Goal: Task Accomplishment & Management: Manage account settings

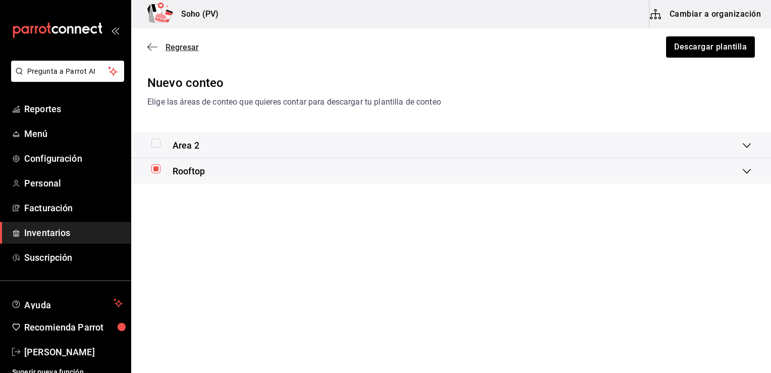
click at [171, 46] on span "Regresar" at bounding box center [182, 47] width 33 height 10
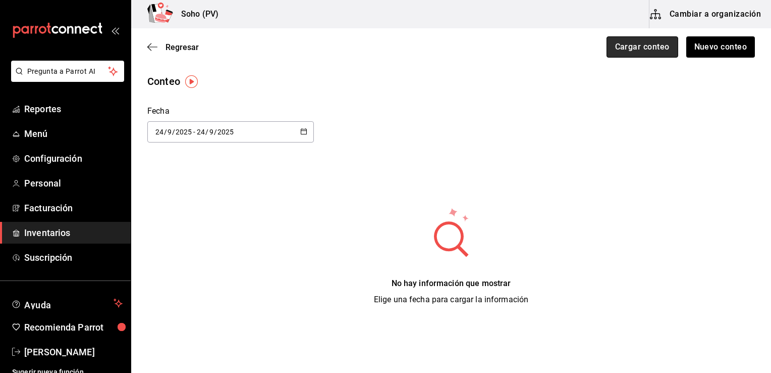
click at [629, 46] on button "Cargar conteo" at bounding box center [643, 46] width 72 height 21
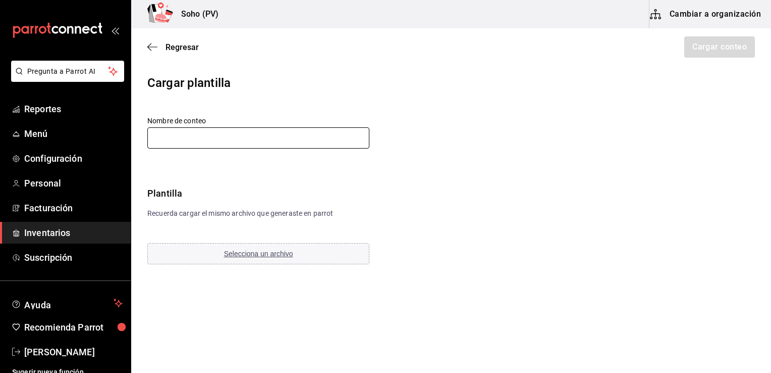
click at [244, 140] on input "text" at bounding box center [258, 137] width 222 height 21
click at [236, 256] on span "Selecciona un archivo" at bounding box center [258, 253] width 69 height 8
click at [226, 251] on span "reporte-conteo-2025-09-24.xlsx" at bounding box center [215, 253] width 121 height 8
click at [340, 253] on span "Cambiar archivo" at bounding box center [335, 253] width 51 height 8
click at [550, 101] on div "Cargar plantilla Nombre de conteo Plantilla Recuerda cargar el mismo archivo qu…" at bounding box center [451, 170] width 640 height 192
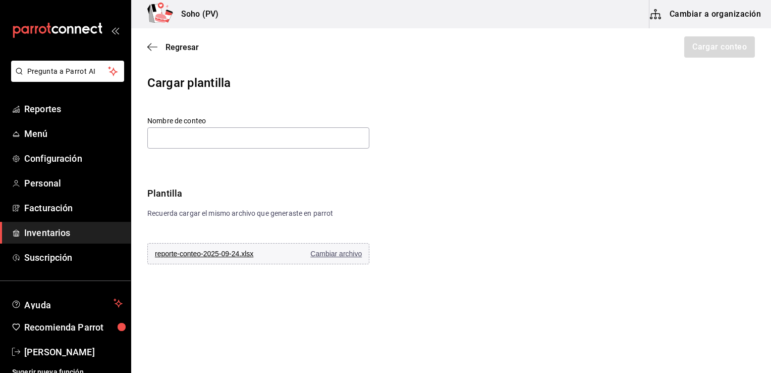
click at [696, 13] on button "Cambiar a organización" at bounding box center [707, 14] width 114 height 28
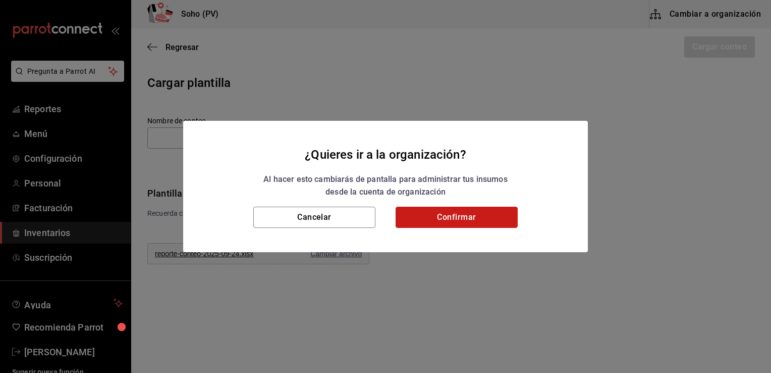
click at [501, 216] on button "Confirmar" at bounding box center [457, 216] width 122 height 21
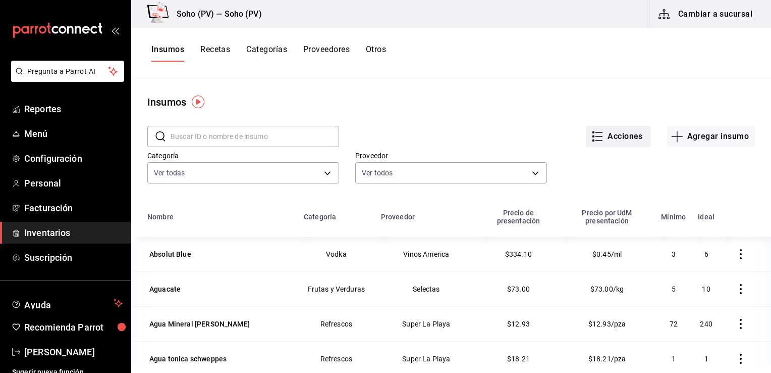
click at [621, 143] on button "Acciones" at bounding box center [618, 136] width 65 height 21
click at [676, 72] on div at bounding box center [385, 186] width 771 height 373
click at [600, 128] on button "Acciones" at bounding box center [618, 136] width 65 height 21
click at [703, 9] on div at bounding box center [385, 186] width 771 height 373
click at [703, 9] on button "Cambiar a sucursal" at bounding box center [707, 14] width 114 height 28
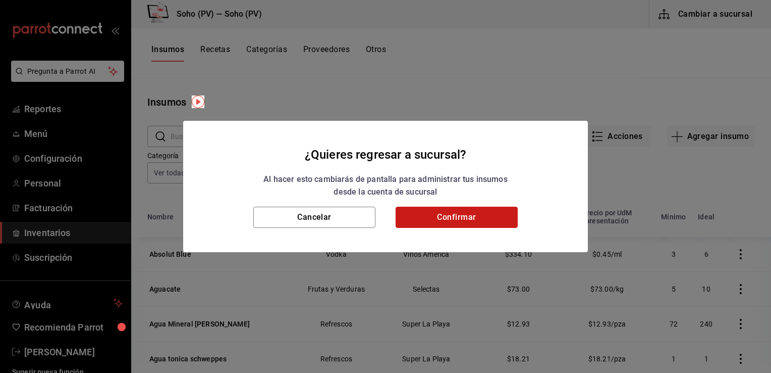
click at [418, 213] on button "Confirmar" at bounding box center [457, 216] width 122 height 21
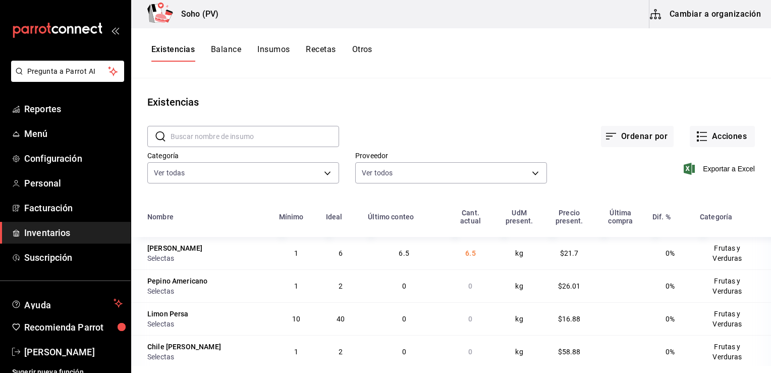
click at [48, 228] on span "Inventarios" at bounding box center [73, 233] width 98 height 14
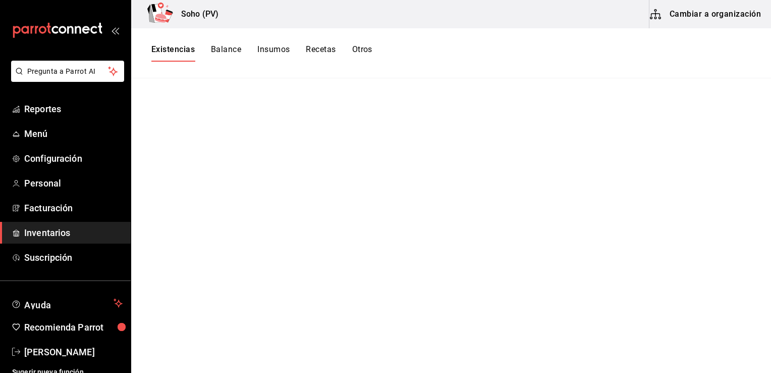
click at [38, 227] on span "Inventarios" at bounding box center [73, 233] width 98 height 14
click at [0, 222] on link "Inventarios" at bounding box center [65, 233] width 131 height 22
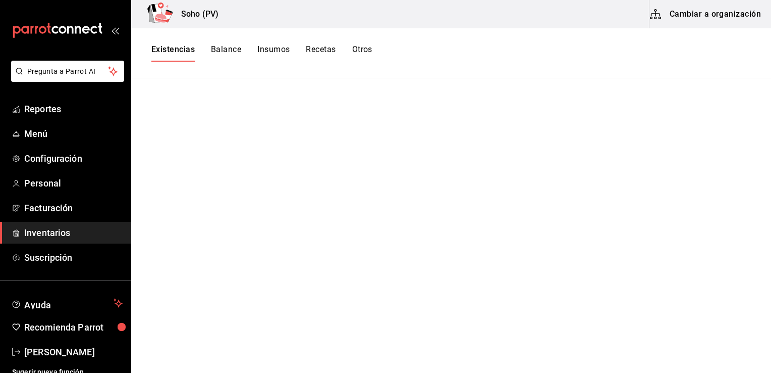
click at [40, 230] on span "Inventarios" at bounding box center [73, 233] width 98 height 14
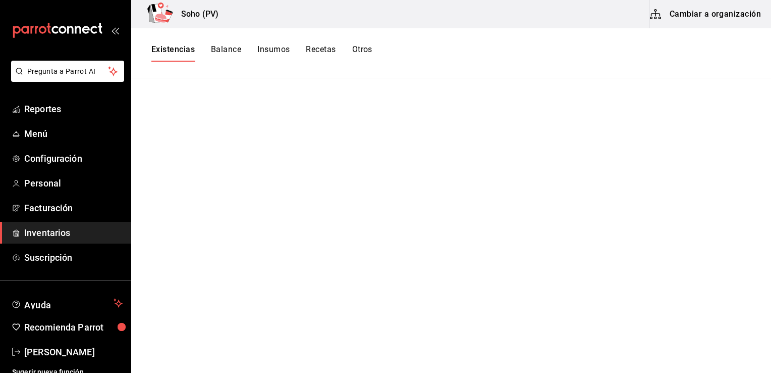
click at [216, 52] on button "Balance" at bounding box center [226, 52] width 30 height 17
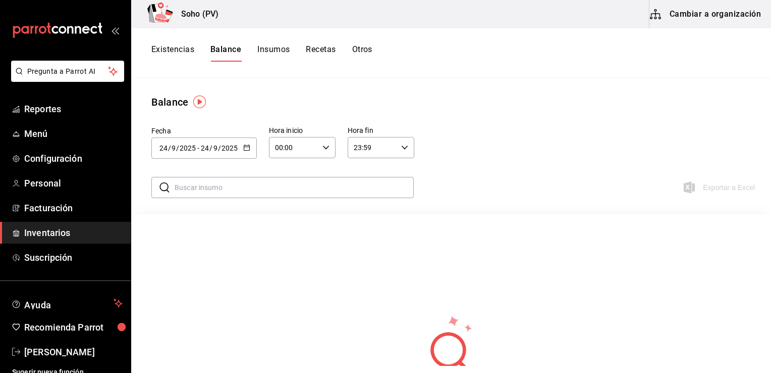
click at [37, 234] on span "Inventarios" at bounding box center [73, 233] width 98 height 14
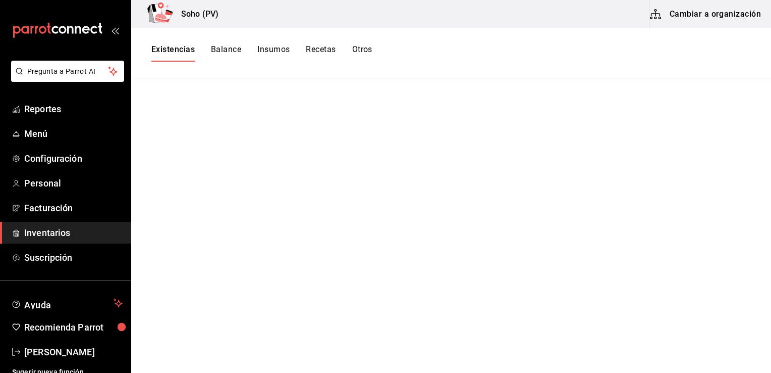
click at [0, 222] on link "Inventarios" at bounding box center [65, 233] width 131 height 22
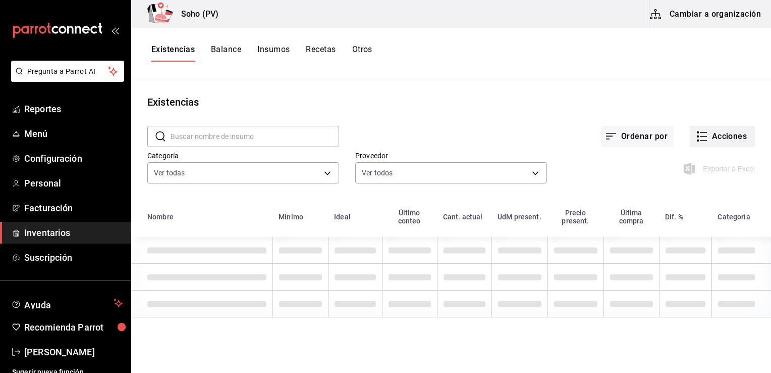
click at [717, 136] on button "Acciones" at bounding box center [722, 136] width 65 height 21
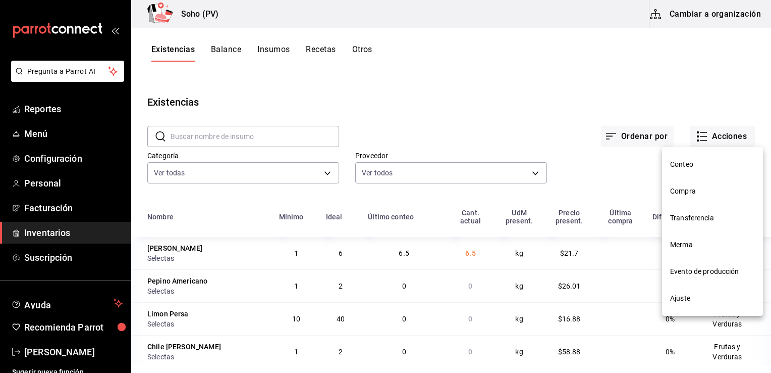
click at [692, 164] on span "Conteo" at bounding box center [712, 164] width 85 height 11
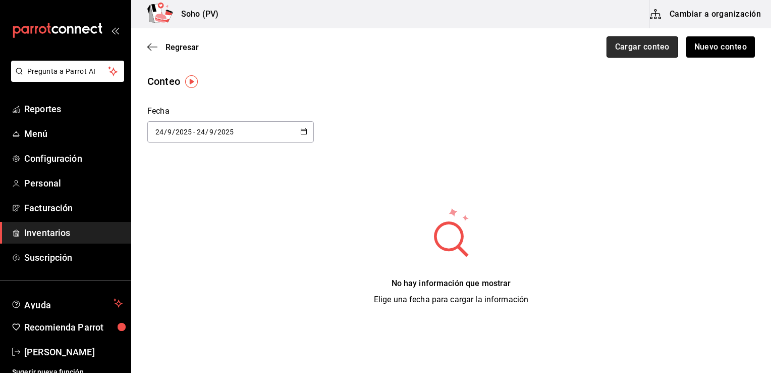
click at [622, 49] on button "Cargar conteo" at bounding box center [643, 46] width 72 height 21
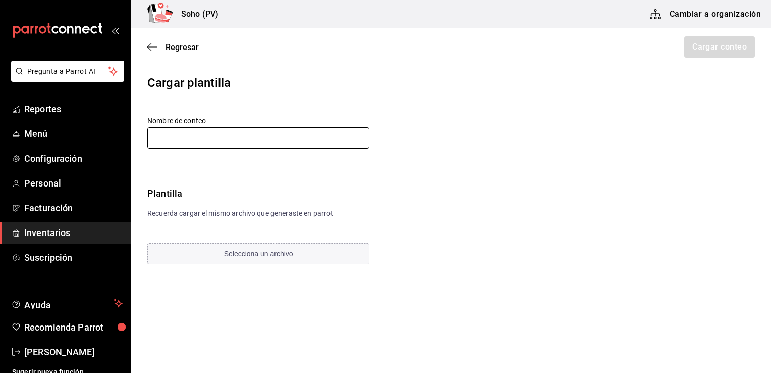
click at [265, 131] on input "text" at bounding box center [258, 137] width 222 height 21
type input "[DATE]"
click at [234, 251] on span "Selecciona un archivo" at bounding box center [258, 253] width 69 height 8
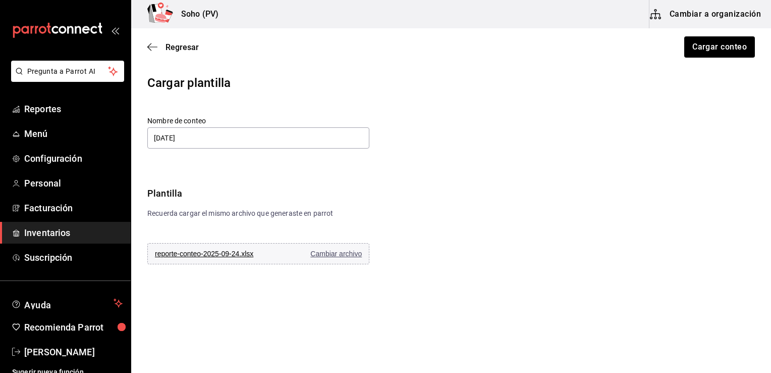
click at [522, 187] on div "Cargar plantilla Nombre de conteo [DATE] Plantilla Recuerda cargar el mismo arc…" at bounding box center [451, 170] width 640 height 192
click at [713, 48] on button "Cargar conteo" at bounding box center [719, 46] width 72 height 21
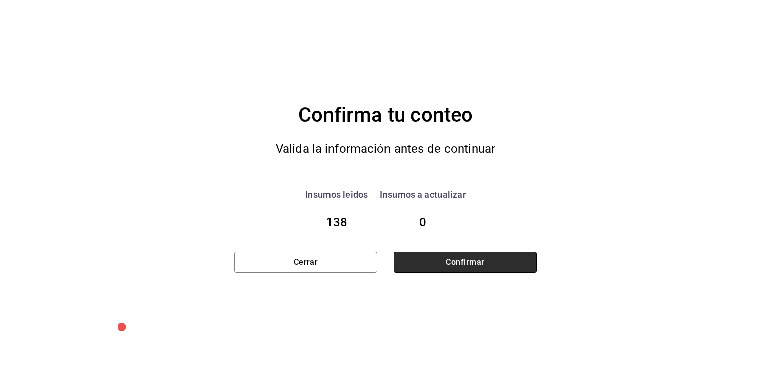
click at [495, 257] on button "Confirmar" at bounding box center [465, 261] width 143 height 21
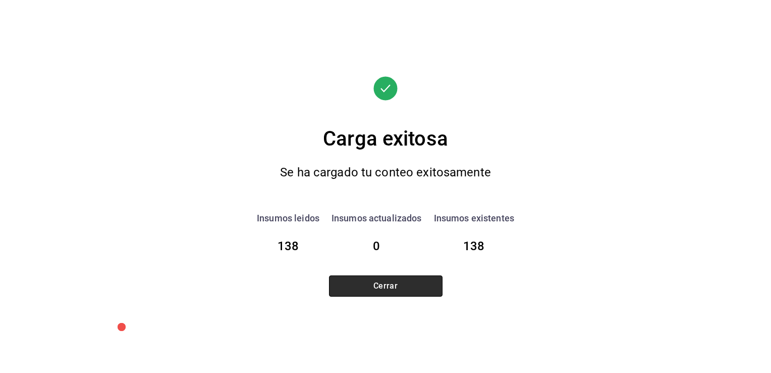
click at [405, 282] on button "Cerrar" at bounding box center [386, 285] width 114 height 21
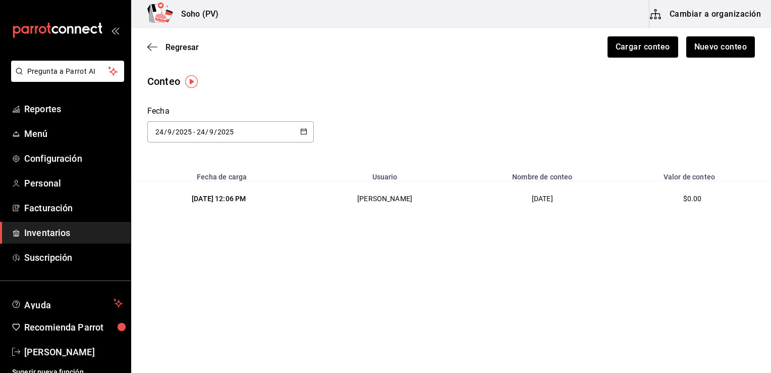
click at [228, 199] on div "[DATE] 12:06 PM" at bounding box center [218, 198] width 143 height 10
click at [551, 205] on td "[DATE]" at bounding box center [542, 198] width 150 height 35
click at [406, 197] on td "[PERSON_NAME]" at bounding box center [384, 198] width 165 height 35
click at [184, 46] on span "Regresar" at bounding box center [182, 47] width 33 height 10
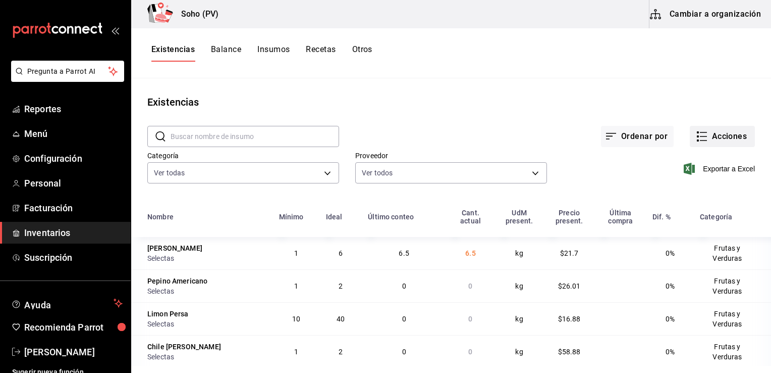
click at [702, 132] on button "Acciones" at bounding box center [722, 136] width 65 height 21
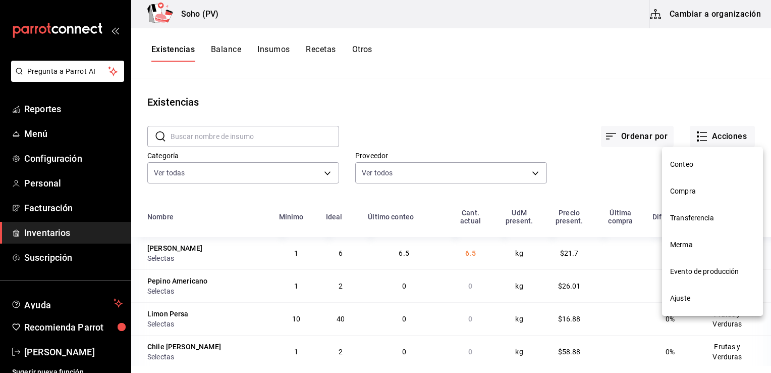
click at [678, 193] on span "Compra" at bounding box center [712, 191] width 85 height 11
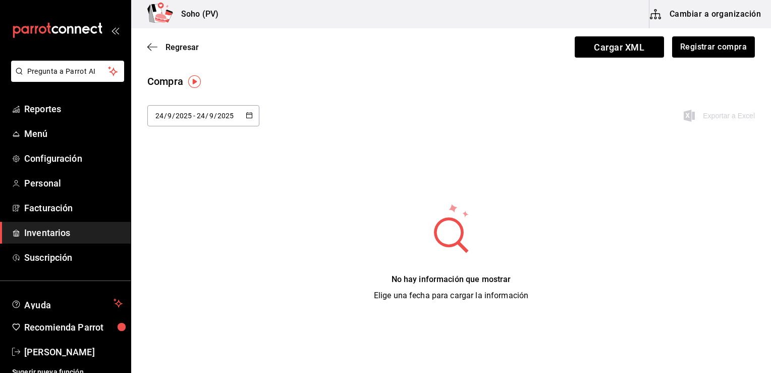
click at [248, 115] on icon "button" at bounding box center [249, 115] width 7 height 7
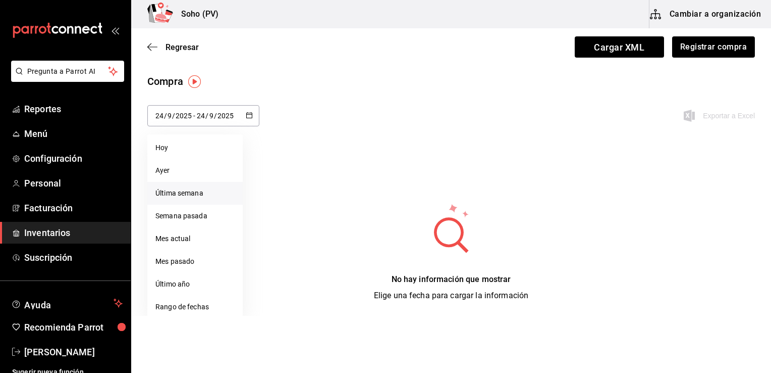
click at [172, 195] on li "Última semana" at bounding box center [194, 193] width 95 height 23
type input "[DATE]"
type input "21"
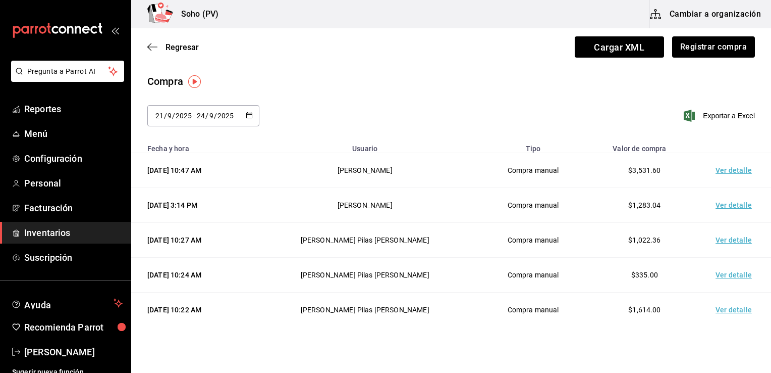
click at [715, 169] on td "Ver detalle" at bounding box center [736, 170] width 71 height 35
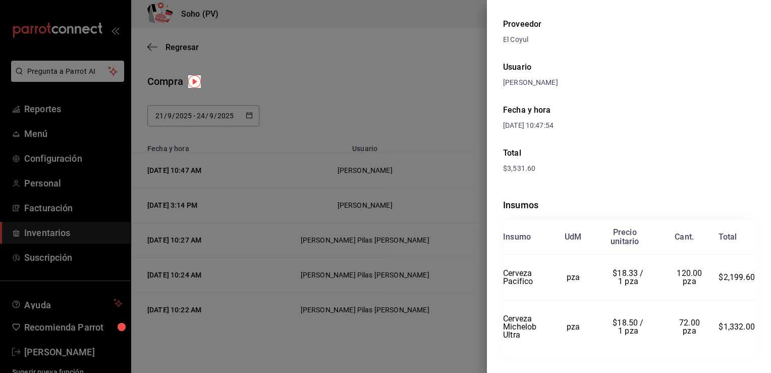
scroll to position [57, 0]
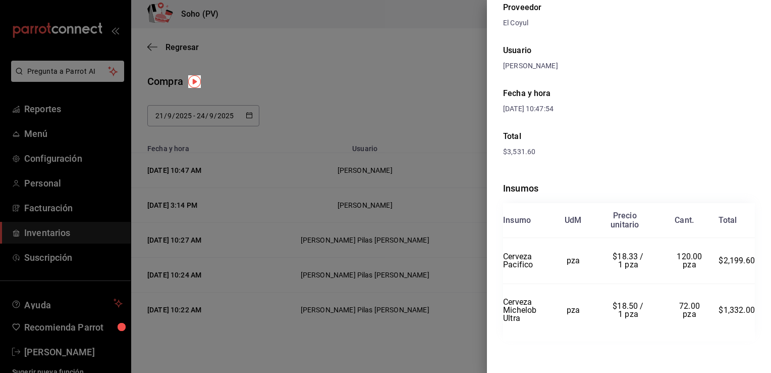
click at [448, 138] on div at bounding box center [385, 186] width 771 height 373
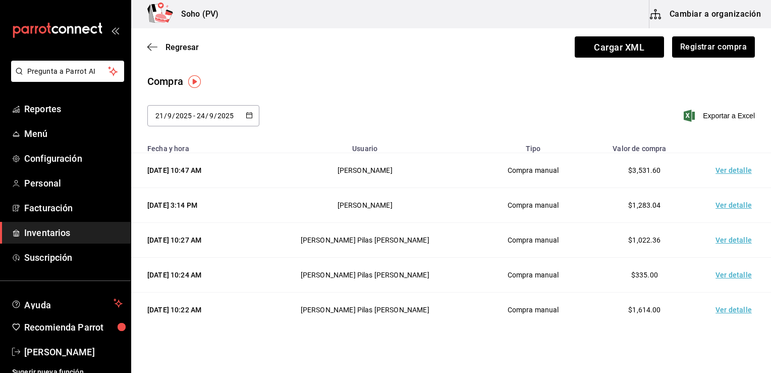
click at [729, 209] on td "Ver detalle" at bounding box center [736, 205] width 71 height 35
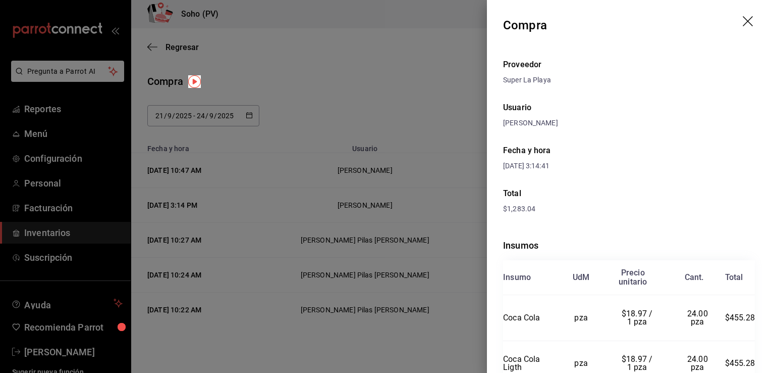
click at [40, 107] on div at bounding box center [385, 186] width 771 height 373
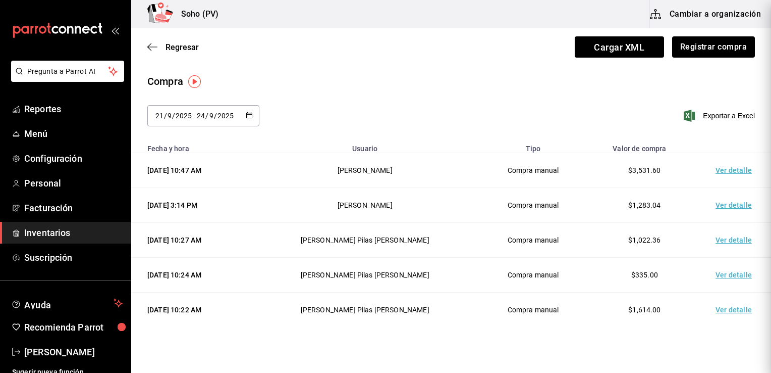
click at [40, 107] on div at bounding box center [385, 186] width 771 height 373
click at [36, 111] on span "Reportes" at bounding box center [73, 109] width 98 height 14
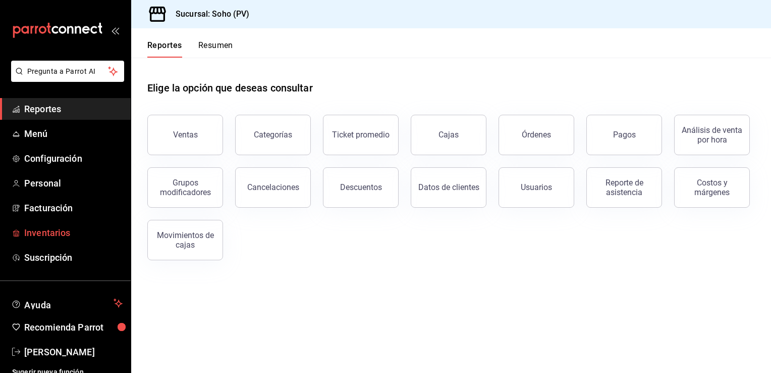
click at [46, 232] on span "Inventarios" at bounding box center [73, 233] width 98 height 14
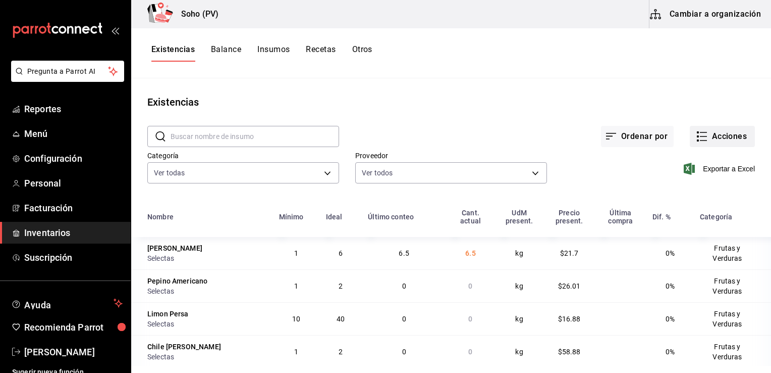
click at [721, 145] on button "Acciones" at bounding box center [722, 136] width 65 height 21
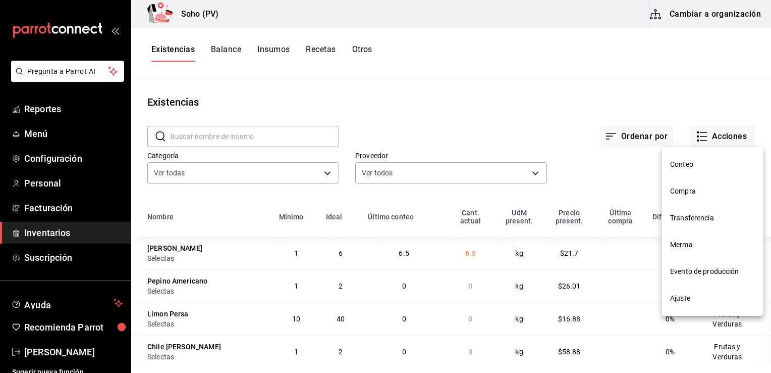
click at [690, 170] on li "Conteo" at bounding box center [712, 164] width 101 height 27
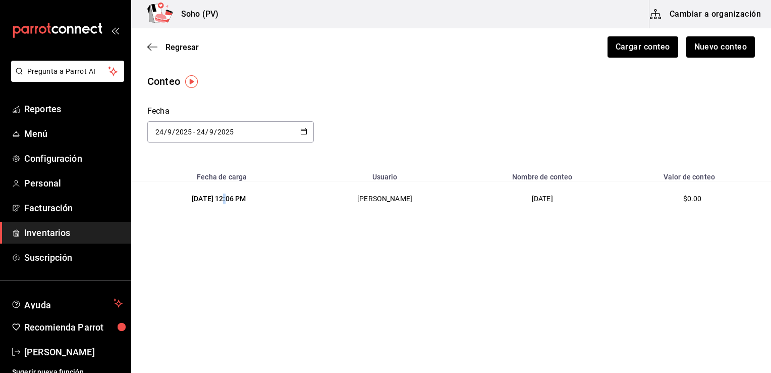
drag, startPoint x: 236, startPoint y: 192, endPoint x: 229, endPoint y: 201, distance: 11.5
click at [229, 201] on td "[DATE] 12:06 PM" at bounding box center [216, 198] width 171 height 35
click at [229, 201] on div "[DATE] 12:06 PM" at bounding box center [218, 198] width 143 height 10
click at [402, 204] on td "[PERSON_NAME]" at bounding box center [384, 198] width 165 height 35
click at [244, 198] on div "[DATE] 12:06 PM" at bounding box center [218, 198] width 143 height 10
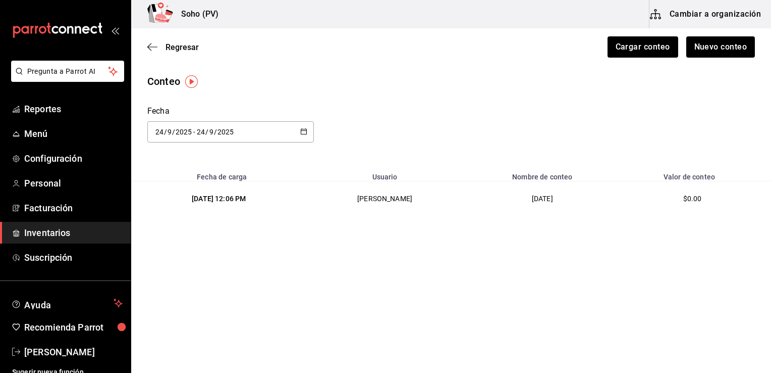
click at [41, 229] on span "Inventarios" at bounding box center [73, 233] width 98 height 14
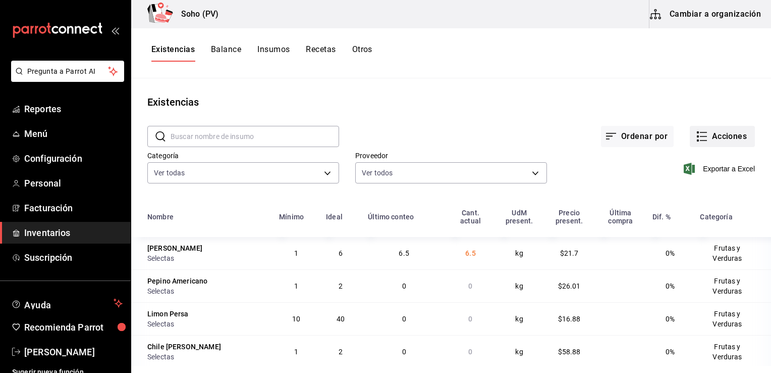
click at [713, 140] on button "Acciones" at bounding box center [722, 136] width 65 height 21
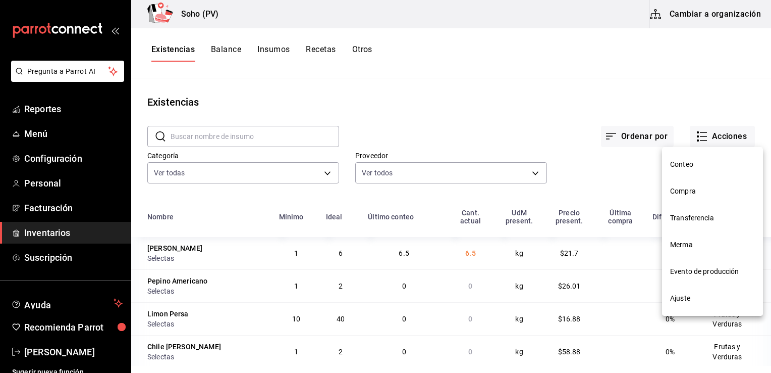
click at [697, 191] on span "Compra" at bounding box center [712, 191] width 85 height 11
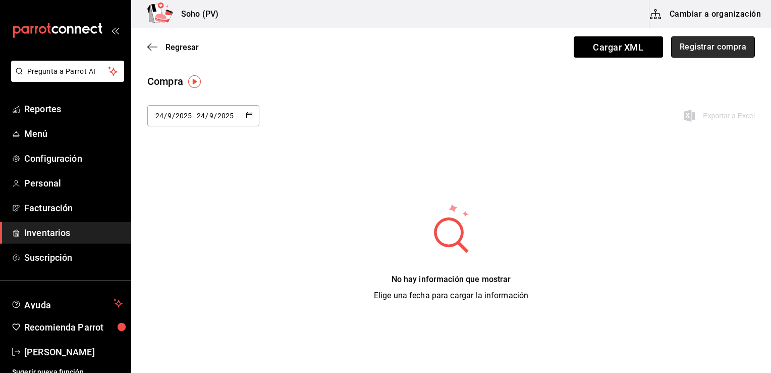
click at [696, 49] on button "Registrar compra" at bounding box center [713, 46] width 84 height 21
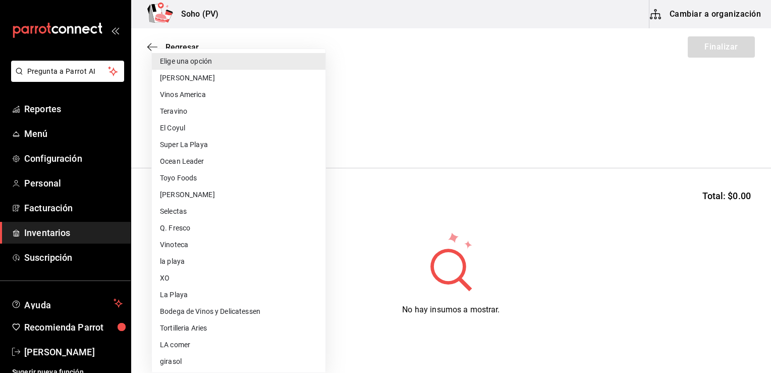
click at [243, 132] on body "Pregunta a Parrot AI Reportes Menú Configuración Personal Facturación Inventari…" at bounding box center [385, 157] width 771 height 315
click at [170, 361] on li "girasol" at bounding box center [239, 361] width 174 height 17
type input "720f5170-0a04-4d66-a037-ba20231311b9"
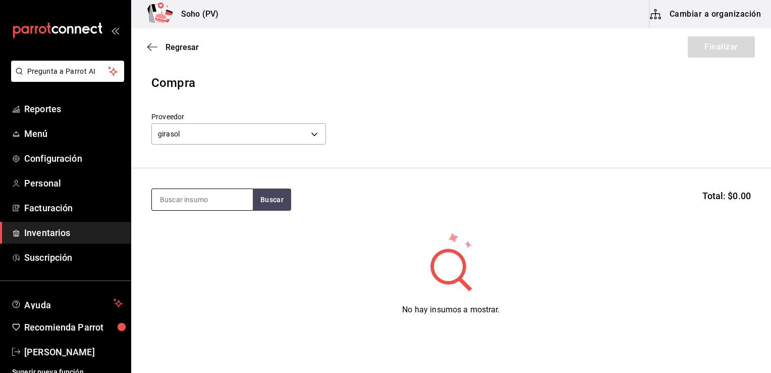
click at [210, 189] on input at bounding box center [202, 199] width 101 height 21
click at [262, 206] on button "Buscar" at bounding box center [272, 199] width 38 height 22
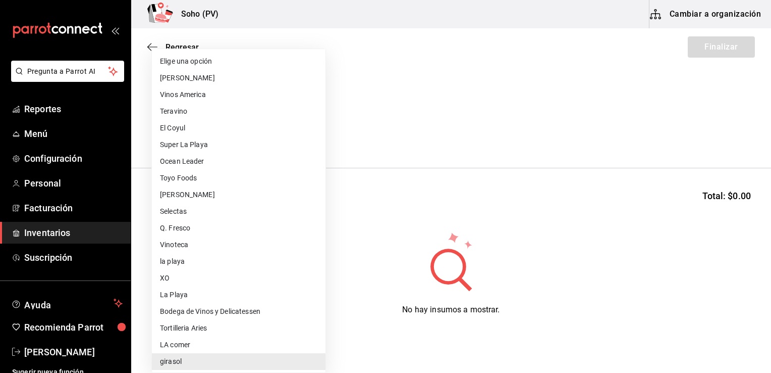
click at [315, 131] on body "Pregunta a Parrot AI Reportes Menú Configuración Personal Facturación Inventari…" at bounding box center [385, 157] width 771 height 315
click at [356, 113] on div at bounding box center [385, 186] width 771 height 373
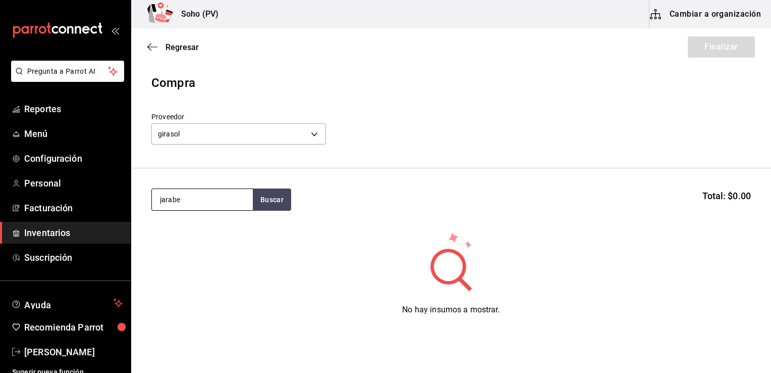
click at [200, 196] on input "jarabe" at bounding box center [202, 199] width 101 height 21
type input "j"
type input "clamato"
click at [279, 197] on button "Buscar" at bounding box center [272, 199] width 38 height 22
click at [180, 48] on span "Regresar" at bounding box center [182, 47] width 33 height 10
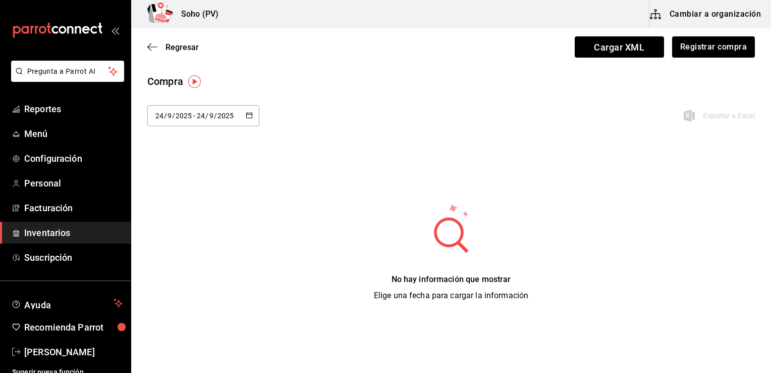
drag, startPoint x: 180, startPoint y: 48, endPoint x: 226, endPoint y: 81, distance: 56.9
click at [226, 81] on main "Regresar Cargar XML Registrar compra Compra [DATE] [DATE] - [DATE] [DATE] Expor…" at bounding box center [451, 172] width 640 height 289
click at [693, 45] on button "Registrar compra" at bounding box center [713, 46] width 84 height 21
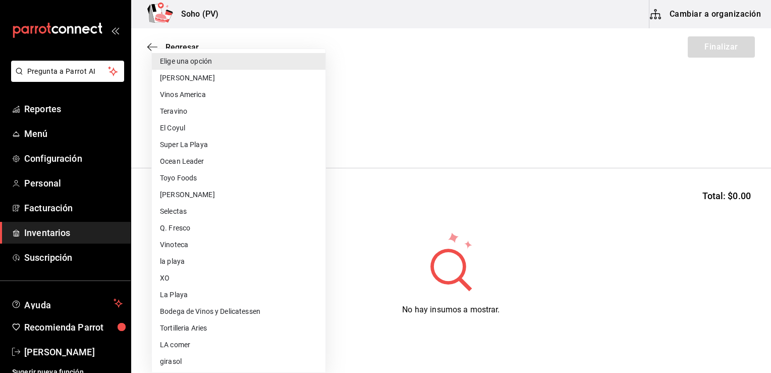
click at [242, 137] on body "Pregunta a Parrot AI Reportes Menú Configuración Personal Facturación Inventari…" at bounding box center [385, 157] width 771 height 315
click at [189, 108] on li "Teravino" at bounding box center [239, 111] width 174 height 17
type input "4536df25-9ae4-47ca-8d9b-6ab60be64a07"
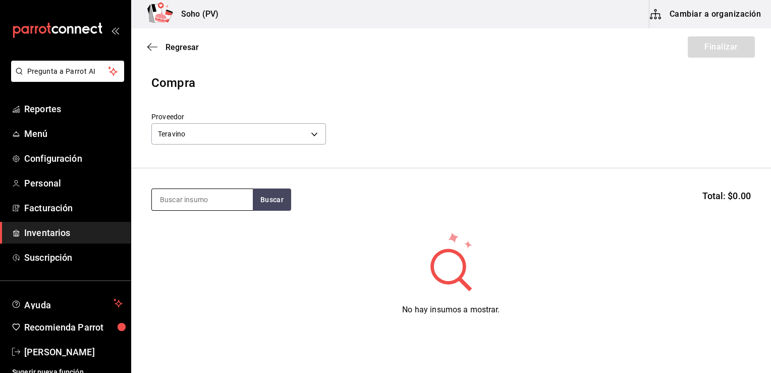
click at [178, 201] on input at bounding box center [202, 199] width 101 height 21
click at [178, 201] on input "le" at bounding box center [202, 199] width 101 height 21
type input "le [PERSON_NAME]"
click at [268, 195] on button "Buscar" at bounding box center [272, 199] width 38 height 22
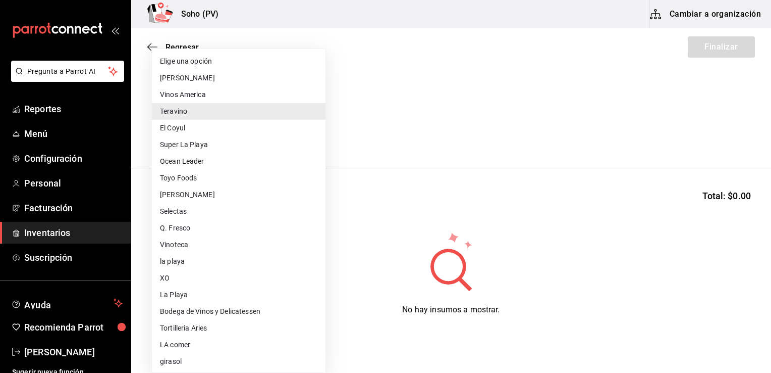
click at [313, 133] on body "Pregunta a Parrot AI Reportes Menú Configuración Personal Facturación Inventari…" at bounding box center [385, 157] width 771 height 315
click at [340, 124] on div at bounding box center [385, 186] width 771 height 373
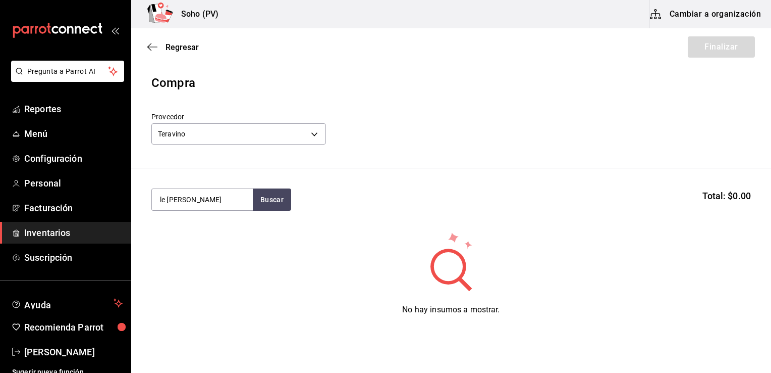
click at [340, 124] on div "Proveedor Teravino 4536df25-9ae4-47ca-8d9b-6ab60be64a07" at bounding box center [451, 129] width 600 height 35
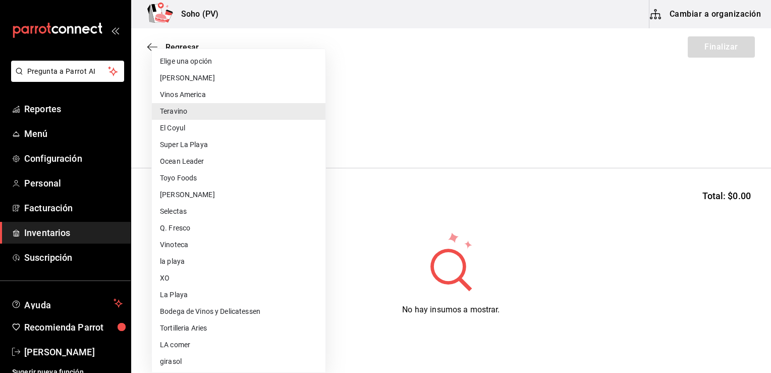
click at [283, 140] on body "Pregunta a Parrot AI Reportes Menú Configuración Personal Facturación Inventari…" at bounding box center [385, 157] width 771 height 315
click at [338, 125] on div at bounding box center [385, 186] width 771 height 373
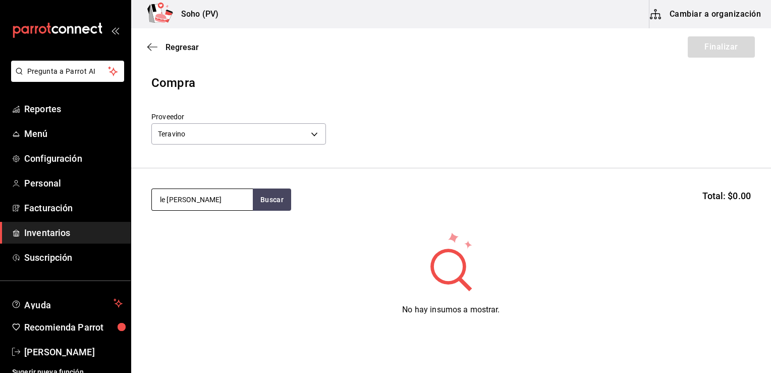
click at [230, 195] on input "le [PERSON_NAME]" at bounding box center [202, 199] width 101 height 21
type input "les jamelles"
click at [277, 196] on button "Buscar" at bounding box center [272, 199] width 38 height 22
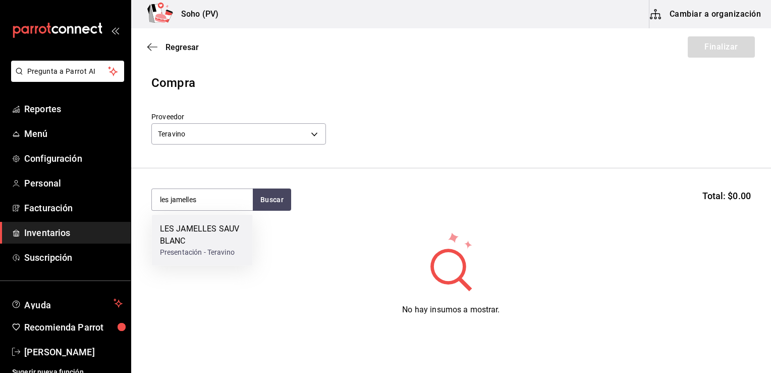
click at [205, 229] on div "LES JAMELLES SAUV BLANC" at bounding box center [202, 235] width 85 height 24
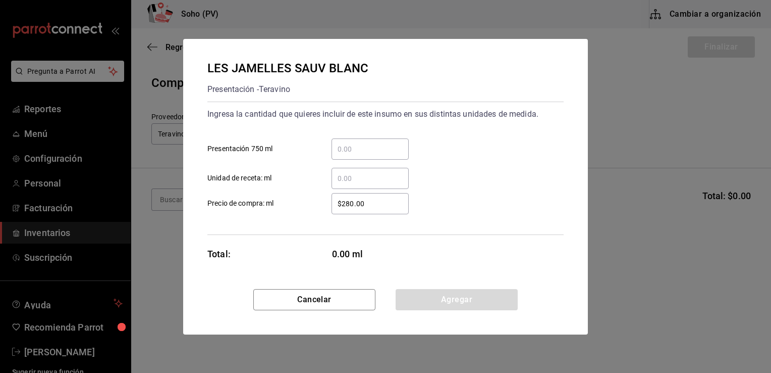
click at [350, 144] on input "​ Presentación 750 ml" at bounding box center [370, 149] width 77 height 12
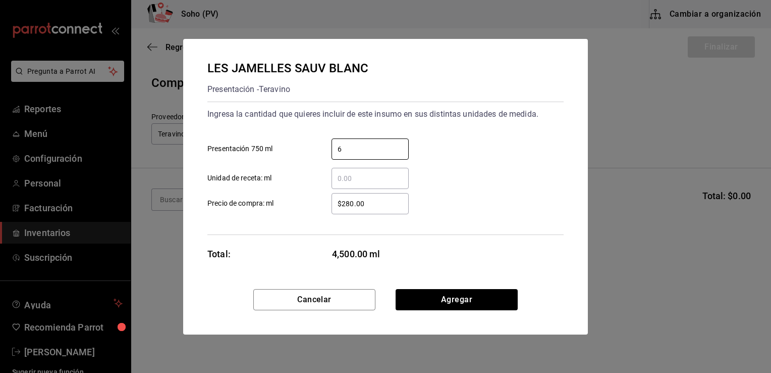
type input "6"
click at [423, 144] on div "6 ​ Presentación 750 ml" at bounding box center [381, 144] width 364 height 29
click at [374, 203] on input "$280.00" at bounding box center [370, 203] width 77 height 12
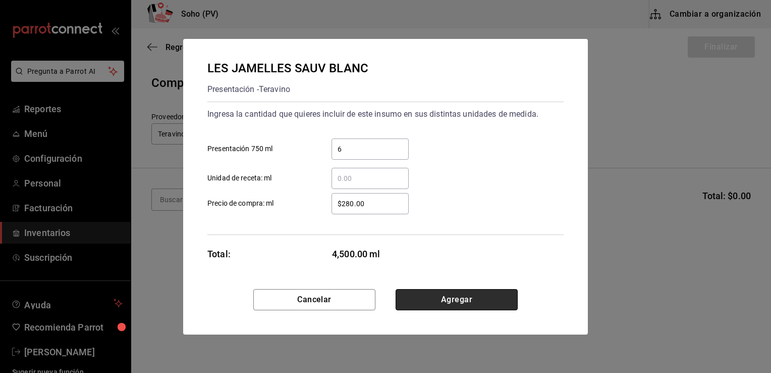
click at [428, 293] on button "Agregar" at bounding box center [457, 299] width 122 height 21
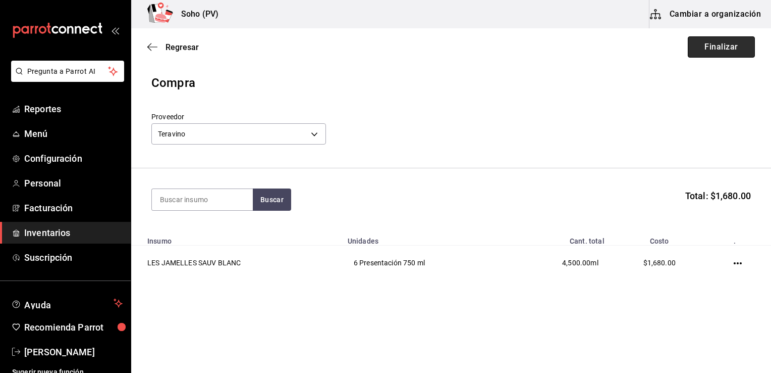
click at [717, 45] on button "Finalizar" at bounding box center [721, 46] width 67 height 21
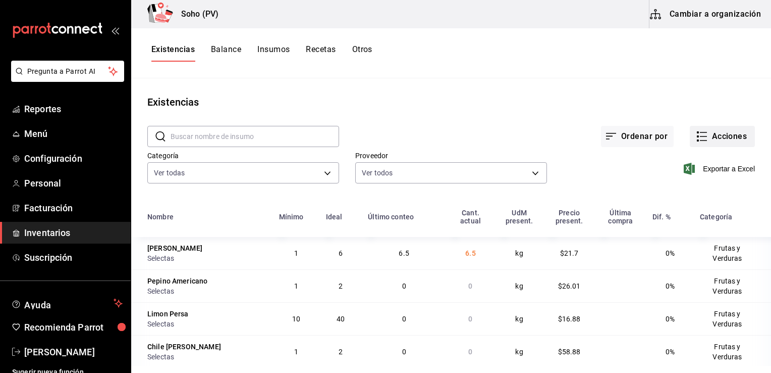
click at [708, 138] on button "Acciones" at bounding box center [722, 136] width 65 height 21
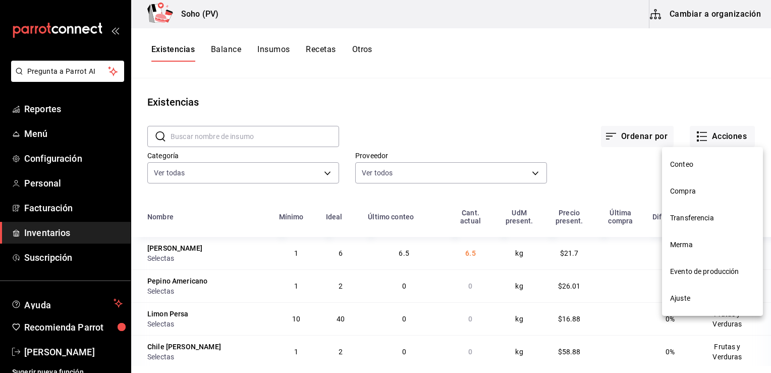
click at [683, 191] on span "Compra" at bounding box center [712, 191] width 85 height 11
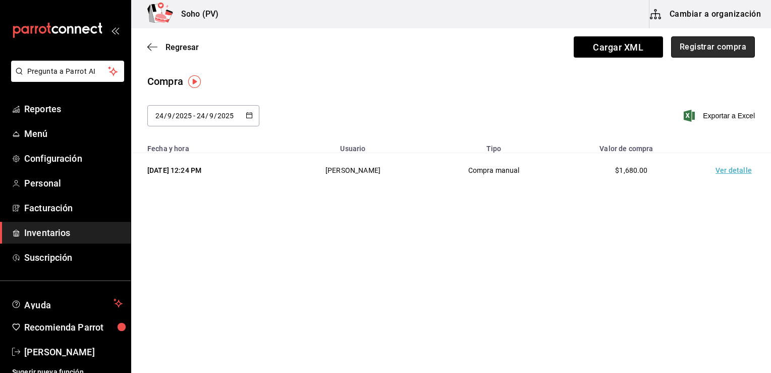
click at [705, 50] on button "Registrar compra" at bounding box center [713, 46] width 84 height 21
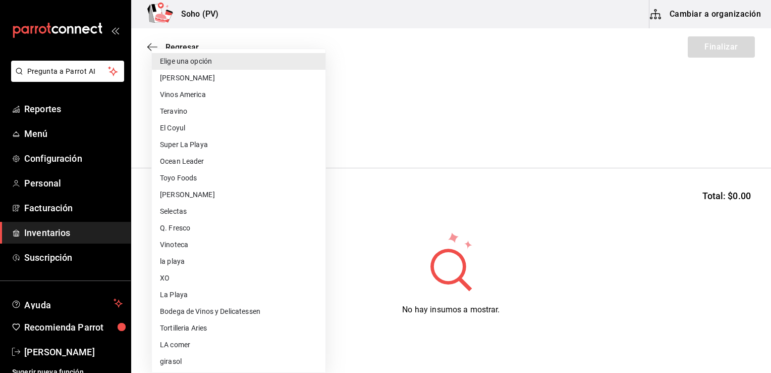
click at [269, 136] on body "Pregunta a Parrot AI Reportes Menú Configuración Personal Facturación Inventari…" at bounding box center [385, 157] width 771 height 315
click at [261, 94] on li "Vinos America" at bounding box center [239, 94] width 174 height 17
type input "319042a7-1e81-442b-9dbe-3b60175dd6c1"
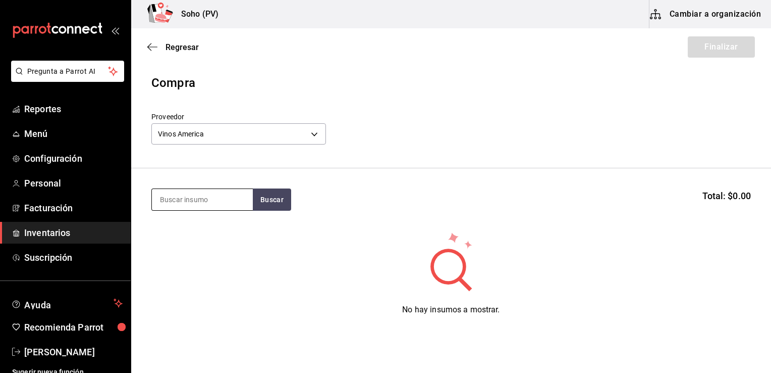
click at [226, 200] on input at bounding box center [202, 199] width 101 height 21
type input "patron silver"
click at [267, 194] on button "Buscar" at bounding box center [272, 199] width 38 height 22
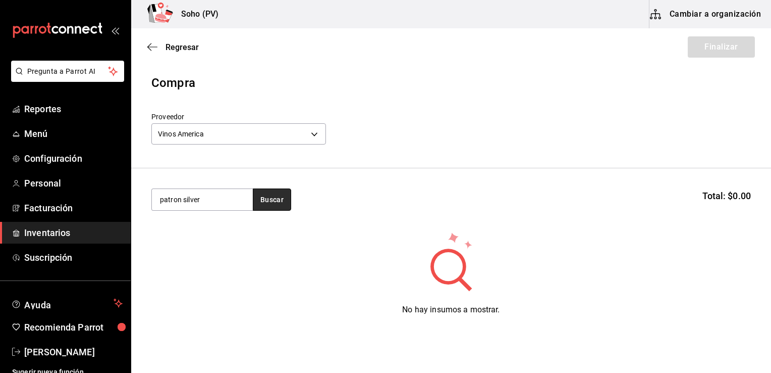
click at [269, 198] on button "Buscar" at bounding box center [272, 199] width 38 height 22
click at [58, 229] on span "Inventarios" at bounding box center [73, 233] width 98 height 14
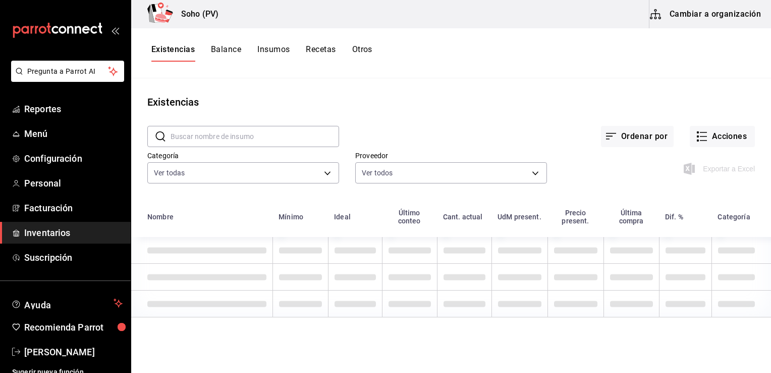
click at [268, 50] on button "Insumos" at bounding box center [273, 52] width 32 height 17
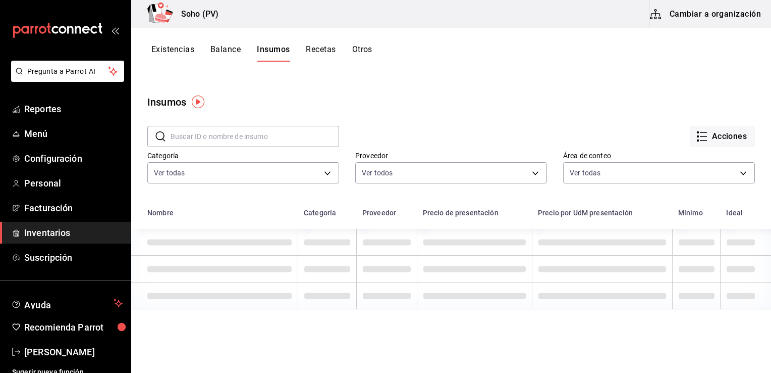
click at [220, 136] on input "text" at bounding box center [255, 136] width 169 height 20
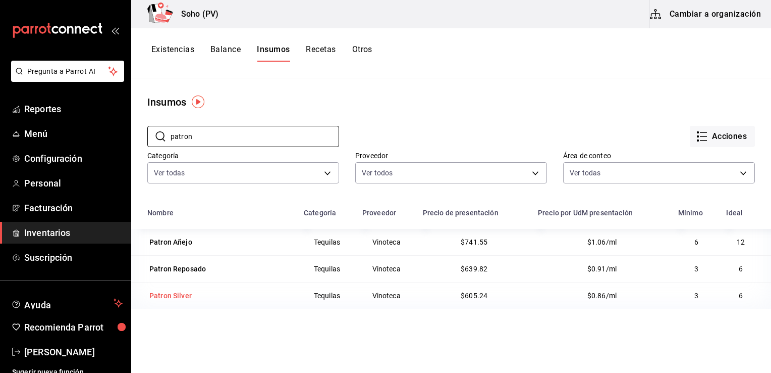
type input "patron"
click at [175, 302] on td "Patron Silver" at bounding box center [214, 295] width 167 height 27
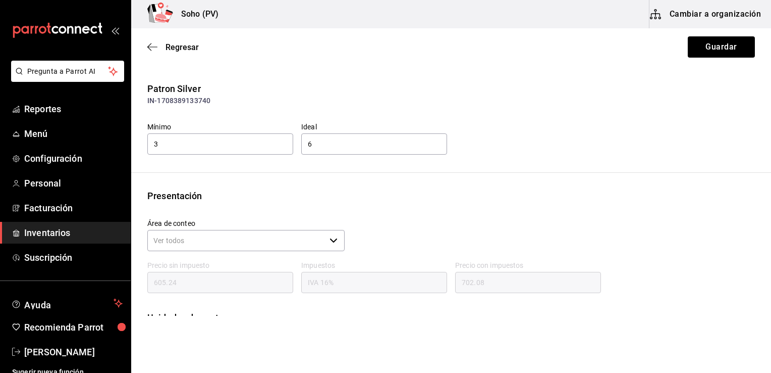
click at [493, 107] on div "Patron Silver IN-1708389133740 Mínimo 3 Ideal 6" at bounding box center [451, 119] width 640 height 74
click at [152, 46] on icon "button" at bounding box center [152, 46] width 10 height 9
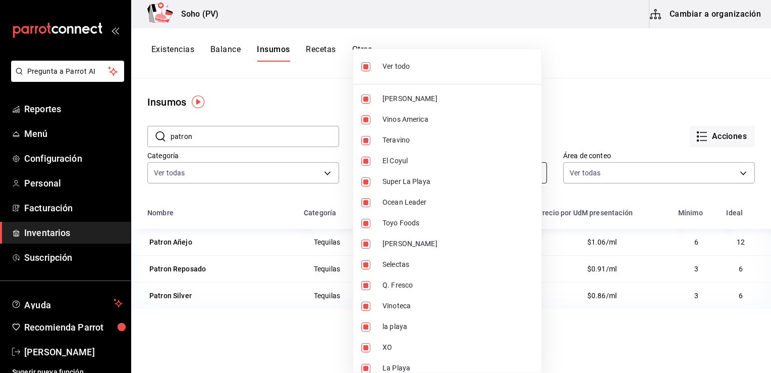
click at [385, 173] on body "Pregunta a Parrot AI Reportes Menú Configuración Personal Facturación Inventari…" at bounding box center [385, 182] width 771 height 365
click at [607, 55] on div at bounding box center [385, 186] width 771 height 373
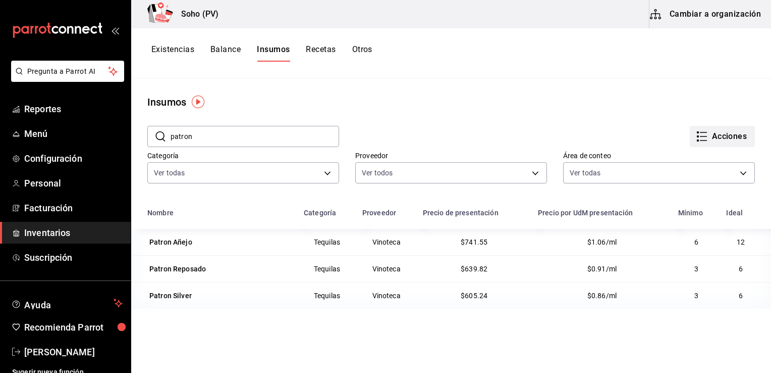
click at [712, 129] on button "Acciones" at bounding box center [722, 136] width 65 height 21
click at [680, 125] on div "Importar lista de insumos" at bounding box center [693, 124] width 81 height 11
click at [0, 0] on input "Importar lista de insumos" at bounding box center [0, 0] width 0 height 0
click at [55, 231] on div at bounding box center [385, 186] width 771 height 373
click at [55, 231] on span "Inventarios" at bounding box center [73, 233] width 98 height 14
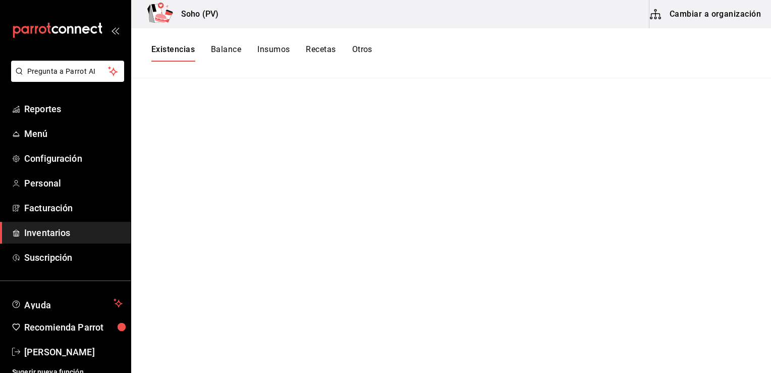
click at [315, 49] on button "Recetas" at bounding box center [321, 52] width 30 height 17
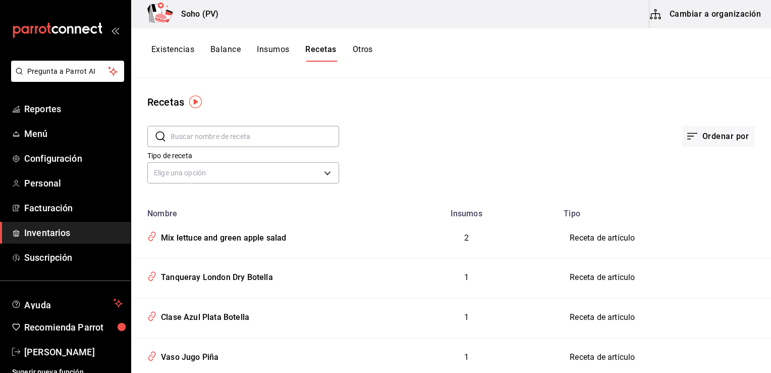
click at [360, 46] on button "Otros" at bounding box center [363, 52] width 20 height 17
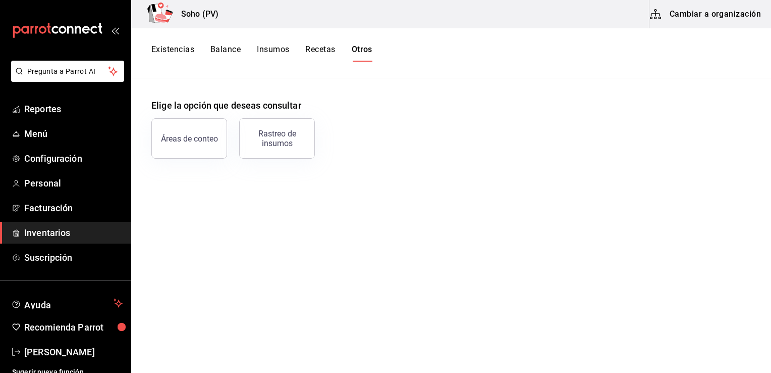
click at [273, 51] on button "Insumos" at bounding box center [273, 52] width 32 height 17
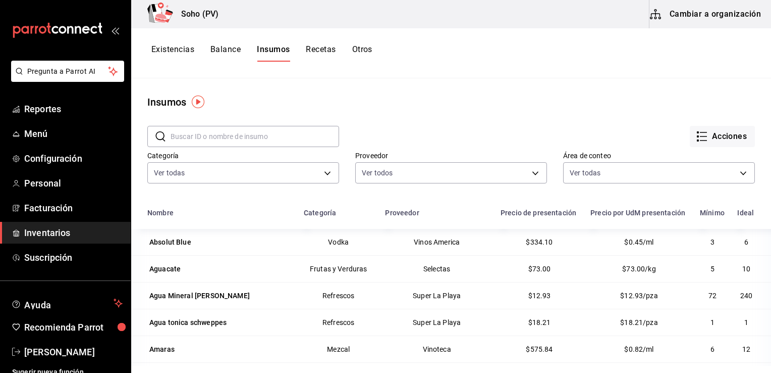
click at [709, 16] on button "Cambiar a organización" at bounding box center [707, 14] width 114 height 28
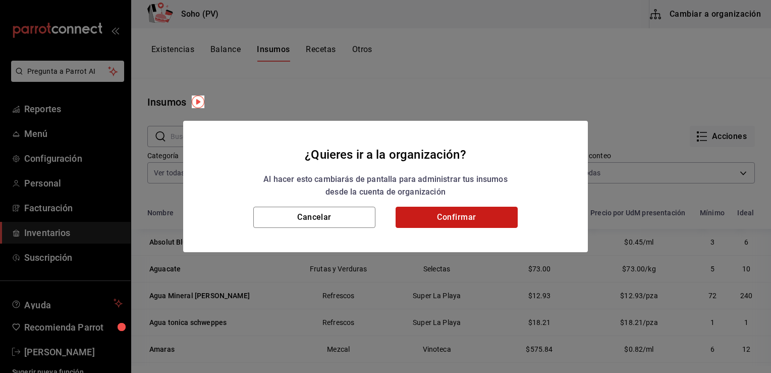
click at [504, 215] on button "Confirmar" at bounding box center [457, 216] width 122 height 21
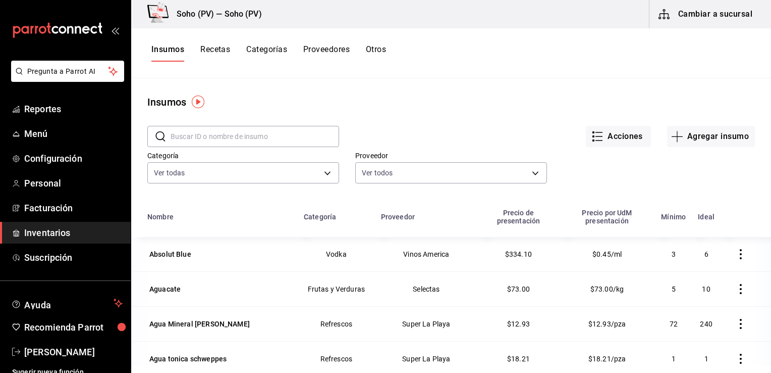
click at [165, 47] on button "Insumos" at bounding box center [167, 52] width 33 height 17
click at [201, 135] on input "text" at bounding box center [255, 136] width 169 height 20
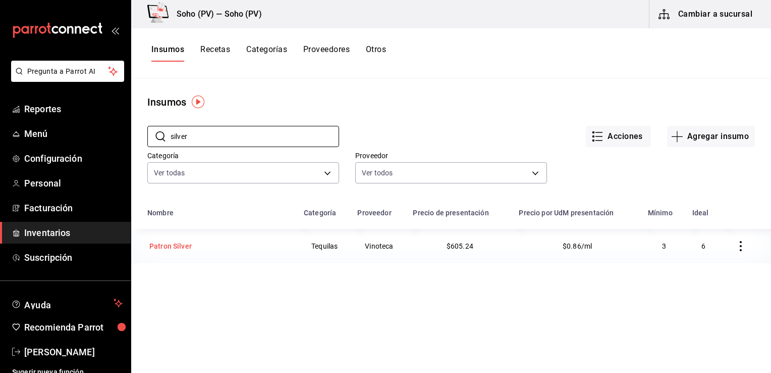
type input "silver"
click at [199, 245] on div "Patron Silver" at bounding box center [219, 246] width 144 height 14
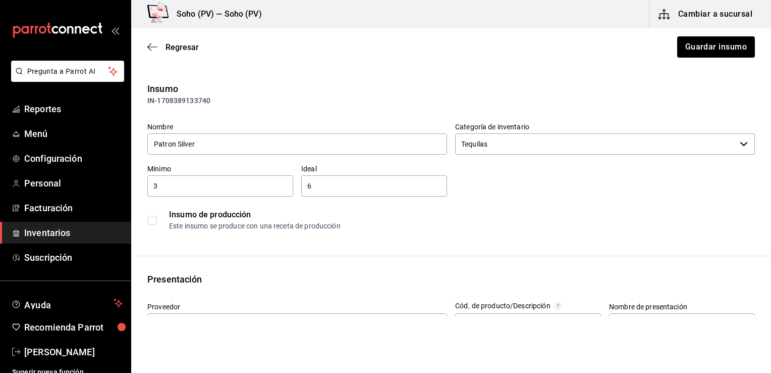
click at [560, 199] on div "Insumo de producción Este insumo se produce con una receta de producción" at bounding box center [447, 215] width 616 height 39
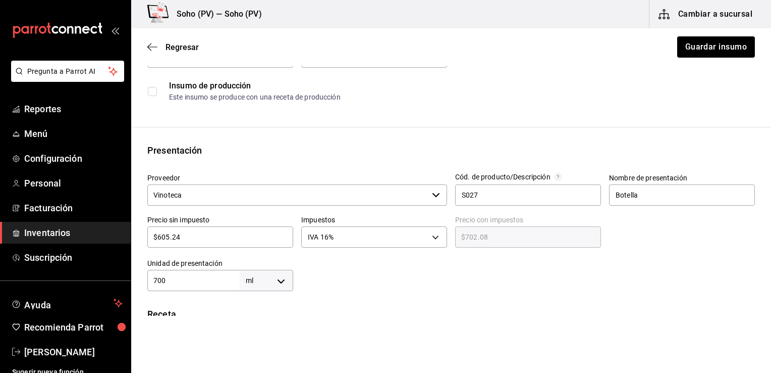
scroll to position [141, 0]
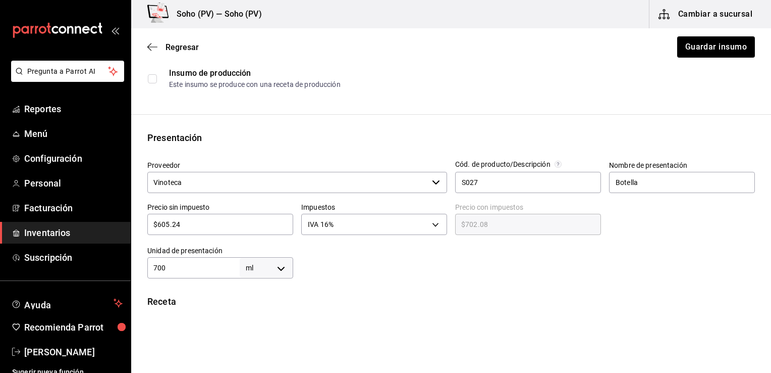
click at [424, 182] on input "Vinoteca" at bounding box center [287, 182] width 281 height 21
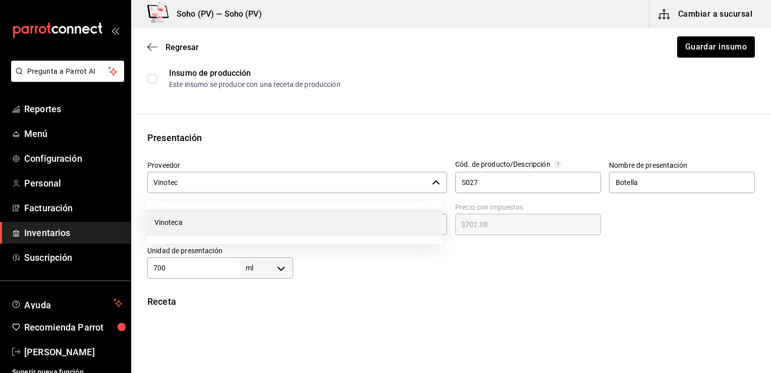
scroll to position [0, 0]
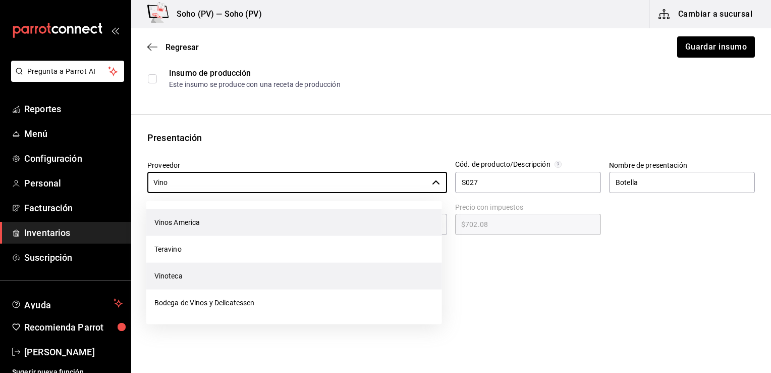
click at [216, 217] on li "Vinos America" at bounding box center [294, 222] width 296 height 27
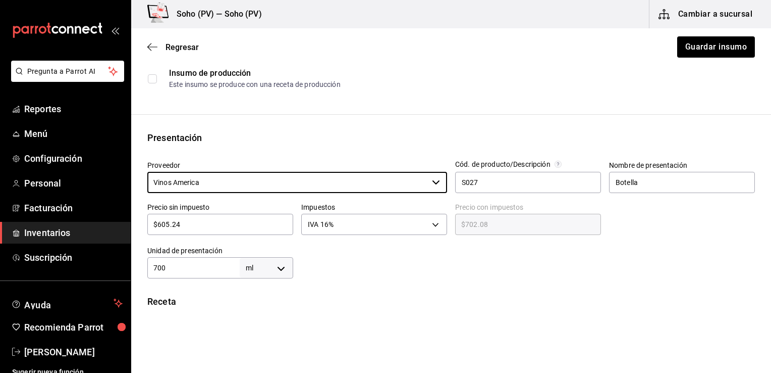
type input "Vinos America"
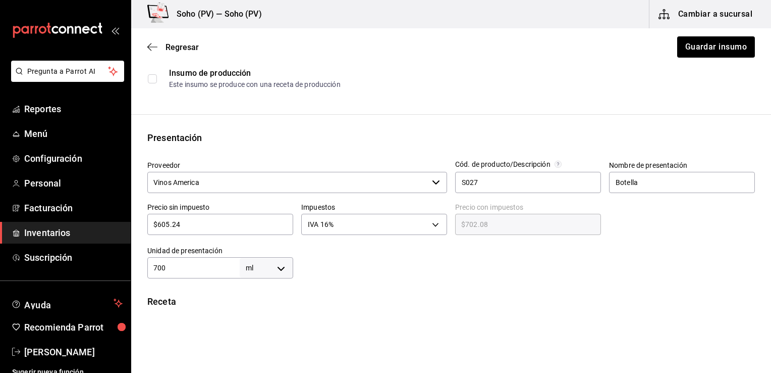
click at [222, 224] on input "$605.24" at bounding box center [220, 224] width 146 height 12
type input "$605.2"
type input "$702.03"
type input "$605."
type input "$701.80"
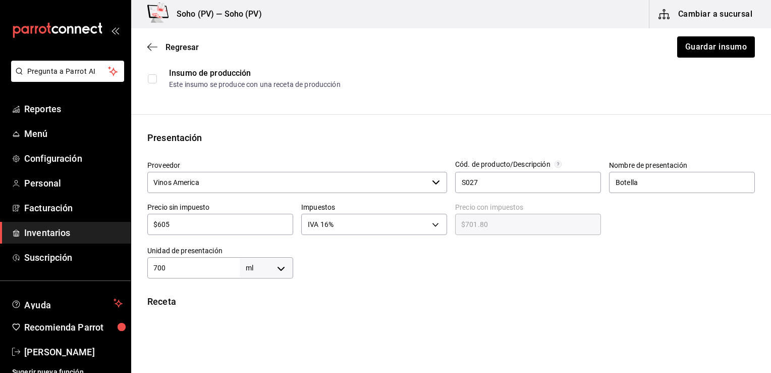
type input "$60"
type input "$69.60"
type input "$6"
type input "$6.96"
type input "$0.00"
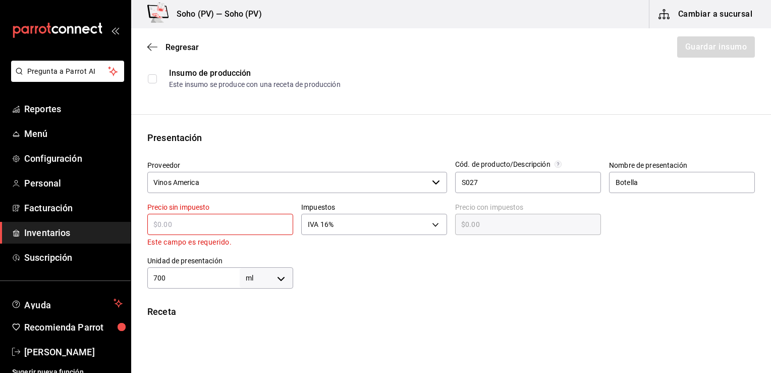
type input "$5"
type input "$5.80"
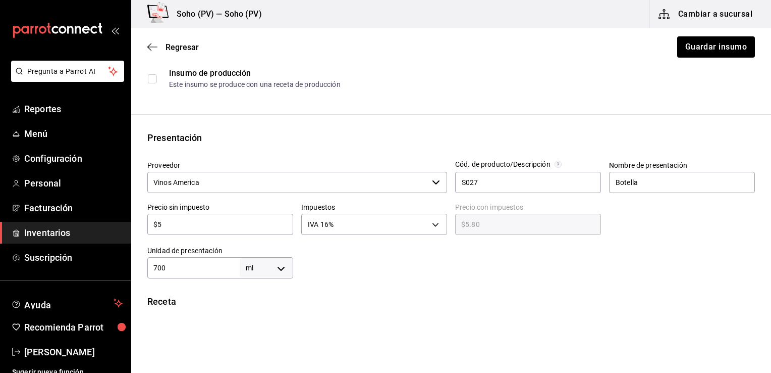
type input "$52"
type input "$60.32"
type input "$521"
type input "$604.36"
type input "$521.7"
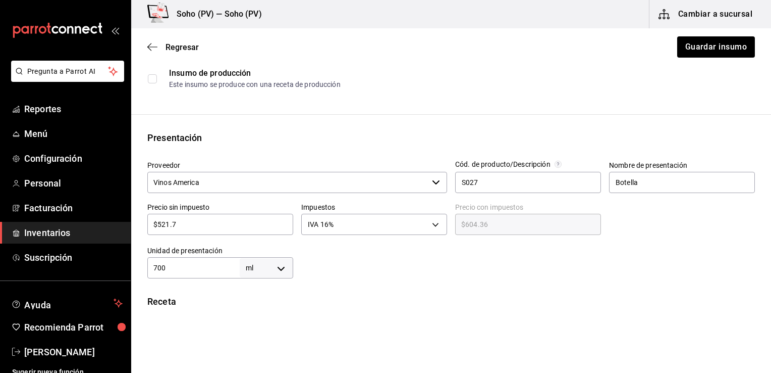
type input "$605.17"
type input "$521.76"
type input "$605.24"
type input "$521.76"
click at [704, 47] on button "Guardar insumo" at bounding box center [715, 46] width 79 height 21
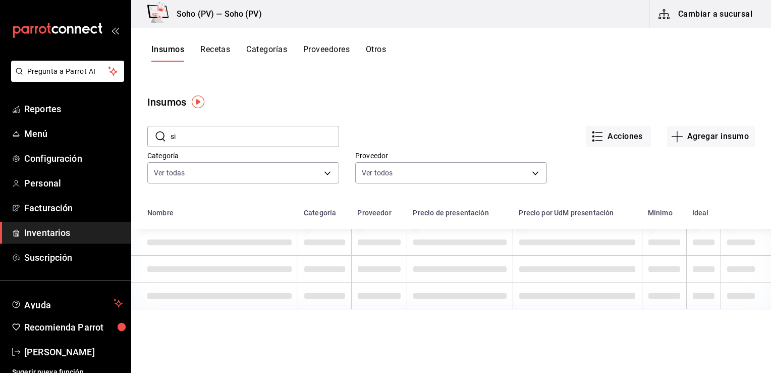
type input "s"
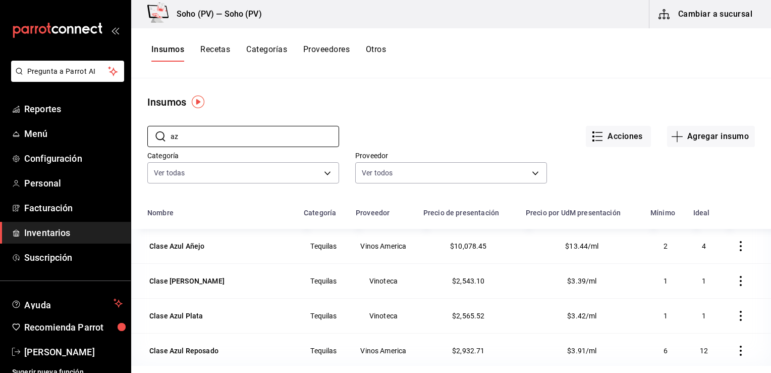
type input "a"
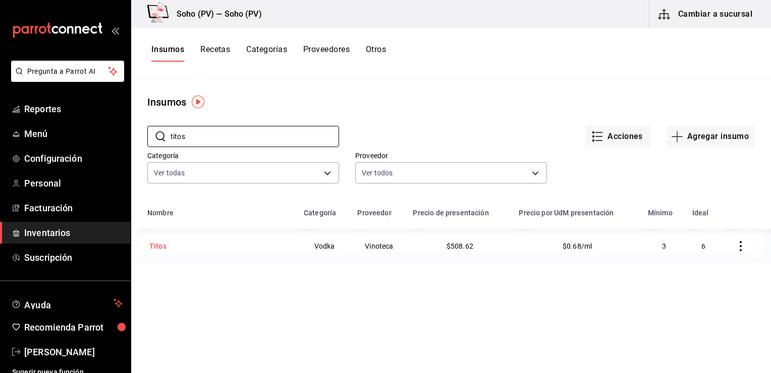
type input "titos"
click at [257, 250] on div "Titos" at bounding box center [219, 246] width 144 height 14
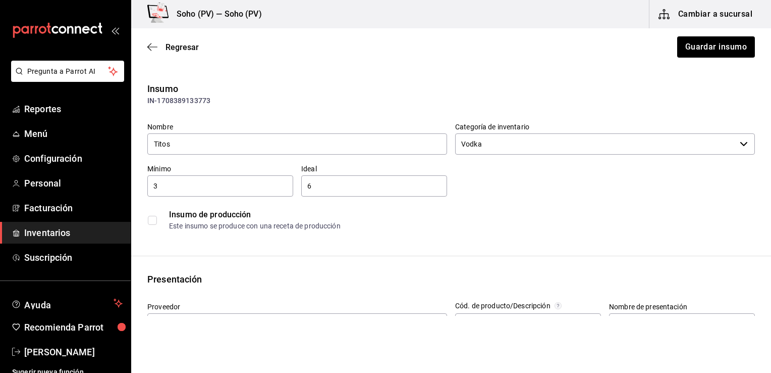
click at [281, 206] on div "Insumo de producción Este insumo se produce con una receta de producción" at bounding box center [451, 219] width 608 height 31
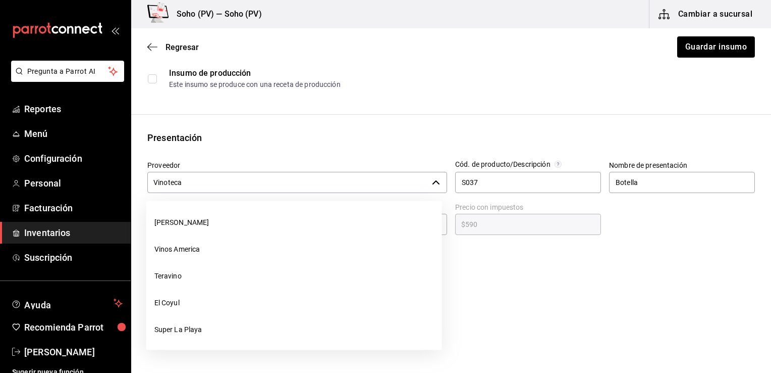
scroll to position [162, 0]
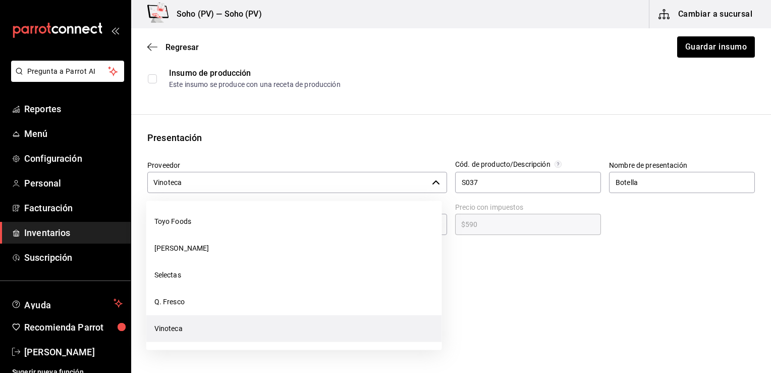
click at [289, 179] on input "Vinoteca" at bounding box center [287, 182] width 281 height 21
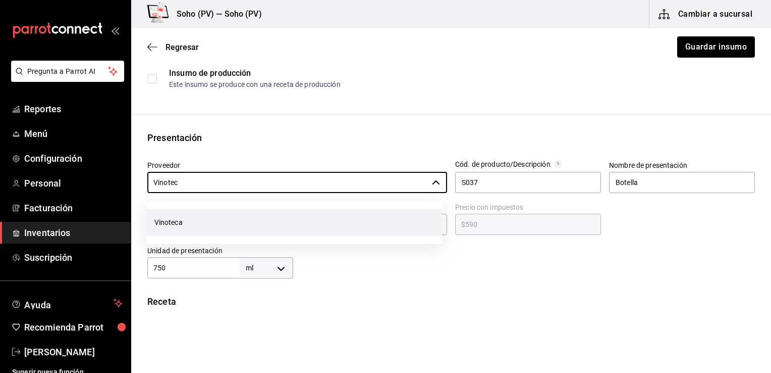
scroll to position [0, 0]
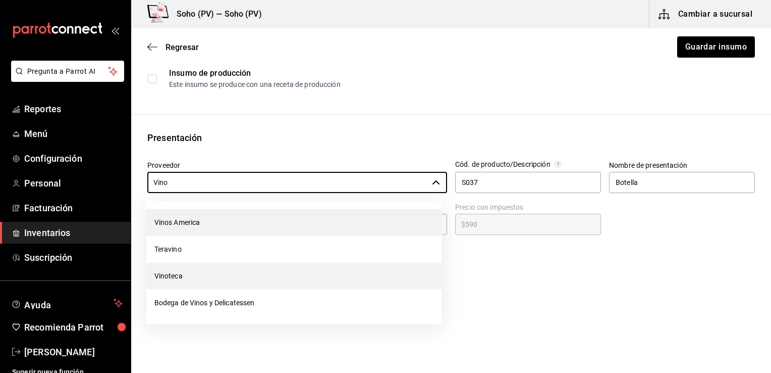
click at [226, 225] on li "Vinos America" at bounding box center [294, 222] width 296 height 27
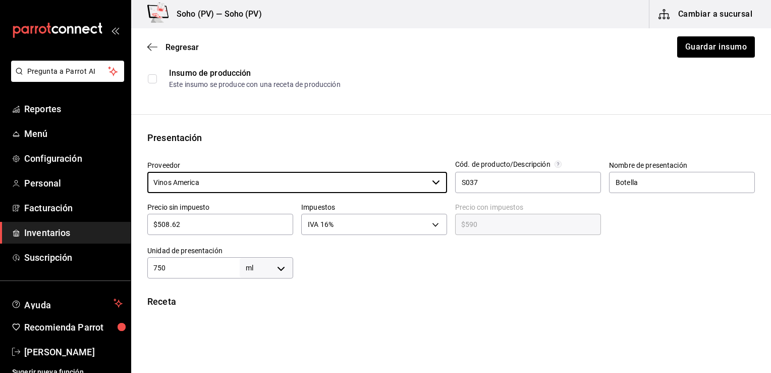
type input "Vinos America"
click at [226, 225] on input "$508.62" at bounding box center [220, 224] width 146 height 12
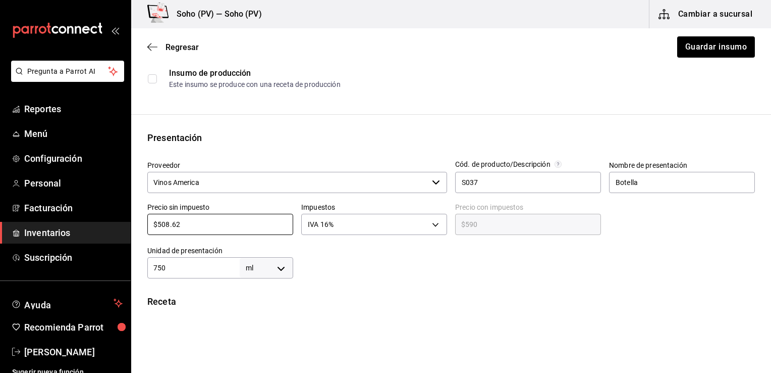
click at [226, 225] on input "$508.62" at bounding box center [220, 224] width 146 height 12
type input "$0.00"
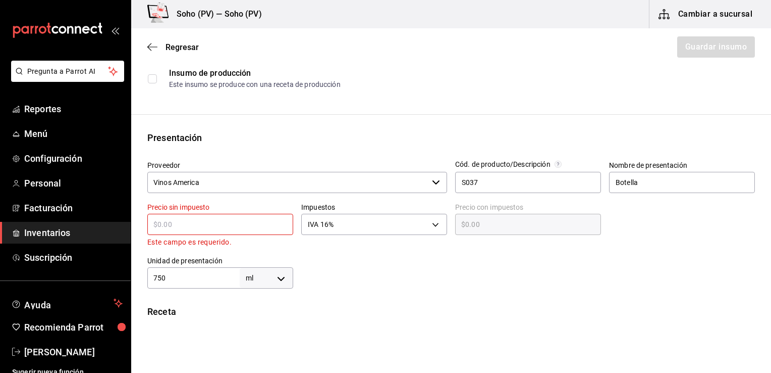
type input "$4"
type input "$4.64"
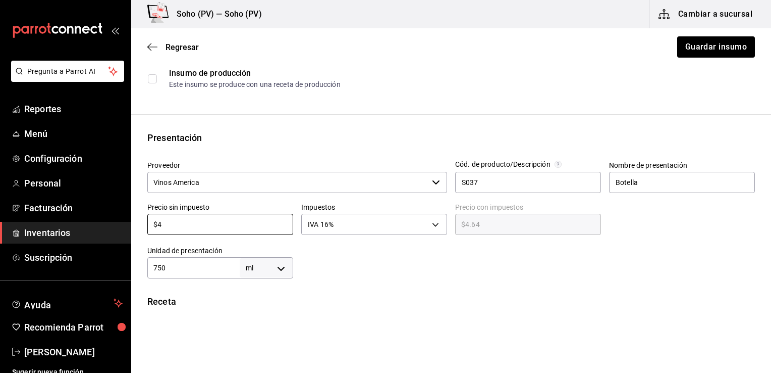
type input "$45"
type input "$52.20"
type input "$456"
type input "$528.96"
type input "$456.3"
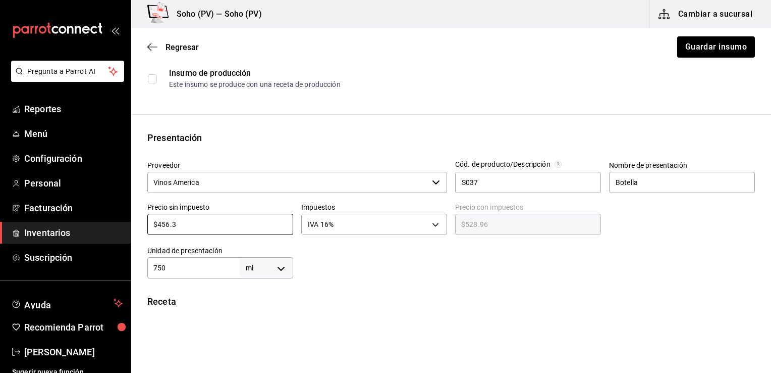
type input "$529.31"
type input "$456.34"
type input "$529.35"
type input "$456.34"
click at [647, 68] on div "Insumo de producción" at bounding box center [462, 73] width 586 height 12
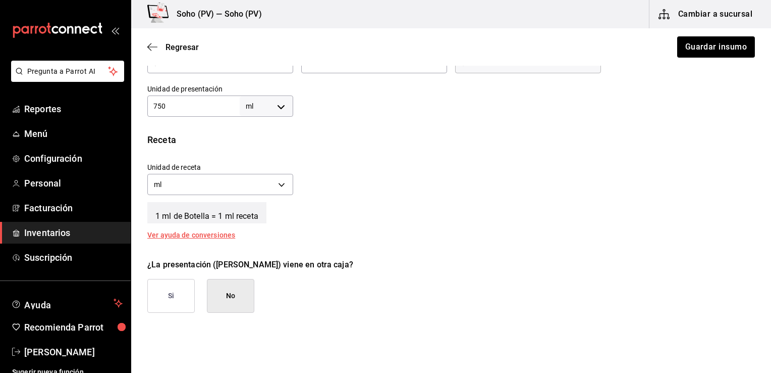
scroll to position [323, 0]
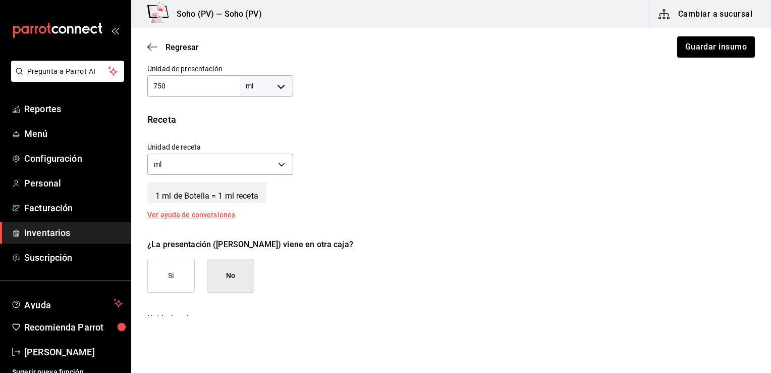
click at [647, 68] on div at bounding box center [524, 76] width 462 height 40
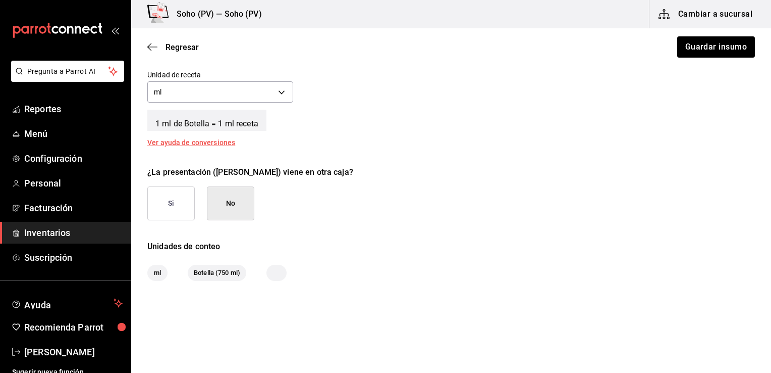
scroll to position [404, 0]
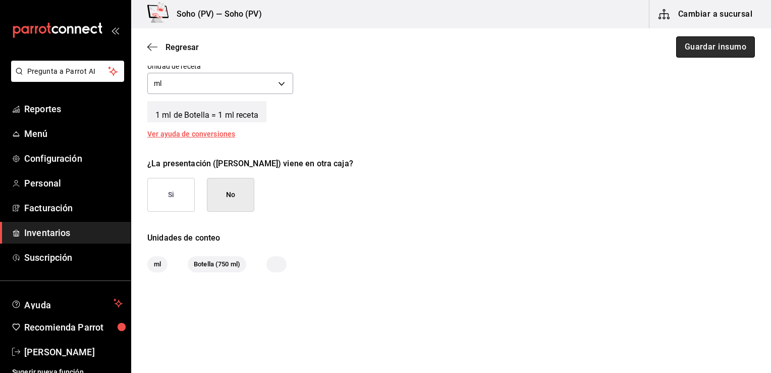
click at [712, 49] on button "Guardar insumo" at bounding box center [715, 46] width 79 height 21
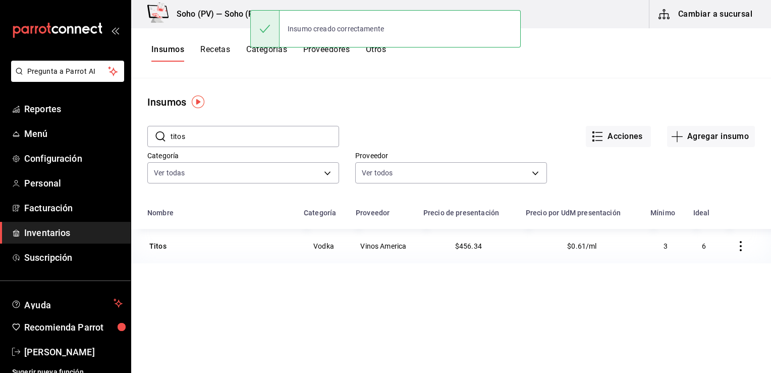
click at [37, 229] on span "Inventarios" at bounding box center [73, 233] width 98 height 14
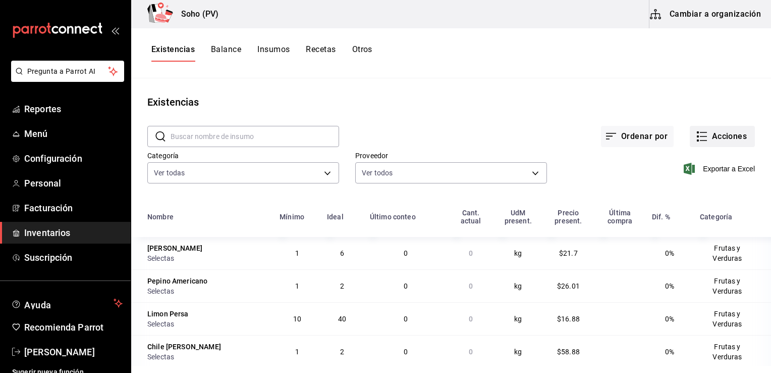
click at [713, 134] on button "Acciones" at bounding box center [722, 136] width 65 height 21
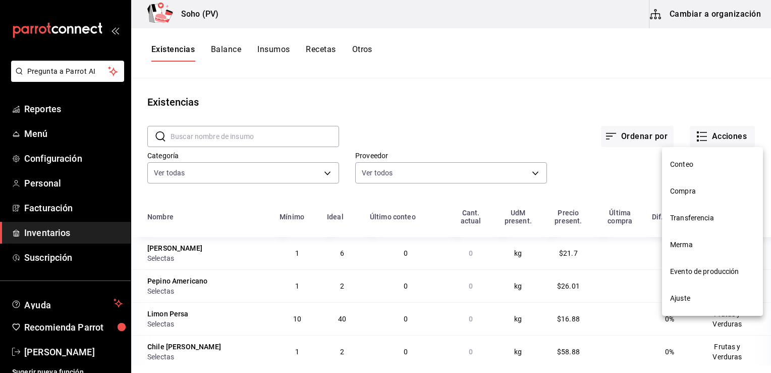
click at [700, 190] on span "Compra" at bounding box center [712, 191] width 85 height 11
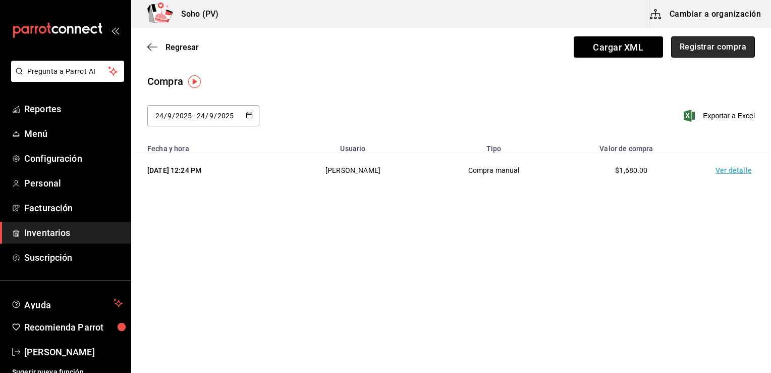
click at [706, 52] on button "Registrar compra" at bounding box center [713, 46] width 84 height 21
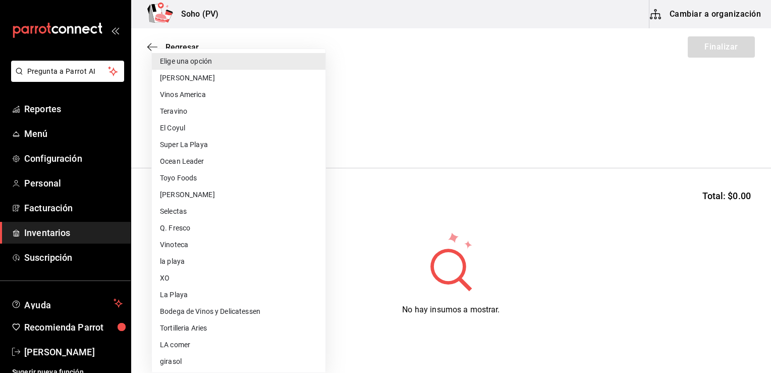
click at [254, 133] on body "Pregunta a Parrot AI Reportes Menú Configuración Personal Facturación Inventari…" at bounding box center [385, 157] width 771 height 315
click at [246, 100] on li "Vinos America" at bounding box center [239, 94] width 174 height 17
type input "319042a7-1e81-442b-9dbe-3b60175dd6c1"
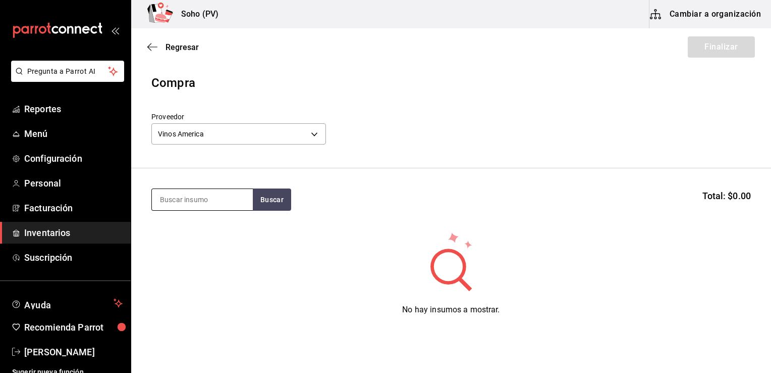
click at [228, 199] on input at bounding box center [202, 199] width 101 height 21
type input "silver"
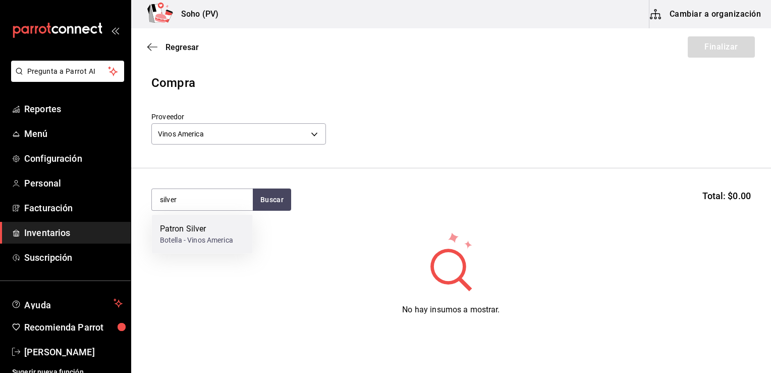
click at [228, 241] on div "Botella - Vinos America" at bounding box center [196, 240] width 73 height 11
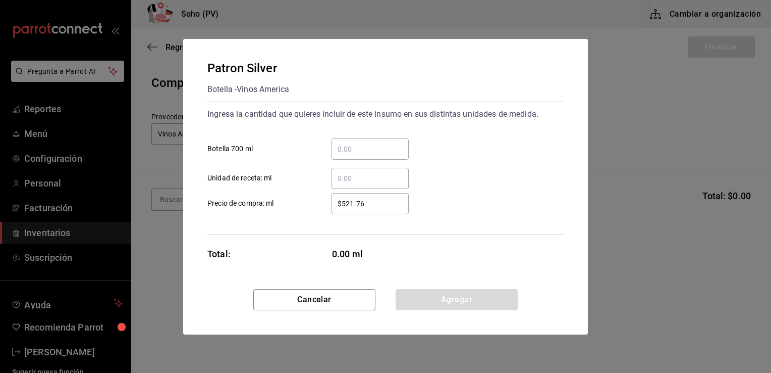
click at [367, 139] on div "​" at bounding box center [370, 148] width 77 height 21
click at [367, 143] on input "​ Botella 700 ml" at bounding box center [370, 149] width 77 height 12
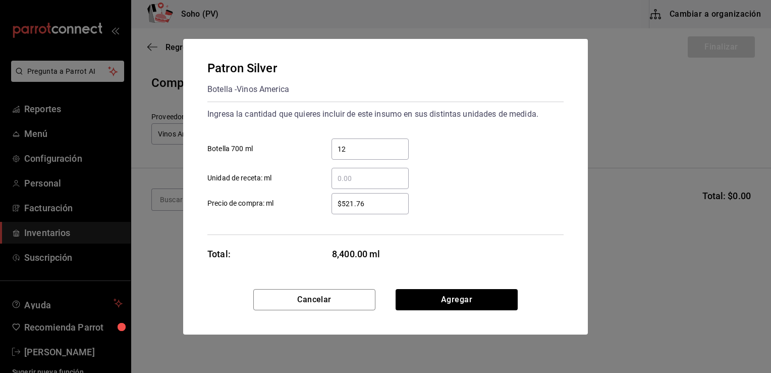
type input "12"
click at [424, 138] on div "12 ​ Botella 700 ml" at bounding box center [381, 144] width 364 height 29
click at [435, 295] on button "Agregar" at bounding box center [457, 299] width 122 height 21
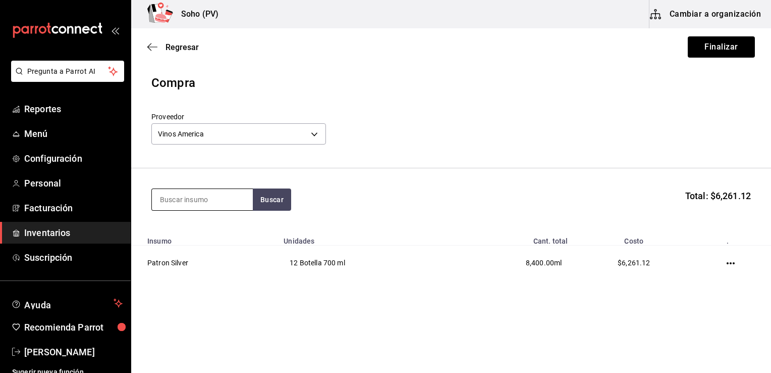
click at [223, 202] on input at bounding box center [202, 199] width 101 height 21
type input "azul añejo"
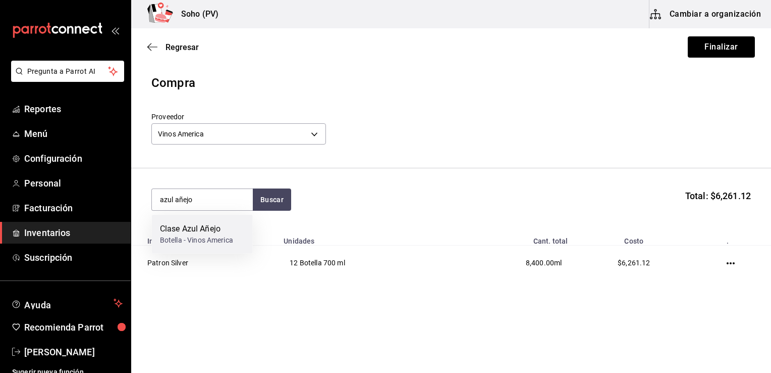
click at [195, 237] on div "Botella - Vinos America" at bounding box center [196, 240] width 73 height 11
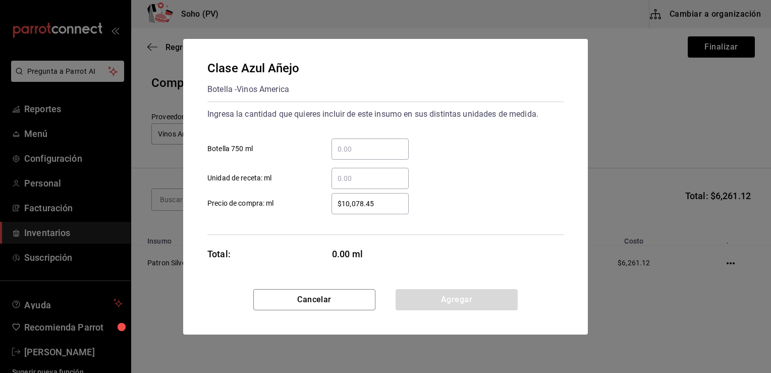
click at [337, 149] on input "​ Botella 750 ml" at bounding box center [370, 149] width 77 height 12
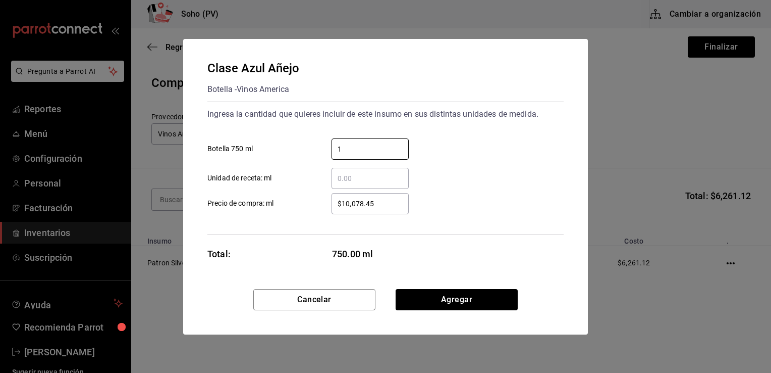
type input "1"
click at [567, 132] on div "Clase Azul Añejo Botella - Vinos America Ingresa la cantidad que quieres inclui…" at bounding box center [385, 164] width 405 height 250
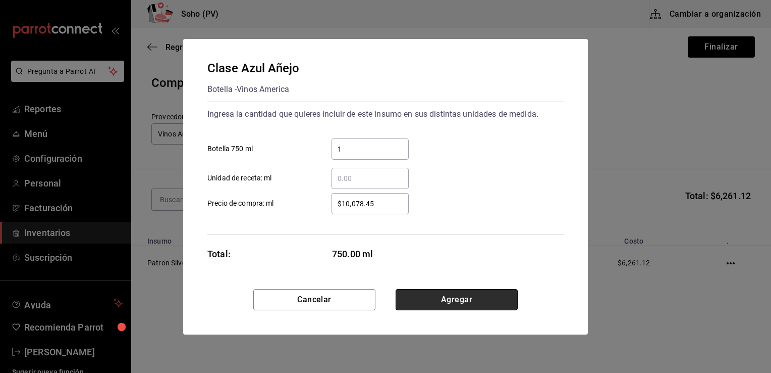
click at [479, 296] on button "Agregar" at bounding box center [457, 299] width 122 height 21
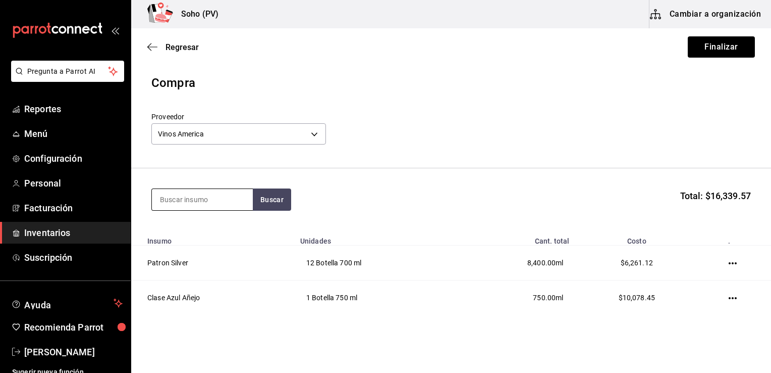
click at [208, 195] on input at bounding box center [202, 199] width 101 height 21
type input "titos"
click at [257, 201] on button "Buscar" at bounding box center [272, 199] width 38 height 22
click at [197, 233] on div "Titos" at bounding box center [196, 229] width 73 height 12
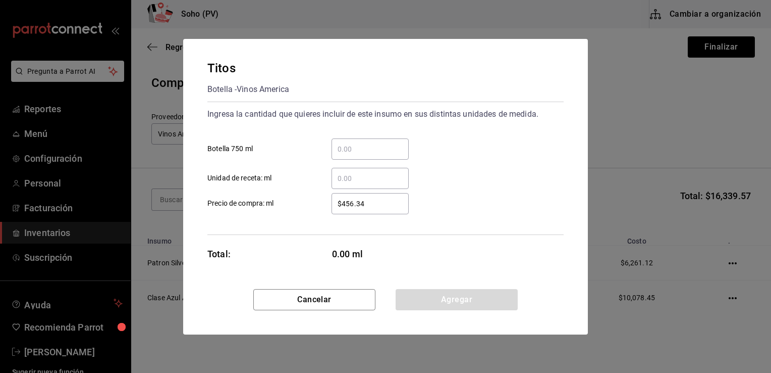
click at [362, 143] on input "​ Botella 750 ml" at bounding box center [370, 149] width 77 height 12
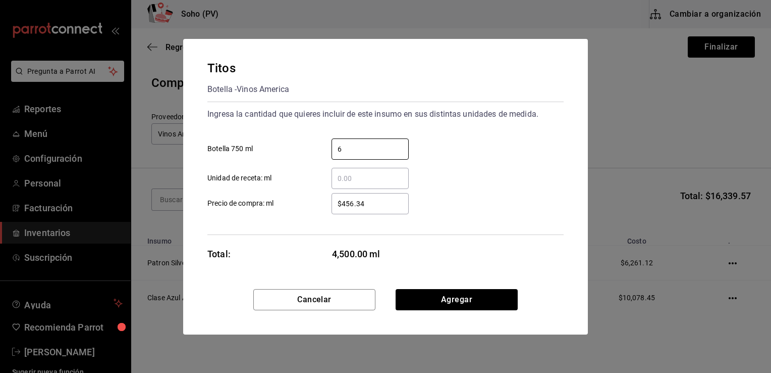
type input "6"
click at [417, 146] on div "6 ​ Botella 750 ml" at bounding box center [381, 144] width 364 height 29
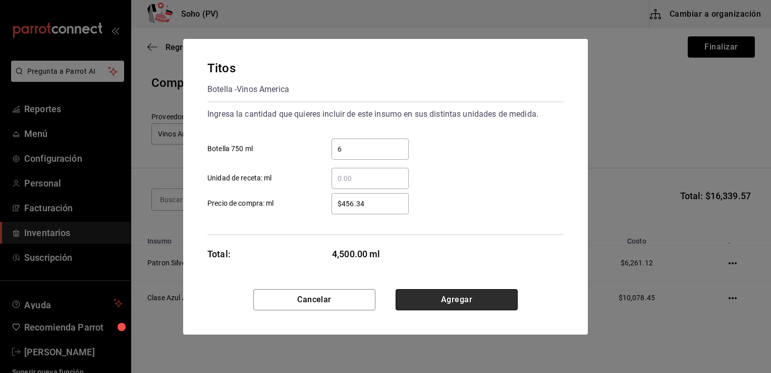
click at [437, 301] on button "Agregar" at bounding box center [457, 299] width 122 height 21
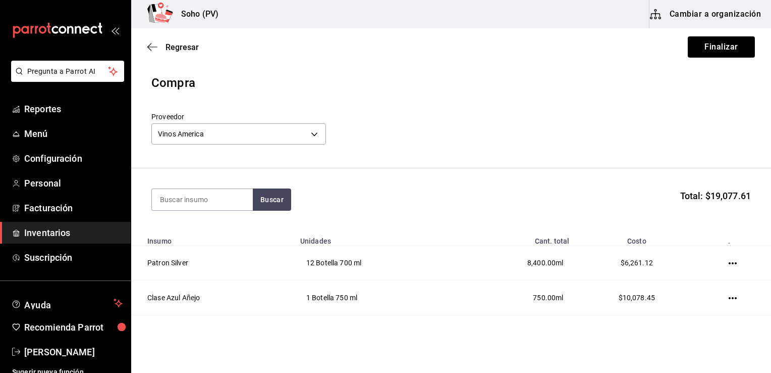
click at [444, 240] on th "Unidades" at bounding box center [374, 238] width 160 height 15
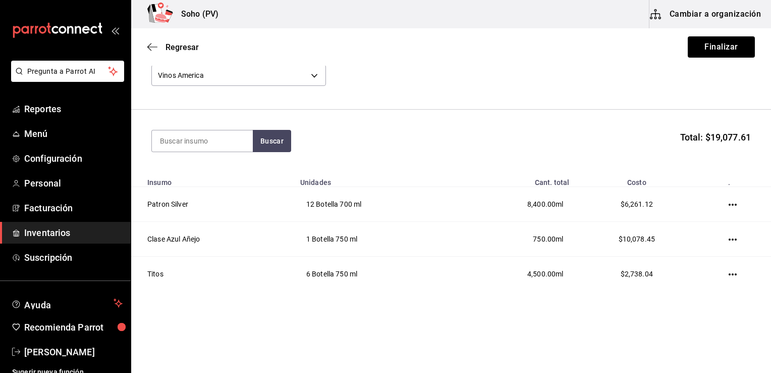
scroll to position [61, 0]
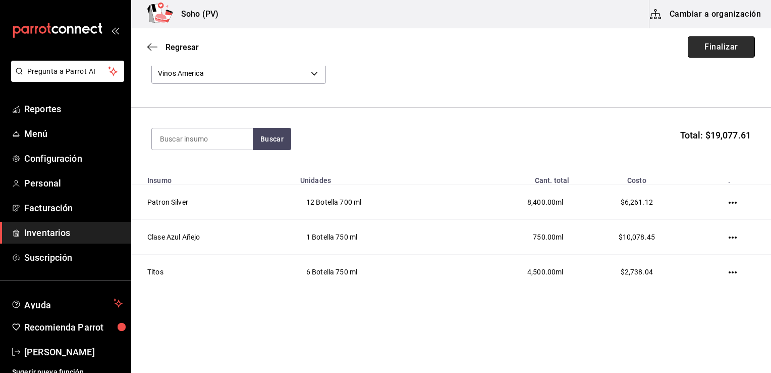
click at [695, 44] on button "Finalizar" at bounding box center [721, 46] width 67 height 21
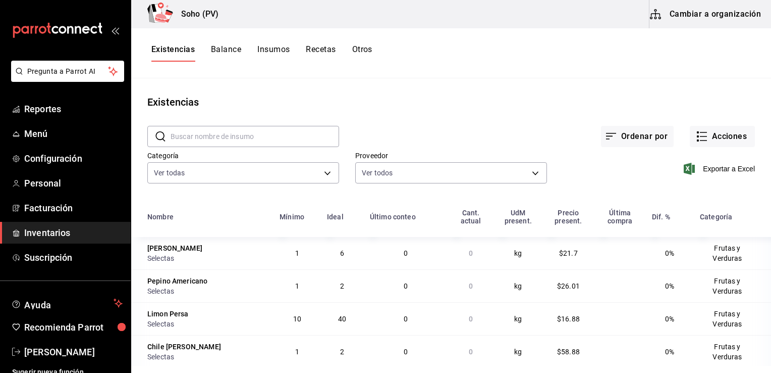
click at [279, 140] on input "text" at bounding box center [255, 136] width 169 height 20
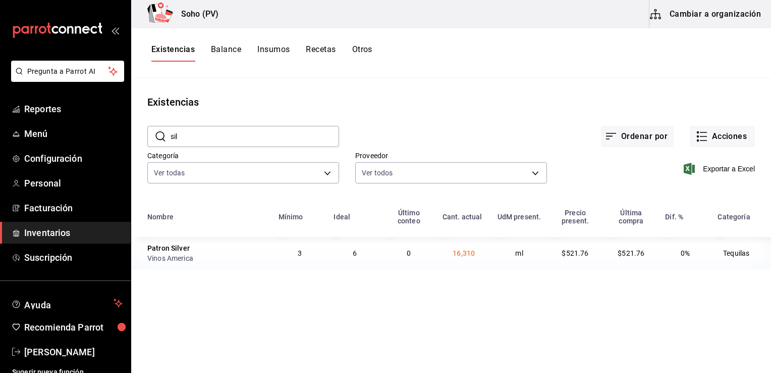
type input "silver"
click at [466, 256] on span "16,310" at bounding box center [464, 253] width 22 height 8
click at [53, 229] on span "Inventarios" at bounding box center [73, 233] width 98 height 14
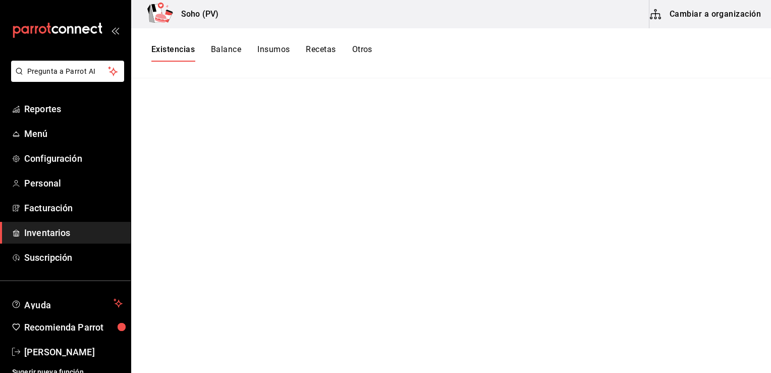
click at [395, 56] on div "Existencias Balance Insumos Recetas Otros" at bounding box center [451, 52] width 640 height 17
click at [418, 30] on div "Existencias Balance Insumos Recetas Otros" at bounding box center [451, 53] width 640 height 50
click at [431, 17] on div "Soho (PV) Cambiar a organización" at bounding box center [451, 14] width 640 height 28
click at [417, 30] on div "Existencias Balance Insumos Recetas Otros" at bounding box center [451, 53] width 640 height 50
click at [46, 228] on span "Inventarios" at bounding box center [73, 233] width 98 height 14
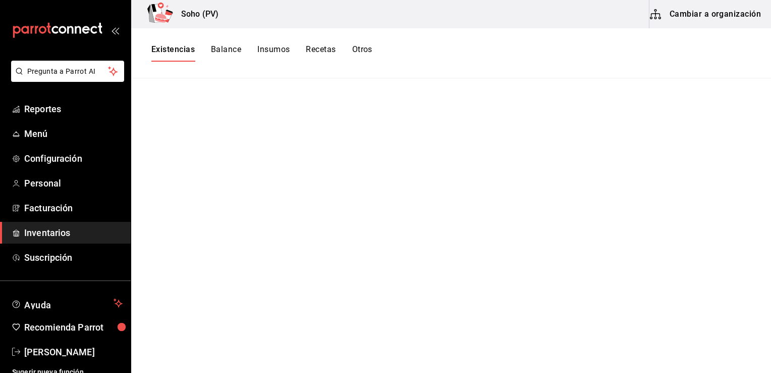
click at [0, 222] on link "Inventarios" at bounding box center [65, 233] width 131 height 22
click at [51, 113] on span "Reportes" at bounding box center [73, 109] width 98 height 14
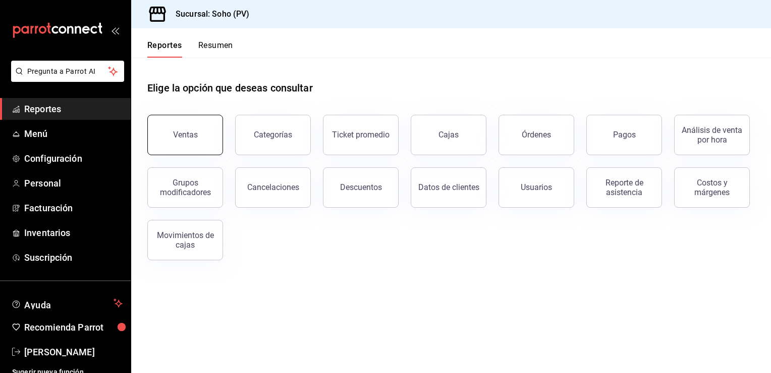
click at [195, 141] on button "Ventas" at bounding box center [185, 135] width 76 height 40
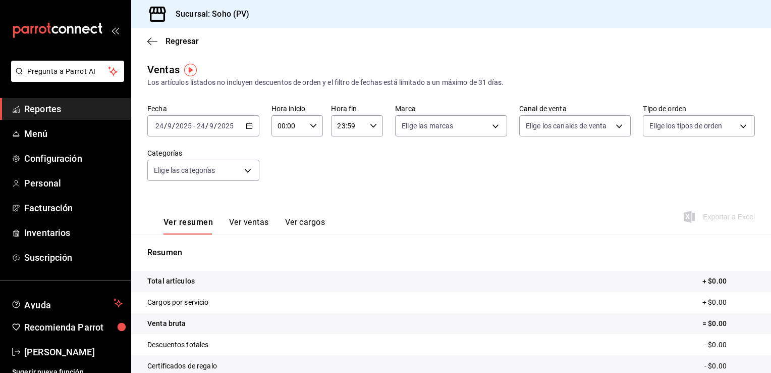
click at [483, 62] on main "Regresar Ventas Los artículos listados no incluyen descuentos de orden y el fil…" at bounding box center [451, 255] width 640 height 455
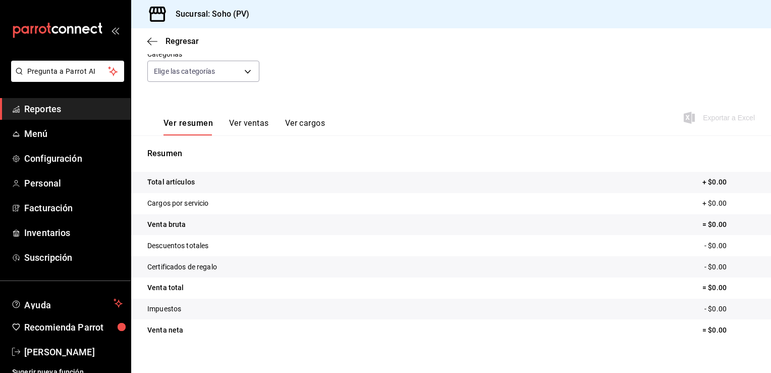
scroll to position [101, 0]
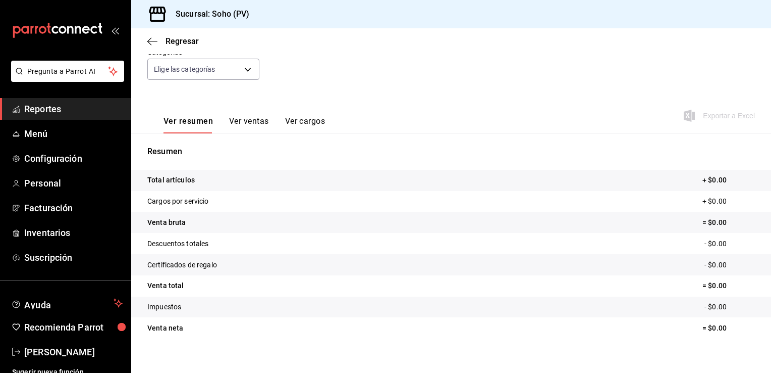
click at [247, 120] on button "Ver ventas" at bounding box center [249, 124] width 40 height 17
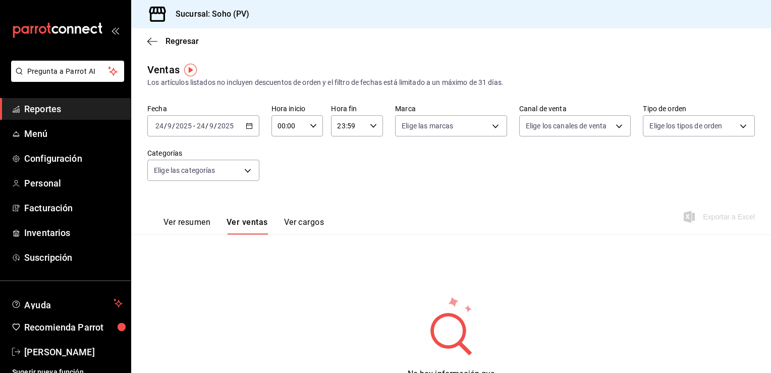
click at [247, 124] on icon "button" at bounding box center [249, 125] width 7 height 7
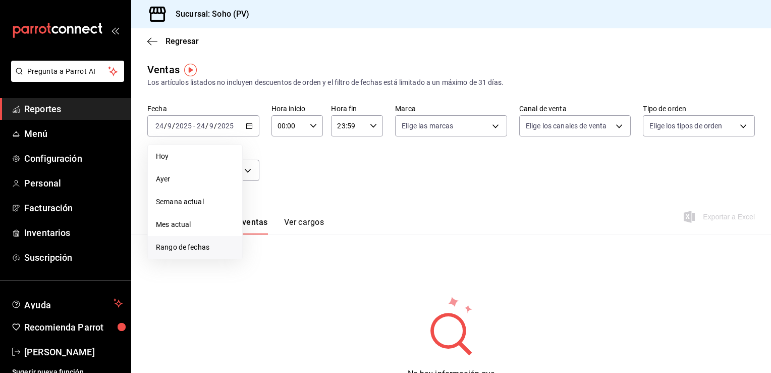
click at [187, 247] on span "Rango de fechas" at bounding box center [195, 247] width 78 height 11
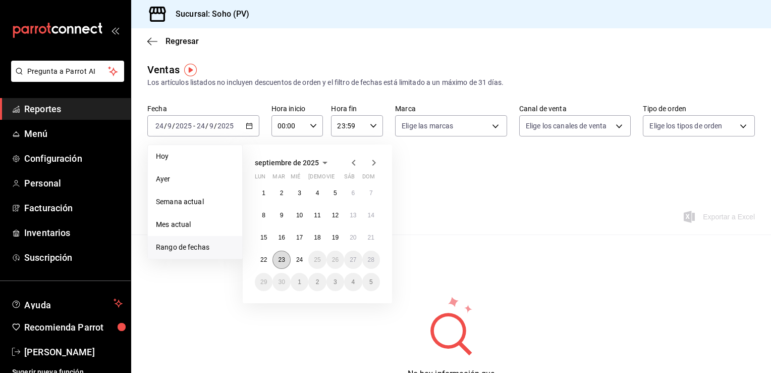
click at [282, 257] on abbr "23" at bounding box center [281, 259] width 7 height 7
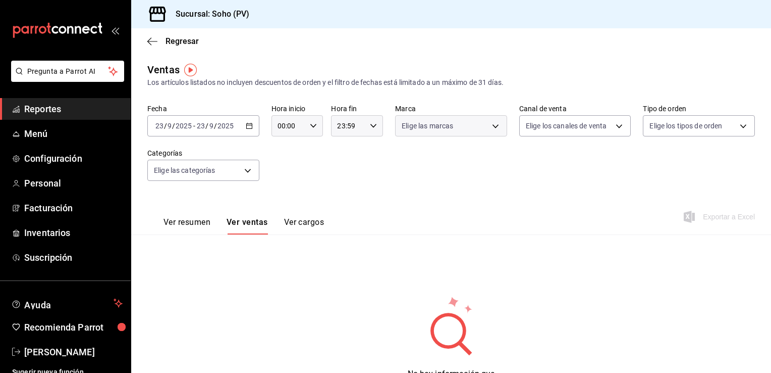
click at [282, 257] on div "Ventas Los artículos listados no incluyen descuentos de orden y el filtro de fe…" at bounding box center [451, 235] width 640 height 346
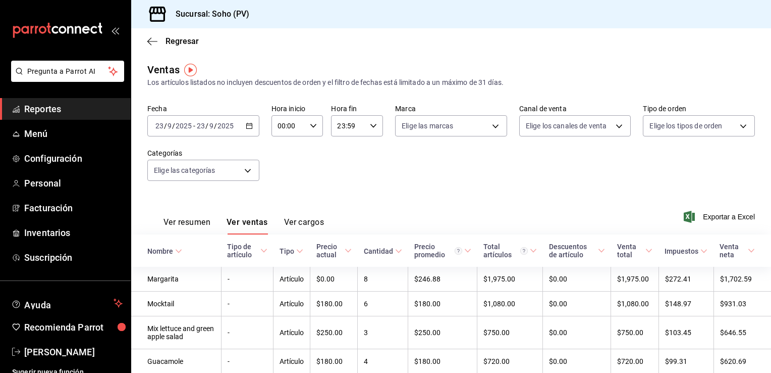
click at [372, 194] on div "Ver resumen Ver ventas Ver cargos Exportar a Excel" at bounding box center [451, 213] width 640 height 41
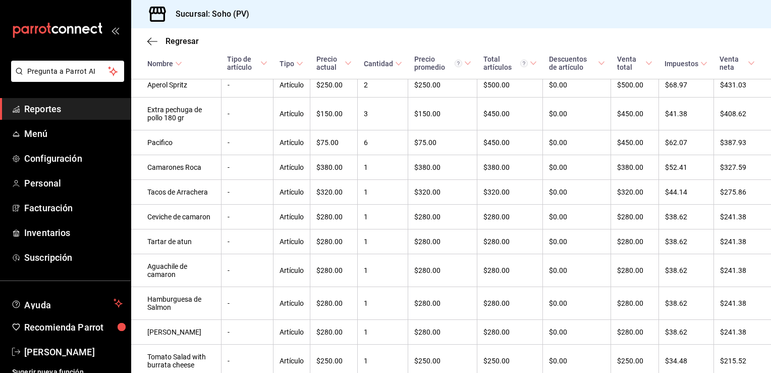
scroll to position [444, 0]
click at [543, 43] on div "Regresar" at bounding box center [451, 41] width 640 height 26
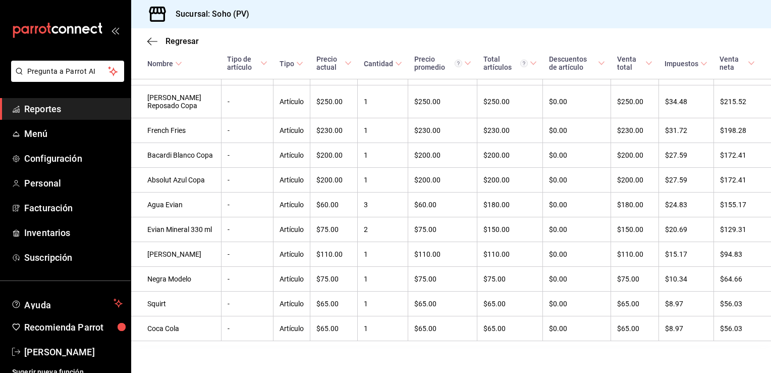
scroll to position [777, 0]
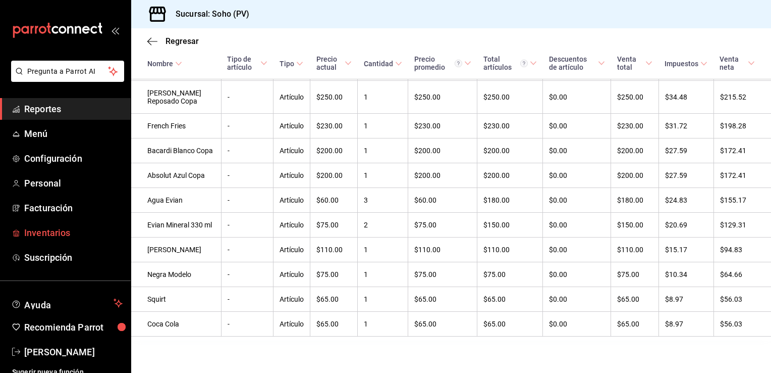
click at [50, 231] on span "Inventarios" at bounding box center [73, 233] width 98 height 14
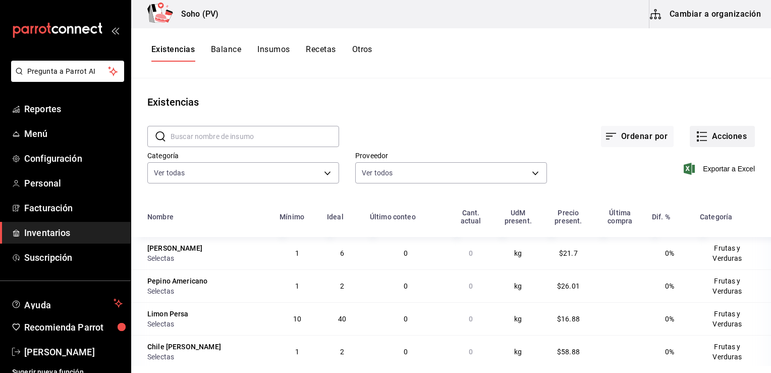
click at [729, 130] on button "Acciones" at bounding box center [722, 136] width 65 height 21
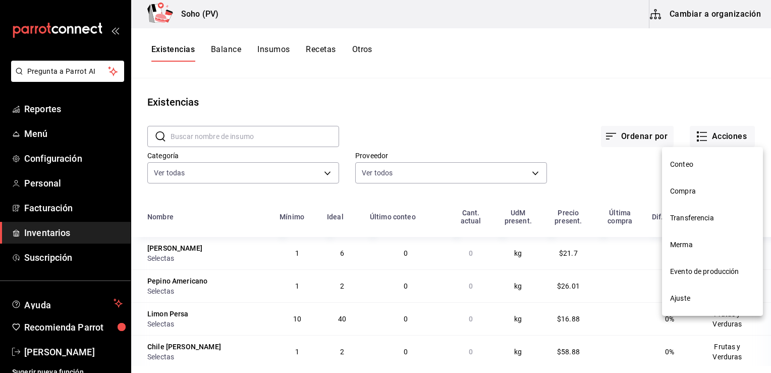
click at [682, 194] on span "Compra" at bounding box center [712, 191] width 85 height 11
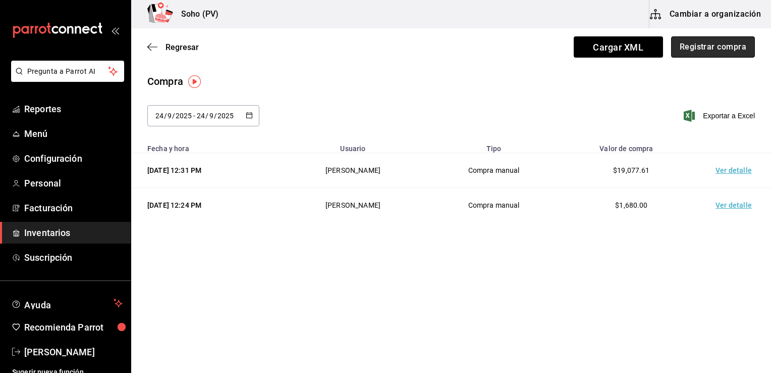
click at [690, 47] on button "Registrar compra" at bounding box center [713, 46] width 84 height 21
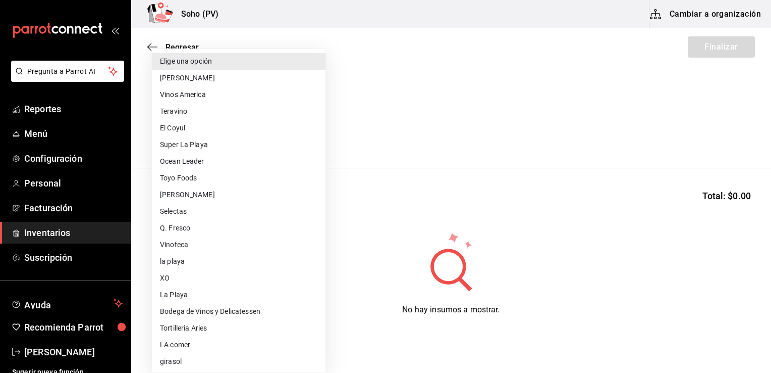
click at [307, 134] on body "Pregunta a Parrot AI Reportes Menú Configuración Personal Facturación Inventari…" at bounding box center [385, 157] width 771 height 315
click at [256, 62] on li "Elige una opción" at bounding box center [239, 61] width 174 height 17
click at [243, 124] on body "Pregunta a Parrot AI Reportes Menú Configuración Personal Facturación Inventari…" at bounding box center [385, 157] width 771 height 315
drag, startPoint x: 353, startPoint y: 96, endPoint x: 375, endPoint y: 130, distance: 40.6
click at [375, 130] on div at bounding box center [385, 186] width 771 height 373
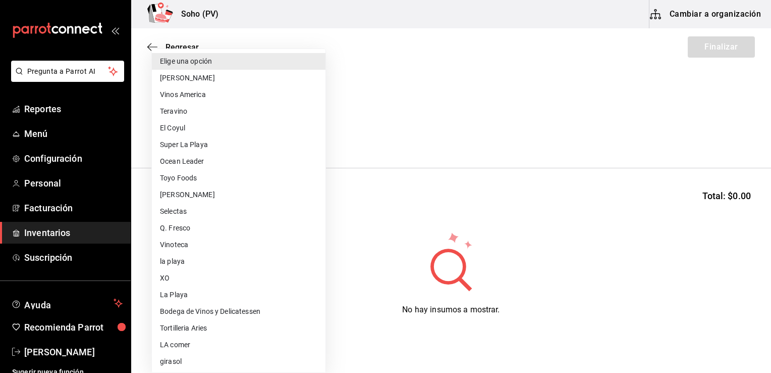
click at [249, 136] on body "Pregunta a Parrot AI Reportes Menú Configuración Personal Facturación Inventari…" at bounding box center [385, 157] width 771 height 315
click at [370, 67] on div at bounding box center [385, 186] width 771 height 373
click at [275, 136] on body "Pregunta a Parrot AI Reportes Menú Configuración Personal Facturación Inventari…" at bounding box center [385, 157] width 771 height 315
click at [369, 98] on div at bounding box center [385, 186] width 771 height 373
click at [314, 133] on body "Pregunta a Parrot AI Reportes Menú Configuración Personal Facturación Inventari…" at bounding box center [385, 157] width 771 height 315
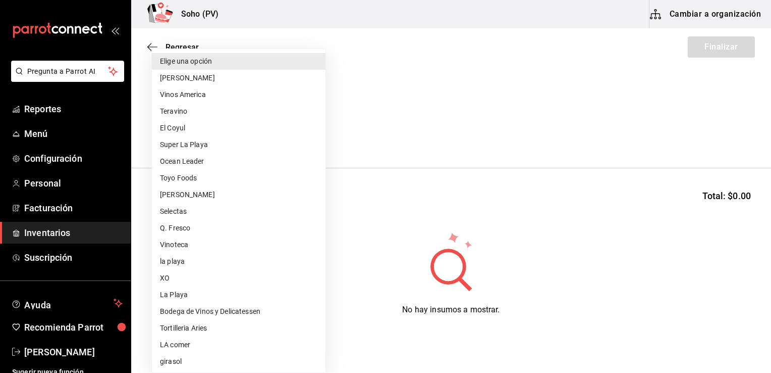
click at [349, 124] on div at bounding box center [385, 186] width 771 height 373
click at [210, 136] on body "Pregunta a Parrot AI Reportes Menú Configuración Personal Facturación Inventari…" at bounding box center [385, 157] width 771 height 315
click at [428, 52] on div at bounding box center [385, 186] width 771 height 373
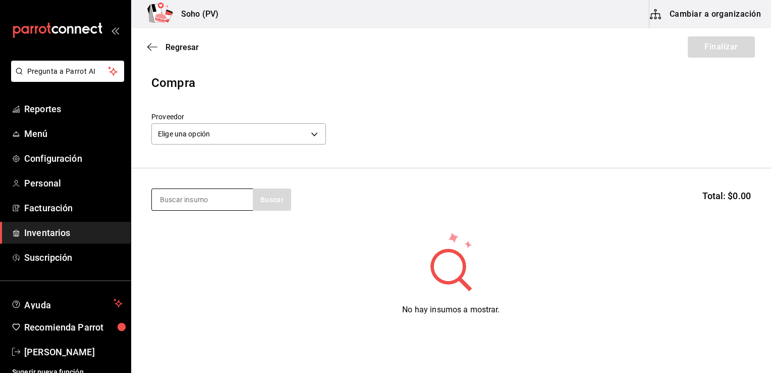
click at [199, 197] on input at bounding box center [202, 199] width 101 height 21
type input "agua evian"
click at [40, 233] on span "Inventarios" at bounding box center [73, 233] width 98 height 14
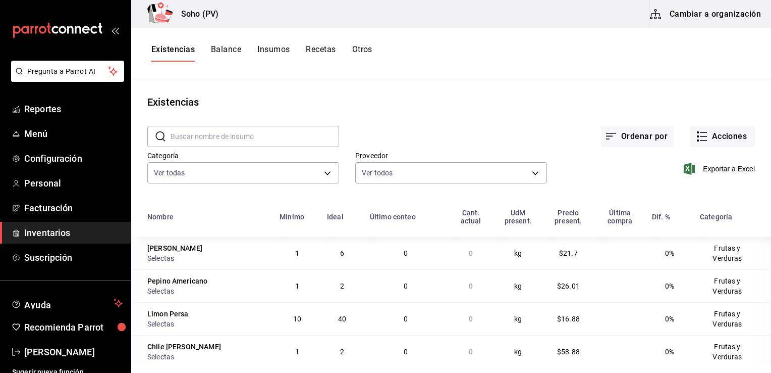
click at [278, 47] on button "Insumos" at bounding box center [273, 52] width 32 height 17
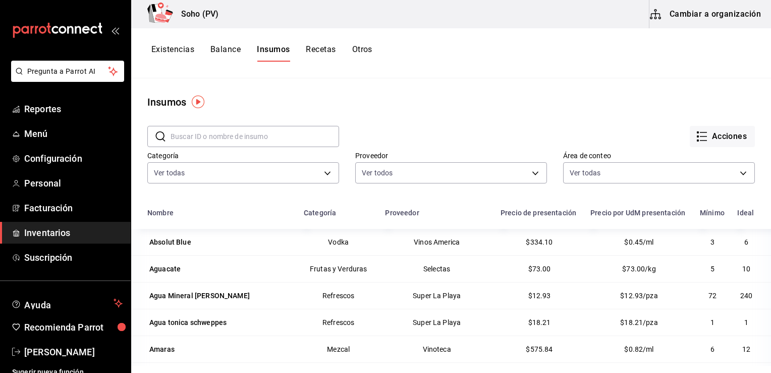
click at [269, 139] on input "text" at bounding box center [255, 136] width 169 height 20
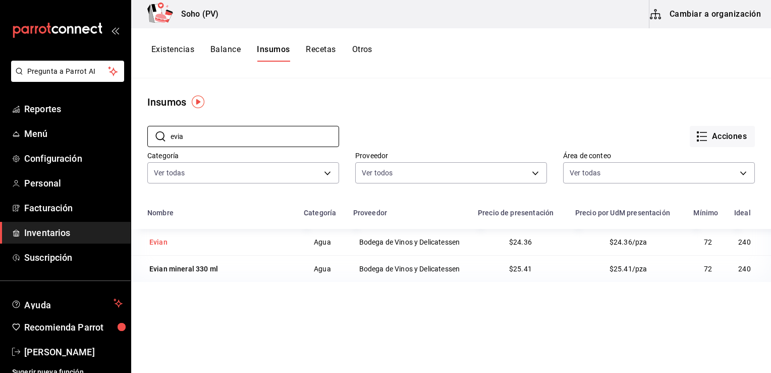
type input "evia"
click at [182, 243] on div "Evian" at bounding box center [219, 242] width 144 height 14
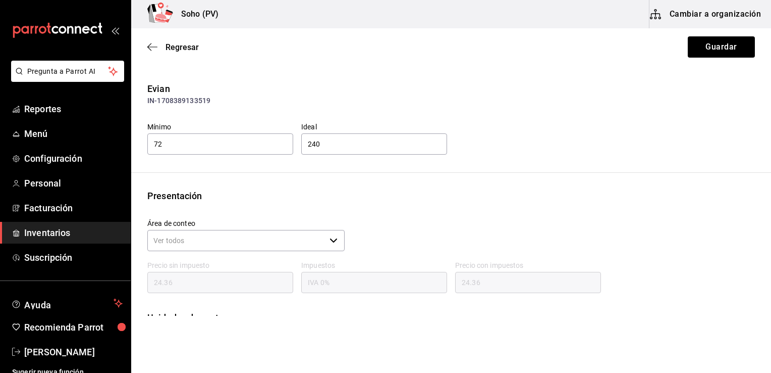
click at [219, 209] on div "Presentación Área de conteo ​ Precio sin impuesto 24.36 Impuestos IVA 0% Precio…" at bounding box center [451, 273] width 640 height 168
click at [168, 46] on span "Regresar" at bounding box center [182, 47] width 33 height 10
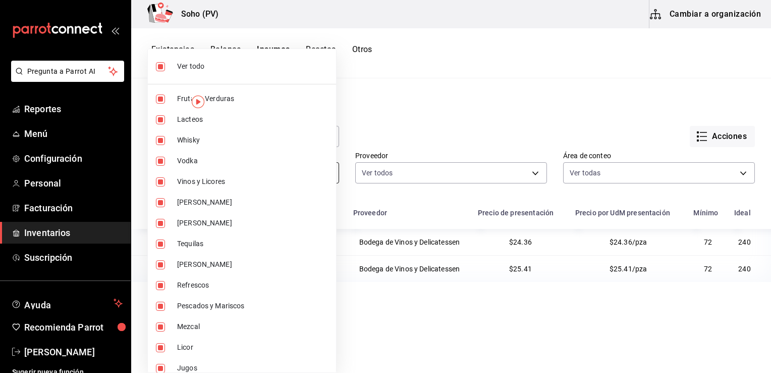
click at [277, 173] on body "Pregunta a Parrot AI Reportes Menú Configuración Personal Facturación Inventari…" at bounding box center [385, 182] width 771 height 365
click at [426, 62] on div at bounding box center [385, 186] width 771 height 373
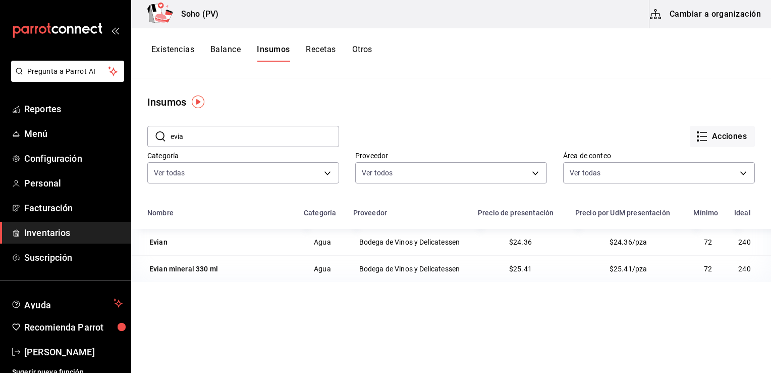
click at [415, 239] on td "Bodega de Vinos y Delicatessen" at bounding box center [409, 242] width 125 height 26
click at [175, 248] on div "Evian" at bounding box center [219, 242] width 144 height 14
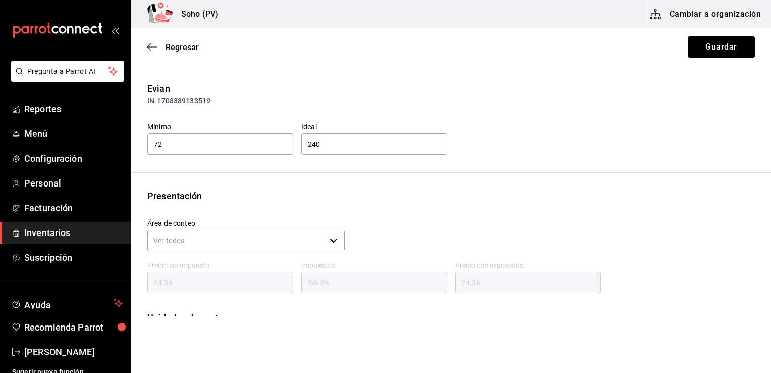
click at [277, 93] on div "Evian" at bounding box center [451, 89] width 608 height 14
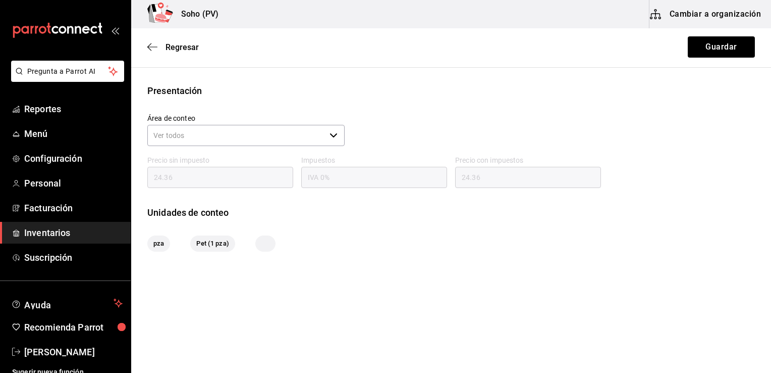
scroll to position [85, 0]
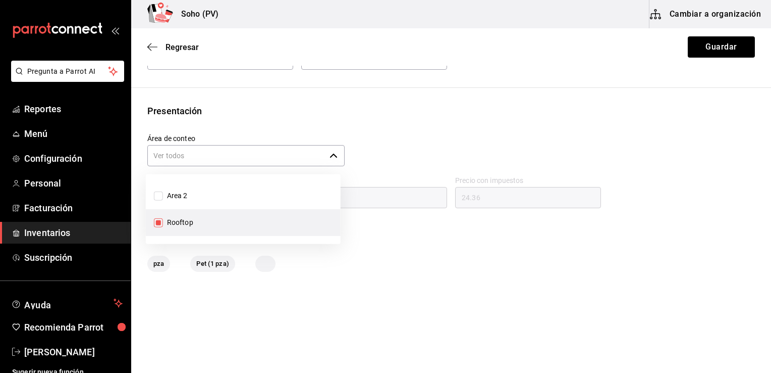
click at [303, 161] on input "Área de conteo" at bounding box center [236, 155] width 178 height 21
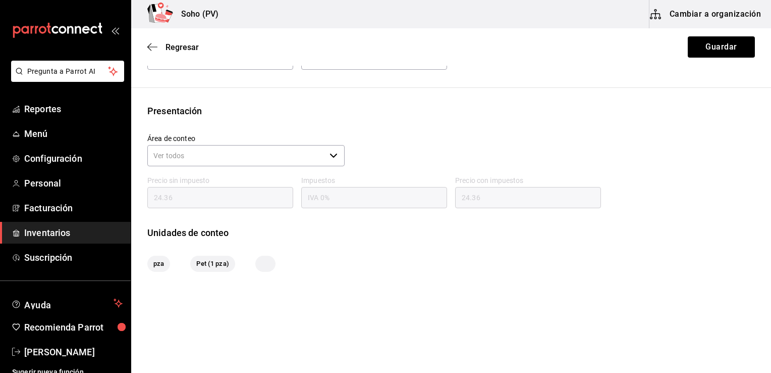
click at [273, 116] on div "Presentación" at bounding box center [451, 111] width 608 height 14
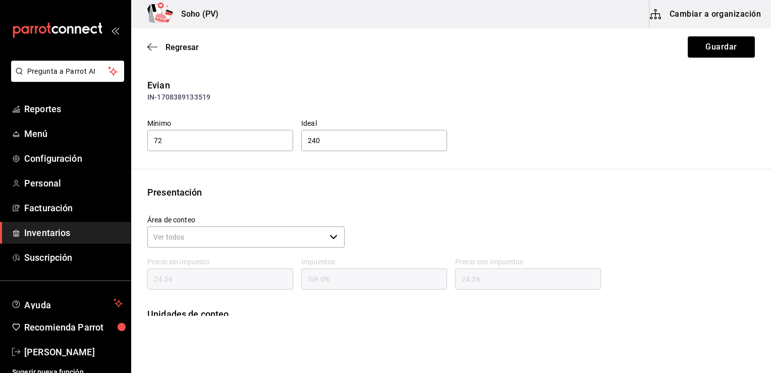
scroll to position [0, 0]
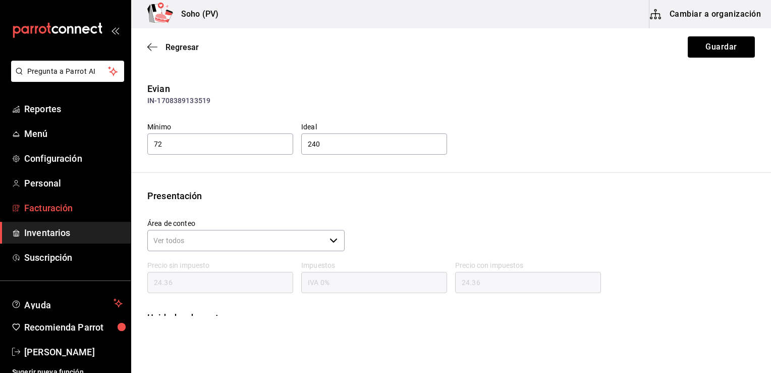
click at [32, 210] on span "Facturación" at bounding box center [73, 208] width 98 height 14
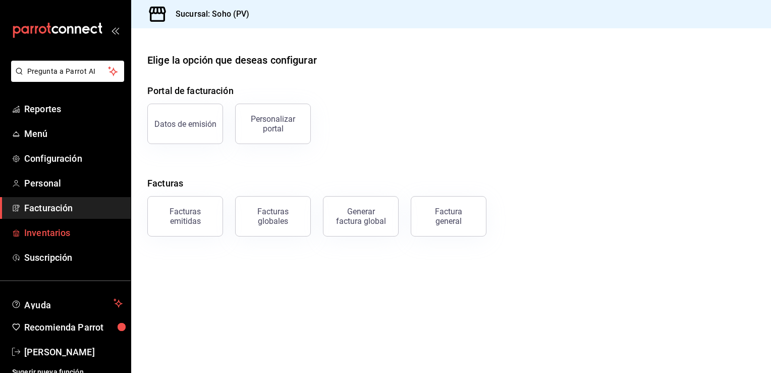
click at [32, 233] on span "Inventarios" at bounding box center [73, 233] width 98 height 14
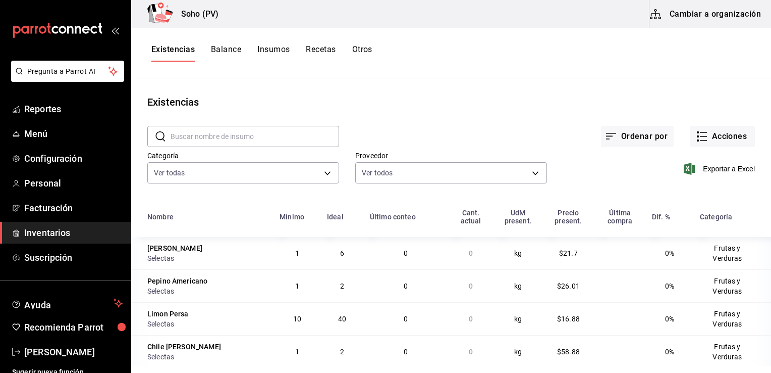
click at [230, 48] on button "Balance" at bounding box center [226, 52] width 30 height 17
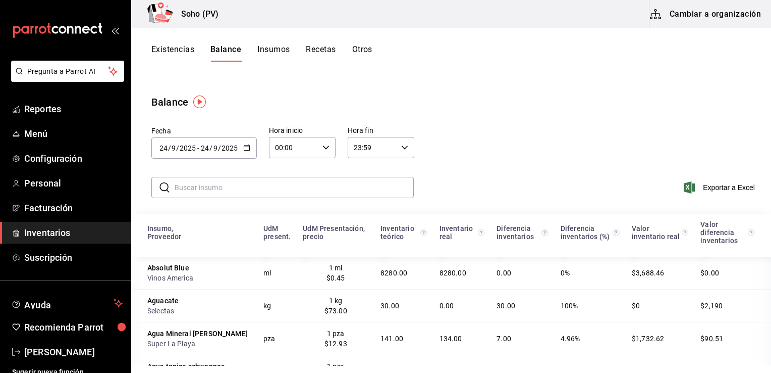
click at [57, 229] on span "Inventarios" at bounding box center [73, 233] width 98 height 14
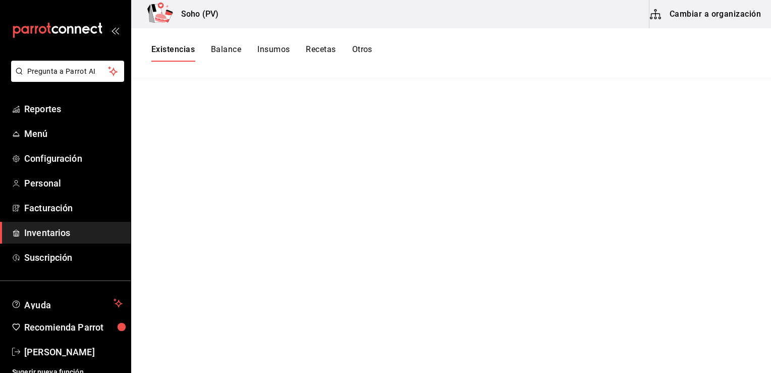
click at [275, 48] on button "Insumos" at bounding box center [273, 52] width 32 height 17
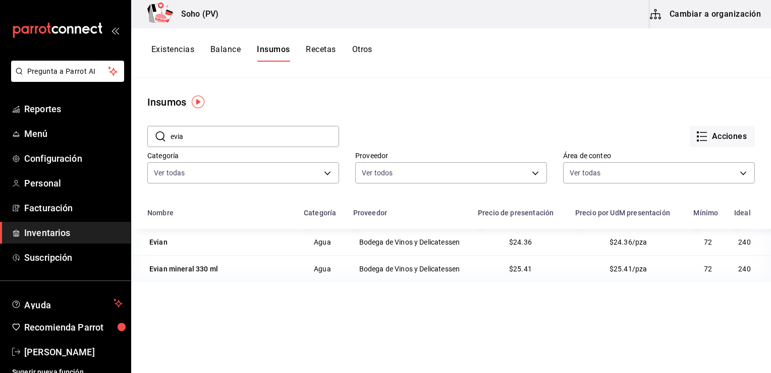
click at [322, 45] on button "Recetas" at bounding box center [321, 52] width 30 height 17
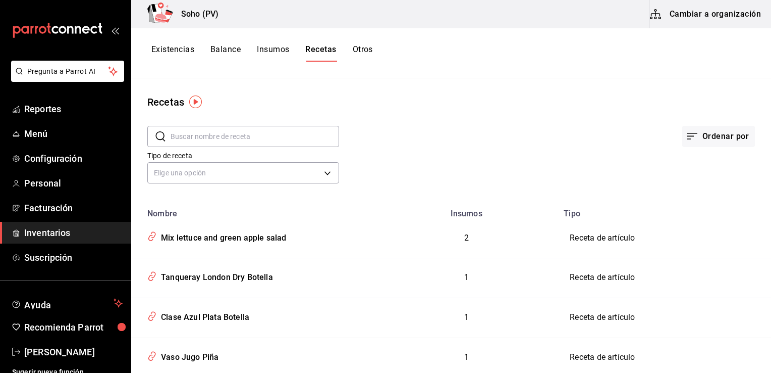
click at [218, 134] on input "text" at bounding box center [255, 136] width 169 height 20
click at [217, 134] on input "text" at bounding box center [255, 136] width 169 height 20
type input "s"
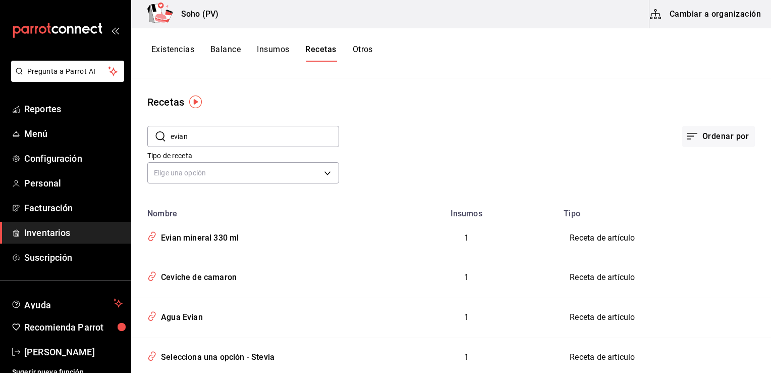
type input "evian"
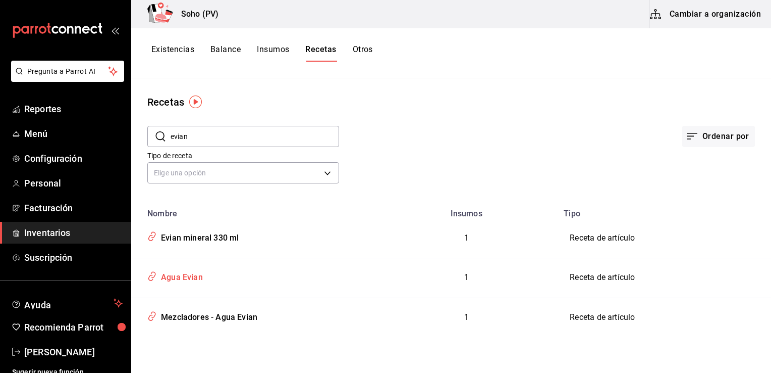
click at [181, 273] on div "Agua Evian" at bounding box center [180, 276] width 46 height 16
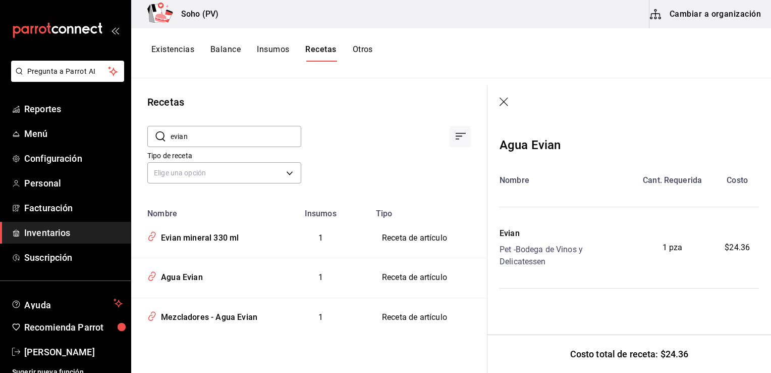
click at [510, 264] on div "Pet - Bodega de Vinos y Delicatessen" at bounding box center [565, 255] width 130 height 24
click at [350, 129] on div at bounding box center [386, 128] width 170 height 37
click at [69, 223] on link "Inventarios" at bounding box center [65, 233] width 131 height 22
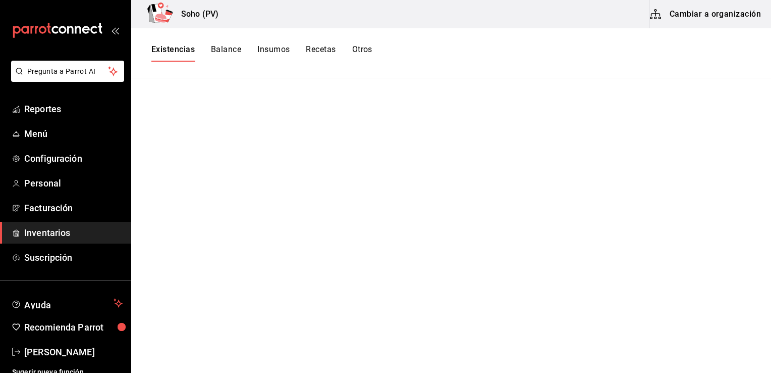
click at [277, 50] on button "Insumos" at bounding box center [273, 52] width 32 height 17
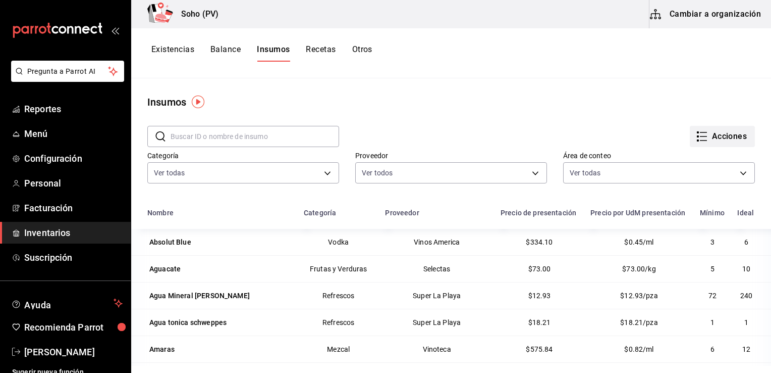
click at [705, 138] on button "Acciones" at bounding box center [722, 136] width 65 height 21
click at [384, 67] on div at bounding box center [385, 186] width 771 height 373
click at [355, 51] on button "Otros" at bounding box center [362, 52] width 20 height 17
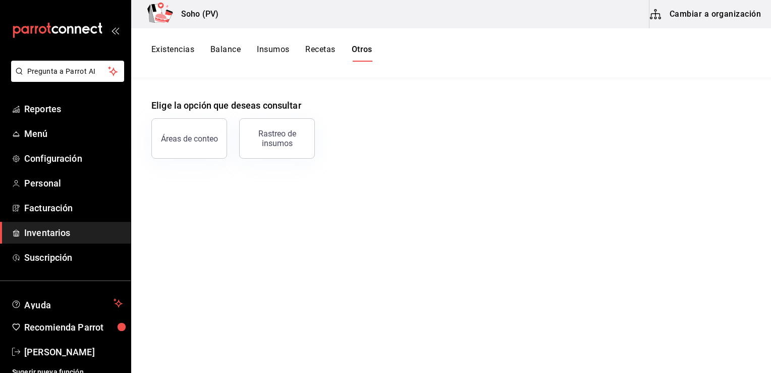
click at [52, 225] on link "Inventarios" at bounding box center [65, 233] width 131 height 22
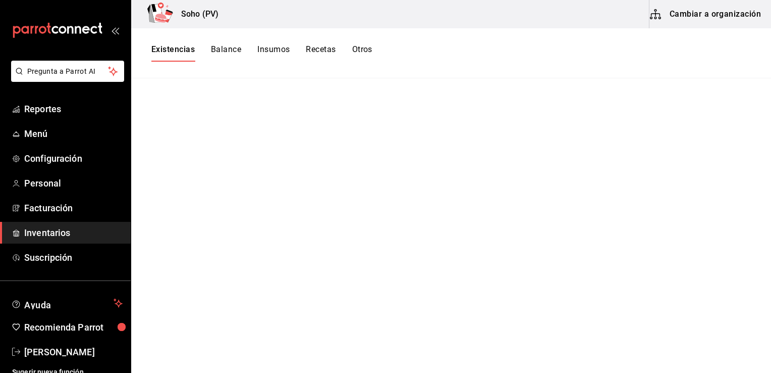
click at [41, 226] on span "Inventarios" at bounding box center [73, 233] width 98 height 14
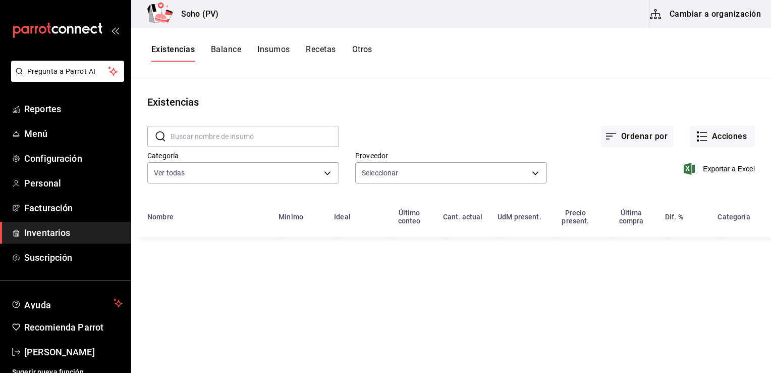
type input "3d4514a6-55ad-4ea7-a61f-16055b5070b0,319042a7-1e81-442b-9dbe-3b60175dd6c1,4536d…"
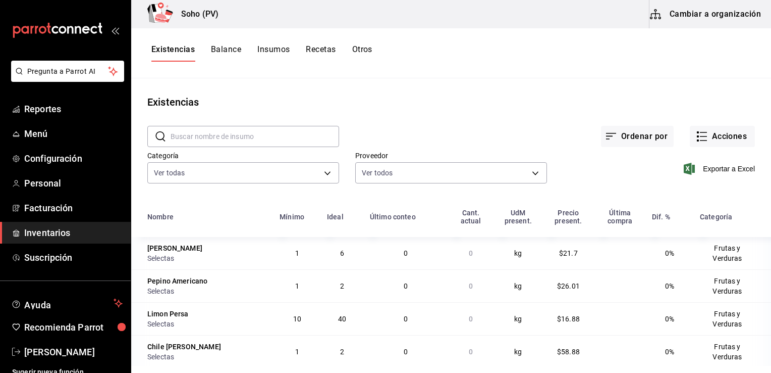
click at [265, 134] on input "text" at bounding box center [255, 136] width 169 height 20
type input "evia"
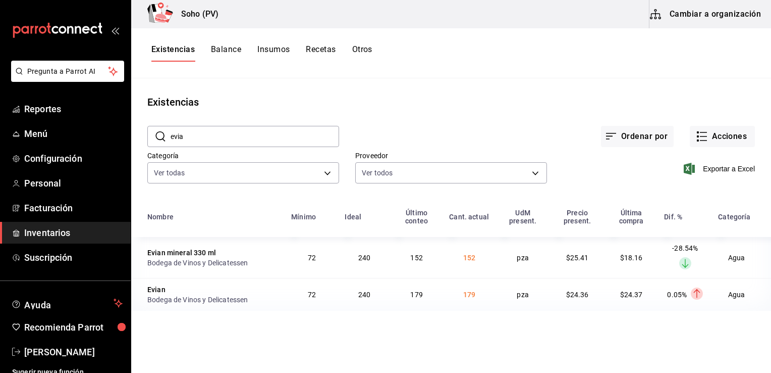
click at [185, 257] on div "Bodega de Vinos y Delicatessen" at bounding box center [197, 262] width 101 height 10
click at [60, 232] on span "Inventarios" at bounding box center [73, 233] width 98 height 14
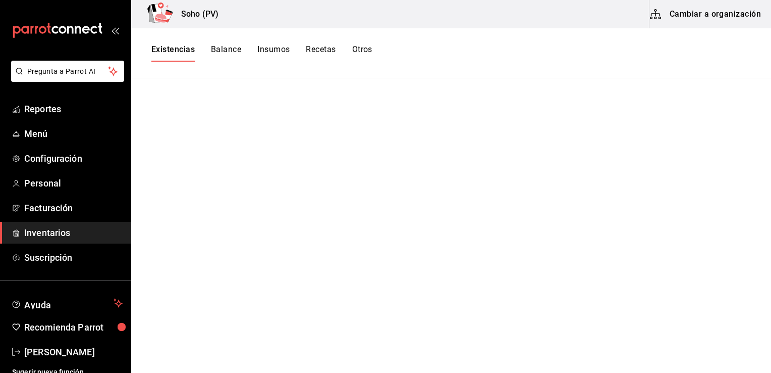
click at [264, 49] on button "Insumos" at bounding box center [273, 52] width 32 height 17
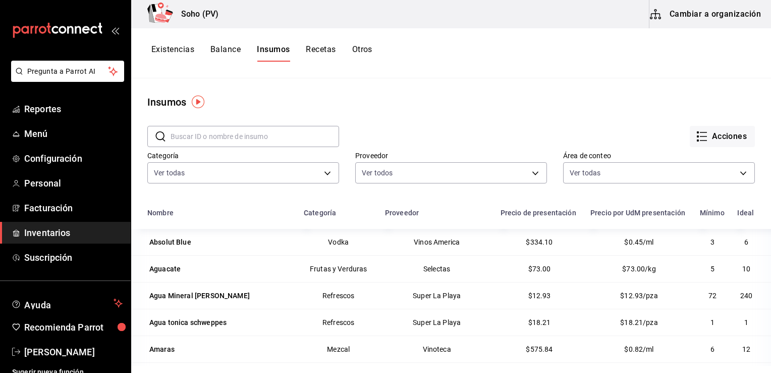
click at [238, 132] on input "text" at bounding box center [255, 136] width 169 height 20
type input "evia"
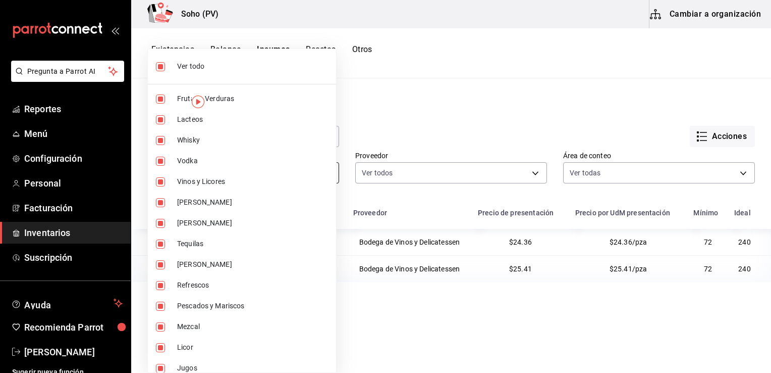
click at [314, 178] on body "Pregunta a Parrot AI Reportes Menú Configuración Personal Facturación Inventari…" at bounding box center [385, 182] width 771 height 365
click at [423, 76] on div at bounding box center [385, 186] width 771 height 373
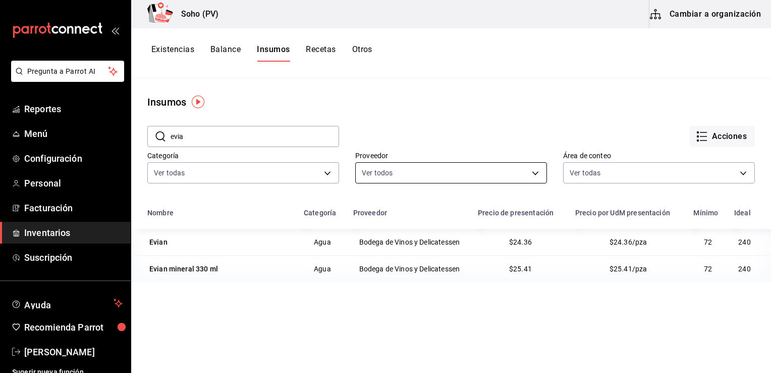
click at [491, 168] on body "Pregunta a Parrot AI Reportes Menú Configuración Personal Facturación Inventari…" at bounding box center [385, 182] width 771 height 365
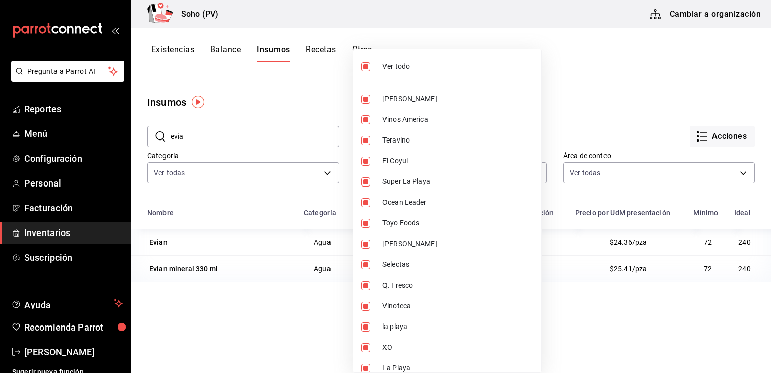
click at [568, 94] on div at bounding box center [385, 186] width 771 height 373
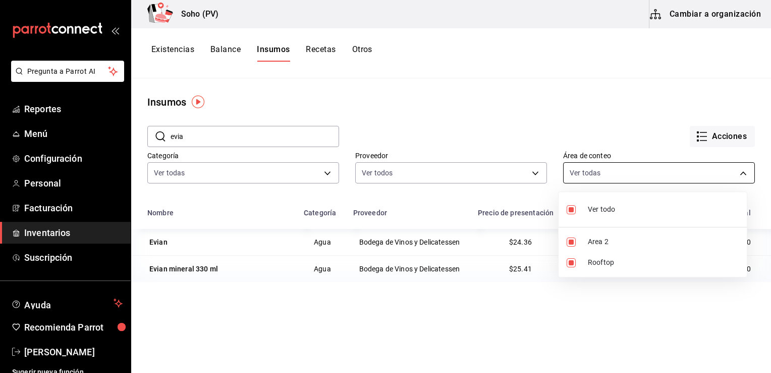
click at [607, 171] on body "Pregunta a Parrot AI Reportes Menú Configuración Personal Facturación Inventari…" at bounding box center [385, 182] width 771 height 365
click at [585, 119] on div at bounding box center [385, 186] width 771 height 373
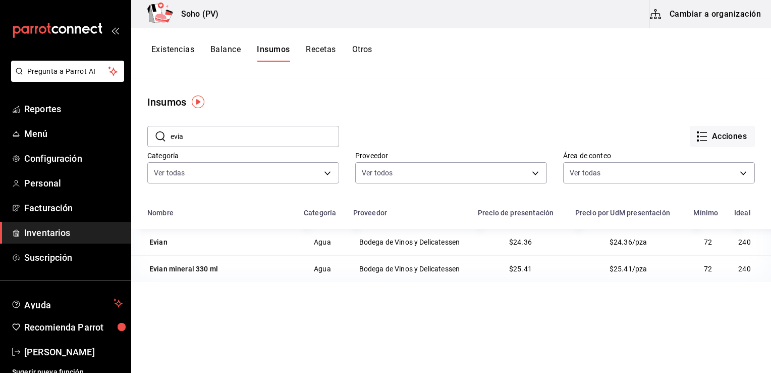
click at [374, 245] on td "Bodega de Vinos y Delicatessen" at bounding box center [409, 242] width 125 height 26
click at [163, 241] on div "Evian" at bounding box center [158, 242] width 18 height 10
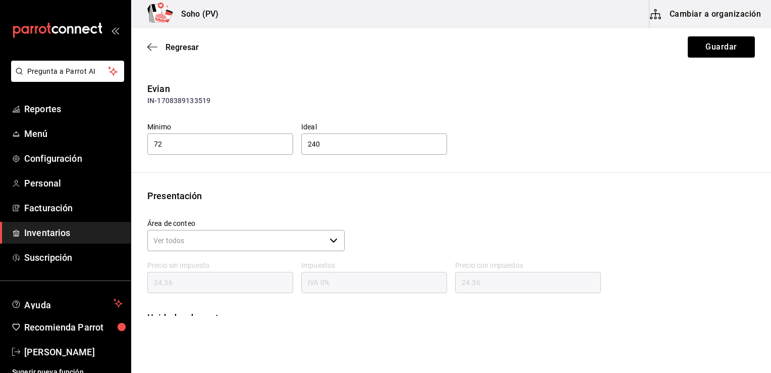
click at [196, 100] on div "IN-1708389133519" at bounding box center [451, 100] width 608 height 11
click at [327, 88] on div "Evian" at bounding box center [451, 89] width 608 height 14
click at [332, 240] on icon "button" at bounding box center [333, 240] width 7 height 4
click at [330, 203] on div "Presentación Área de conteo ​ Precio sin impuesto 24.36 Impuestos IVA 0% Precio…" at bounding box center [451, 273] width 640 height 168
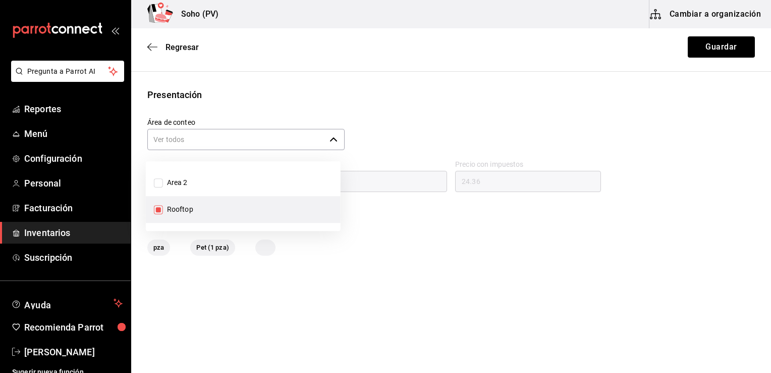
scroll to position [105, 0]
click at [411, 82] on div "Evian IN-1708389133519 Mínimo 72 Ideal 240 Presentación Área de conteo ​ Precio…" at bounding box center [451, 114] width 640 height 275
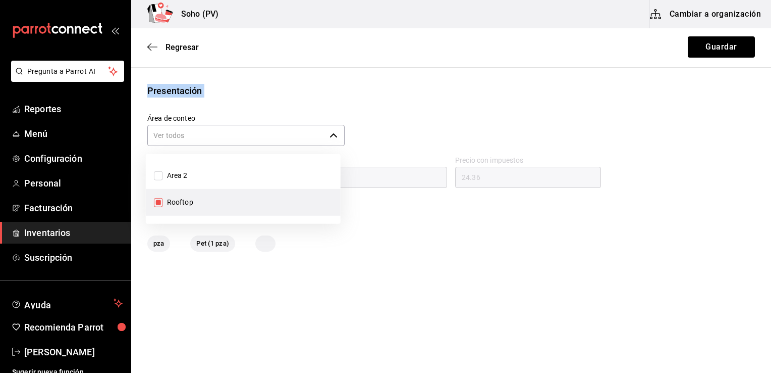
click at [411, 82] on div "Evian IN-1708389133519 Mínimo 72 Ideal 240 Presentación Área de conteo ​ Precio…" at bounding box center [451, 114] width 640 height 275
drag, startPoint x: 411, startPoint y: 82, endPoint x: 399, endPoint y: 88, distance: 13.8
click at [399, 88] on div "Presentación" at bounding box center [451, 91] width 608 height 14
click at [48, 234] on span "Inventarios" at bounding box center [73, 233] width 98 height 14
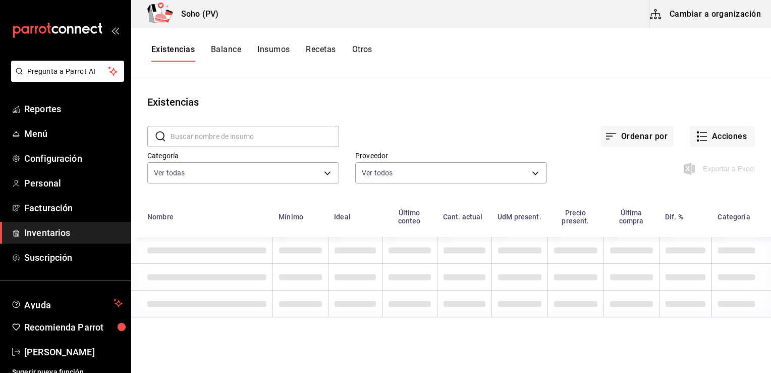
click at [222, 50] on button "Balance" at bounding box center [226, 52] width 30 height 17
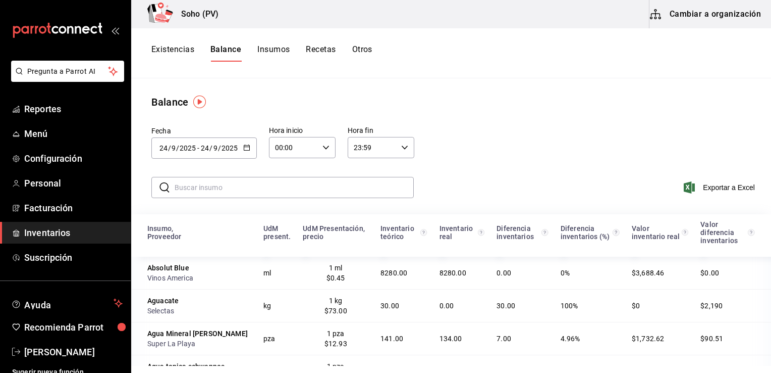
click at [325, 46] on button "Recetas" at bounding box center [321, 52] width 30 height 17
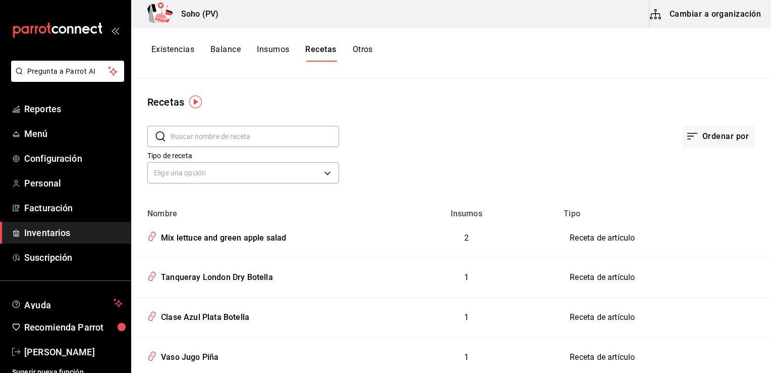
click at [226, 141] on input "text" at bounding box center [255, 136] width 169 height 20
type input "evian"
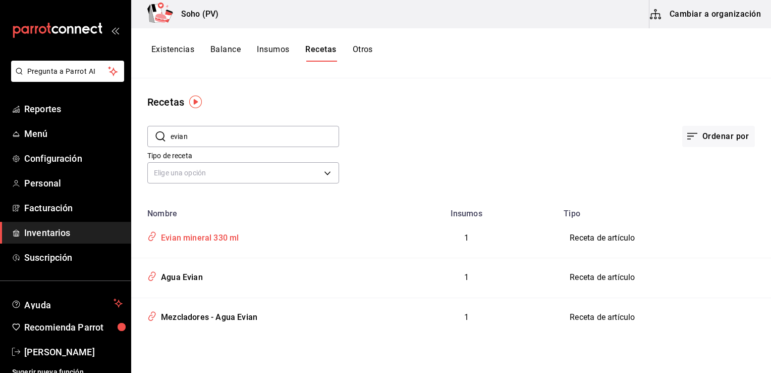
click at [197, 232] on div "Evian mineral 330 ml" at bounding box center [198, 236] width 82 height 16
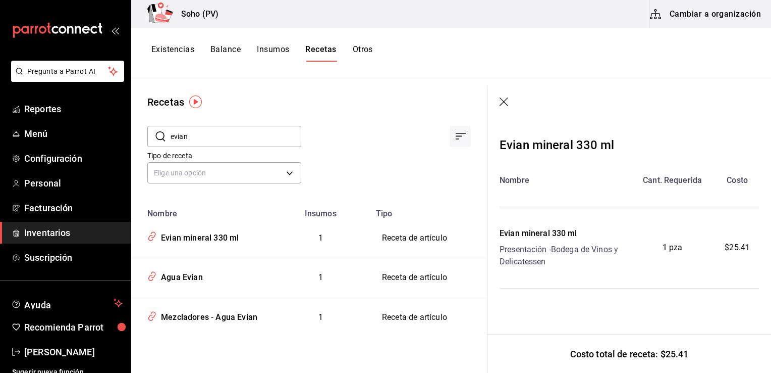
click at [531, 251] on div "Presentación - Bodega de Vinos y Delicatessen" at bounding box center [565, 255] width 130 height 24
click at [351, 181] on div "Tipo de receta Elige una opción default" at bounding box center [301, 159] width 340 height 56
click at [456, 134] on icon "Ordenar por" at bounding box center [461, 136] width 12 height 12
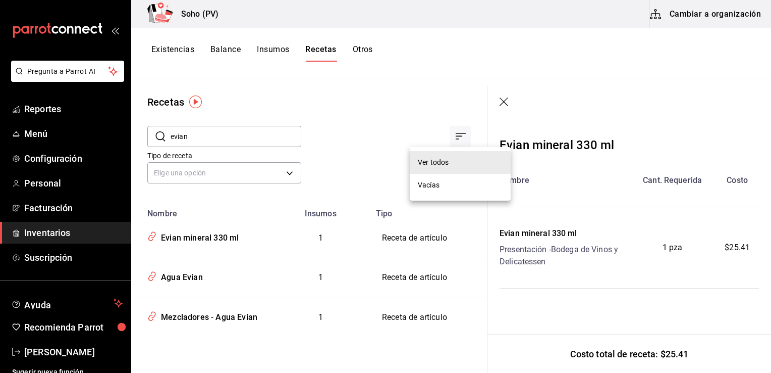
click at [415, 114] on div at bounding box center [385, 186] width 771 height 373
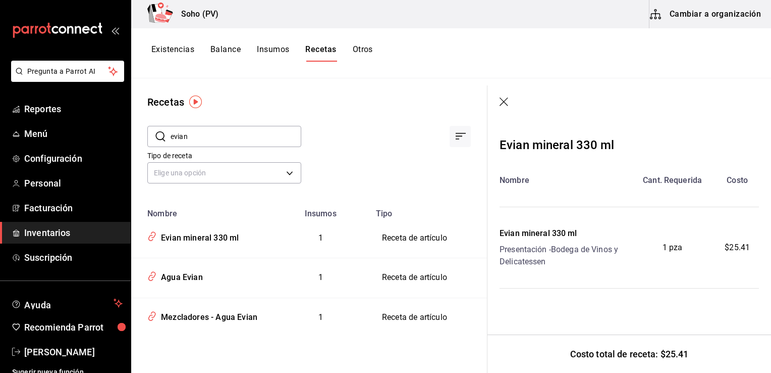
click at [415, 114] on div at bounding box center [386, 128] width 170 height 37
drag, startPoint x: 415, startPoint y: 114, endPoint x: 370, endPoint y: 49, distance: 79.3
click at [370, 49] on button "Otros" at bounding box center [363, 52] width 20 height 17
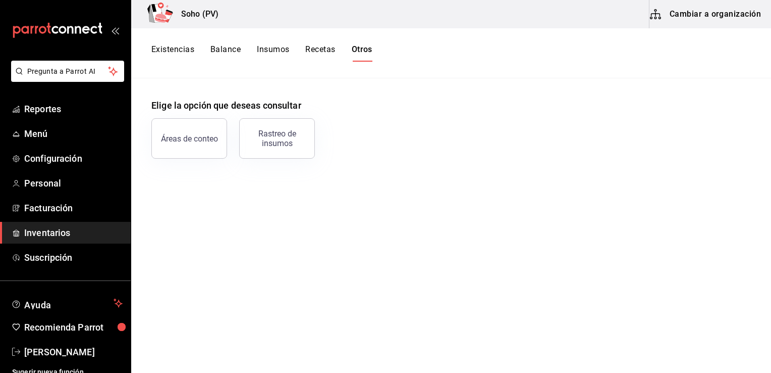
click at [317, 56] on button "Recetas" at bounding box center [320, 52] width 30 height 17
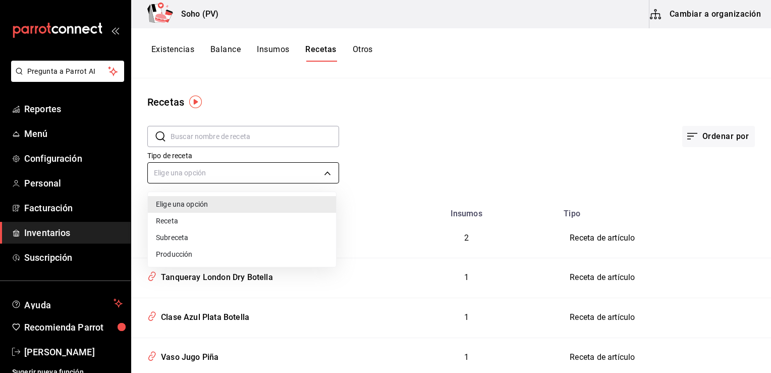
click at [319, 176] on body "Pregunta a Parrot AI Reportes Menú Configuración Personal Facturación Inventari…" at bounding box center [385, 182] width 771 height 365
click at [74, 230] on div at bounding box center [385, 186] width 771 height 373
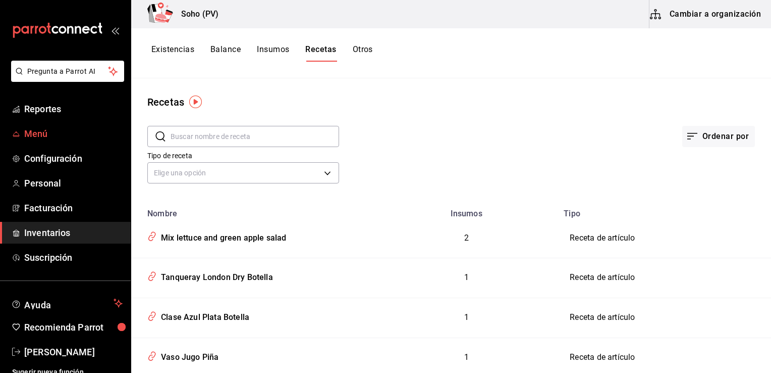
click at [79, 133] on span "Menú" at bounding box center [73, 134] width 98 height 14
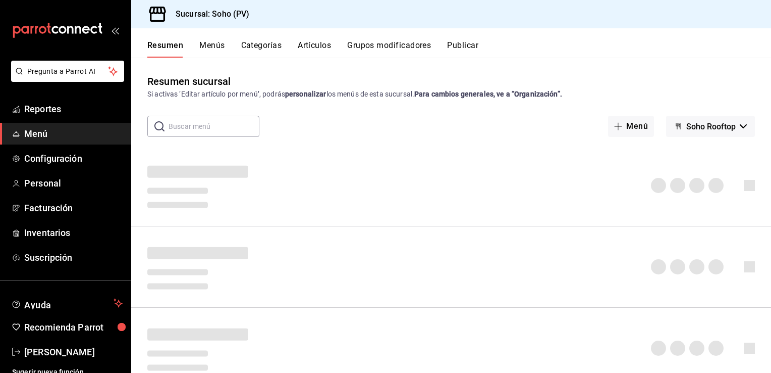
click at [319, 40] on button "Artículos" at bounding box center [314, 48] width 33 height 17
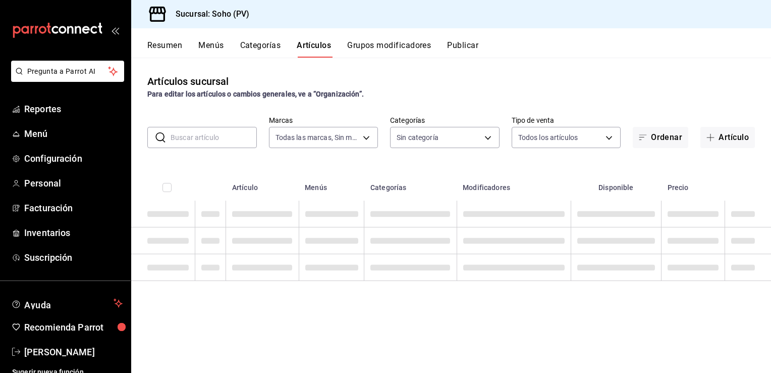
type input "60e6130b-27a3-4a0c-8c1b-8307769b85ff"
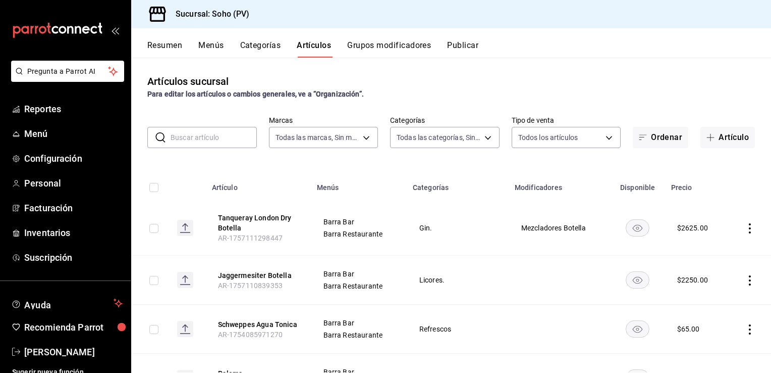
type input "294dd8ab-7ded-4000-a2e2-9960a58c864d,97b1b117-c0dc-47b9-8b5d-f234750411ab,03d17…"
click at [216, 138] on input "text" at bounding box center [214, 137] width 86 height 20
click at [216, 138] on input "e" at bounding box center [214, 137] width 86 height 20
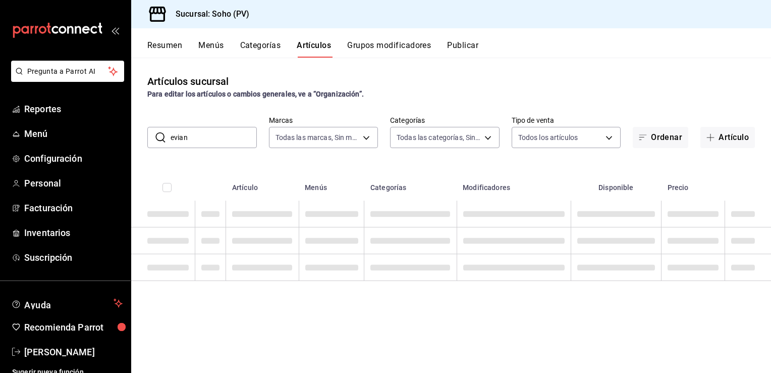
type input "evian"
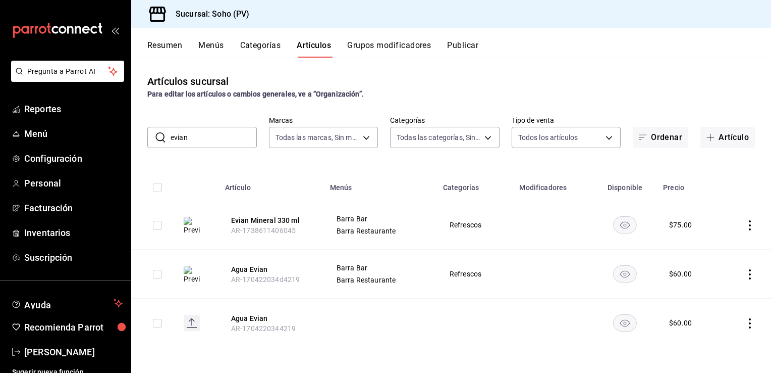
click at [752, 225] on icon "actions" at bounding box center [750, 225] width 10 height 10
click at [723, 249] on span "Editar" at bounding box center [720, 248] width 26 height 11
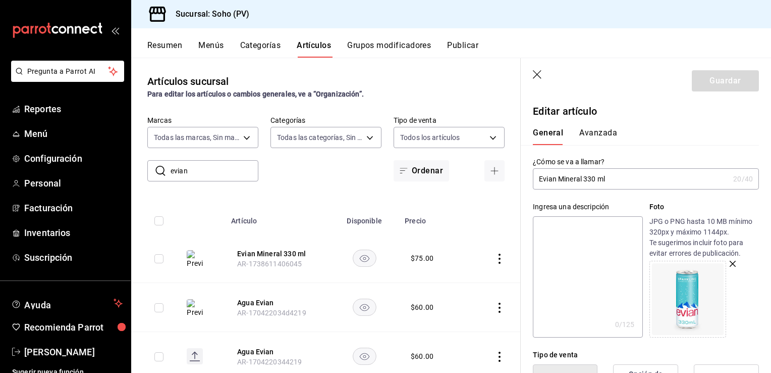
click at [683, 143] on div "General Avanzada" at bounding box center [640, 136] width 214 height 17
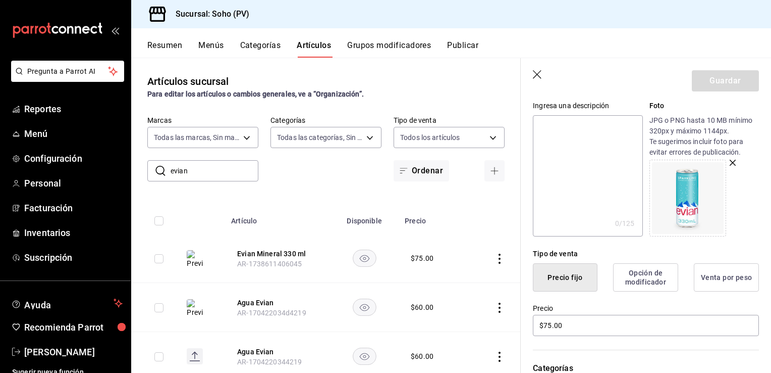
scroll to position [81, 0]
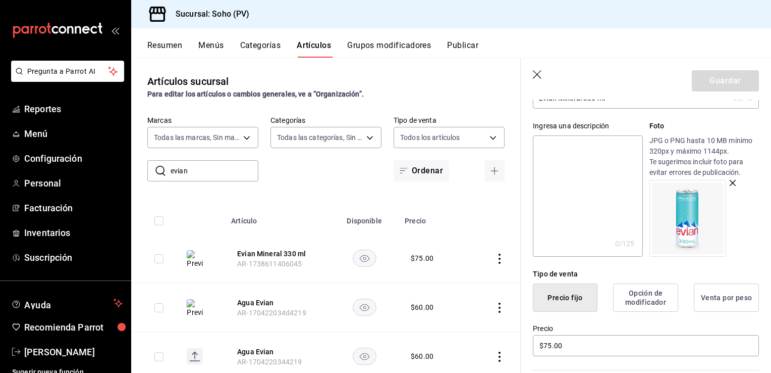
click at [628, 298] on button "Opción de modificador" at bounding box center [645, 297] width 65 height 28
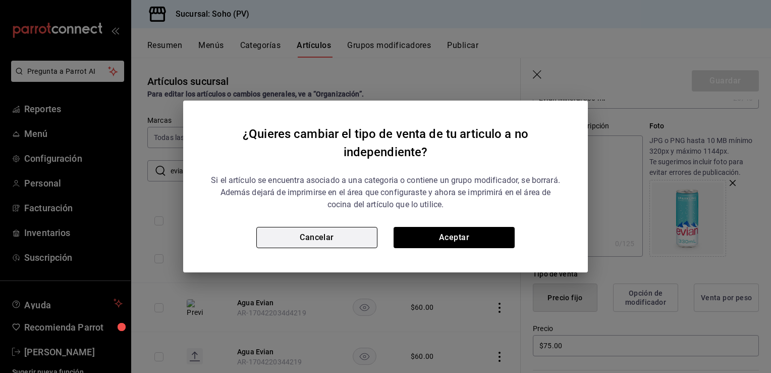
click at [375, 239] on button "Cancelar" at bounding box center [316, 237] width 121 height 21
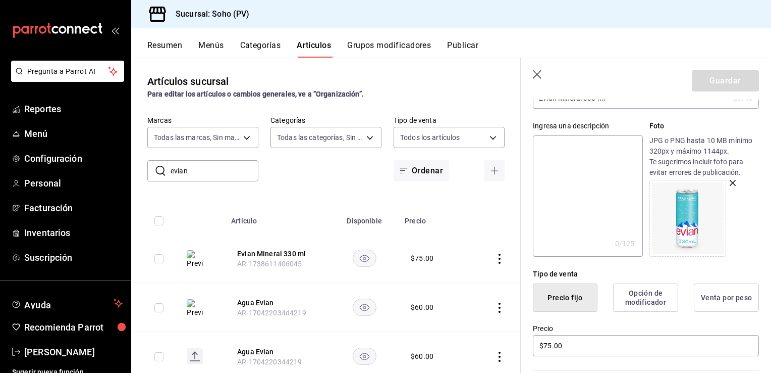
click at [621, 114] on div "Ingresa una descripción x 0 /125 ​ Foto JPG o PNG hasta 10 MB mínimo 320px y má…" at bounding box center [640, 183] width 238 height 148
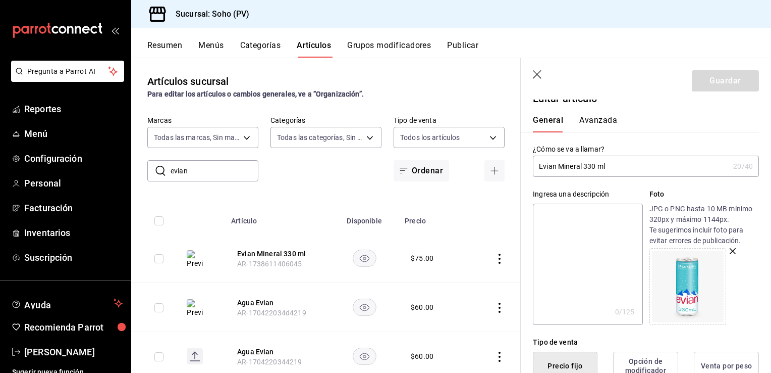
scroll to position [0, 0]
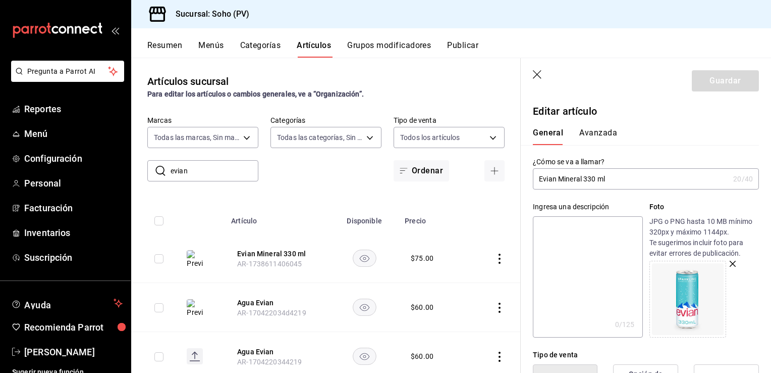
click at [598, 130] on button "Avanzada" at bounding box center [599, 136] width 38 height 17
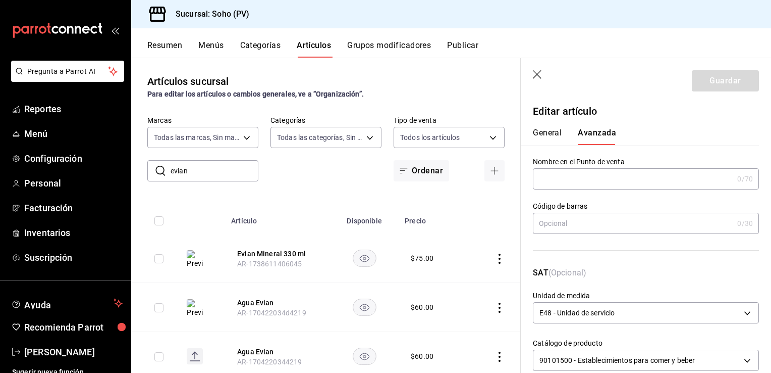
click at [656, 134] on div "General Avanzada" at bounding box center [640, 136] width 214 height 17
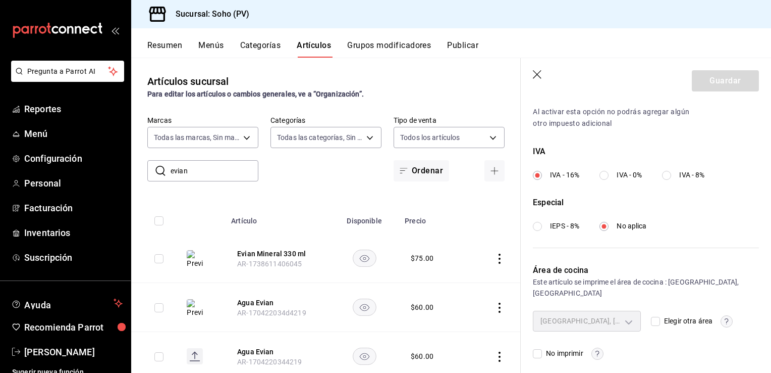
scroll to position [351, 0]
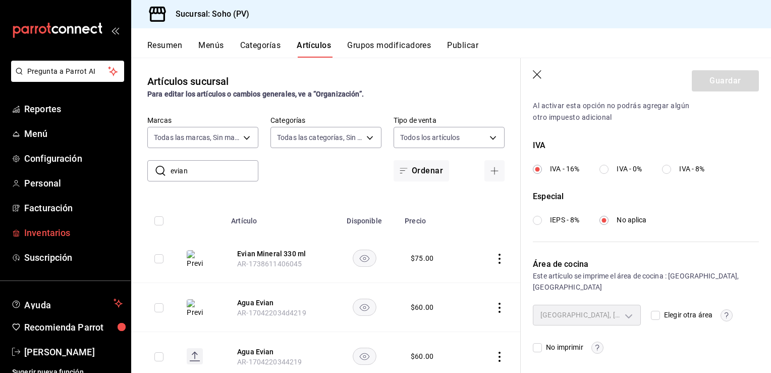
click at [57, 226] on span "Inventarios" at bounding box center [73, 233] width 98 height 14
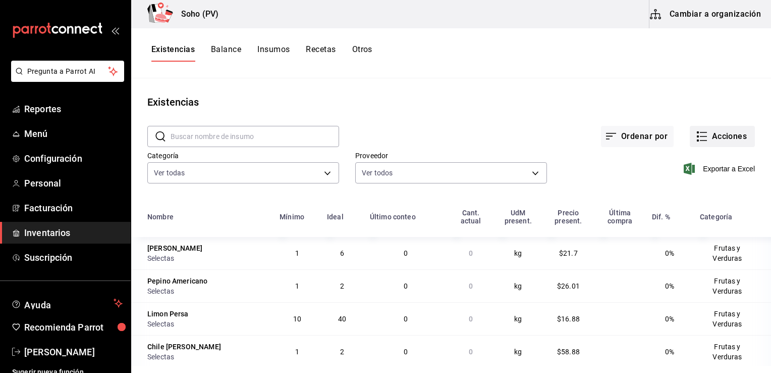
click at [721, 134] on button "Acciones" at bounding box center [722, 136] width 65 height 21
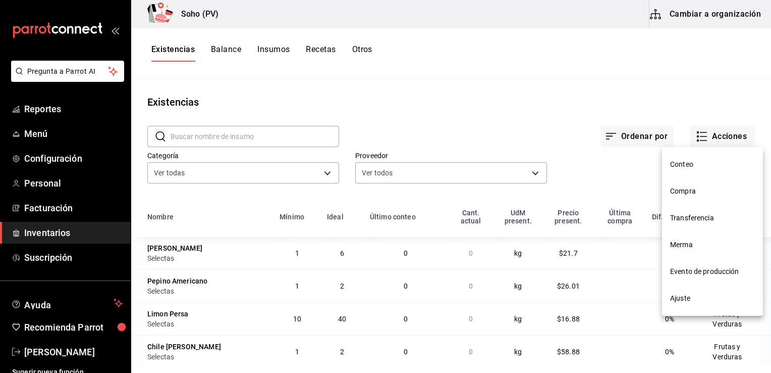
click at [687, 166] on span "Conteo" at bounding box center [712, 164] width 85 height 11
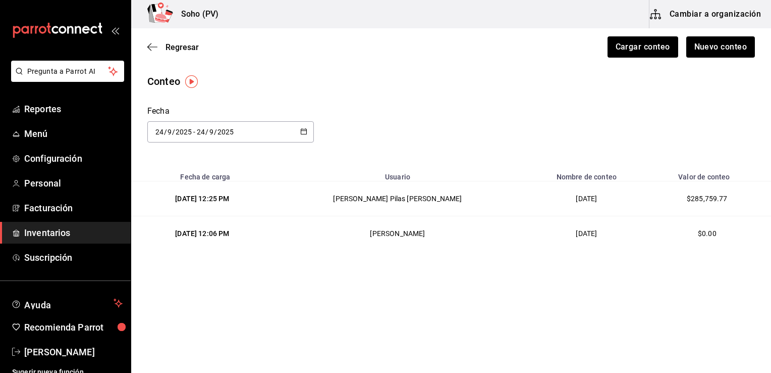
click at [45, 228] on span "Inventarios" at bounding box center [73, 233] width 98 height 14
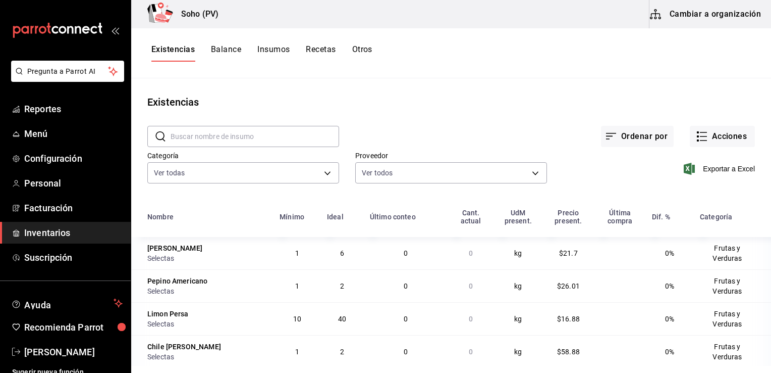
click at [313, 138] on input "text" at bounding box center [255, 136] width 169 height 20
click at [271, 48] on button "Insumos" at bounding box center [273, 52] width 32 height 17
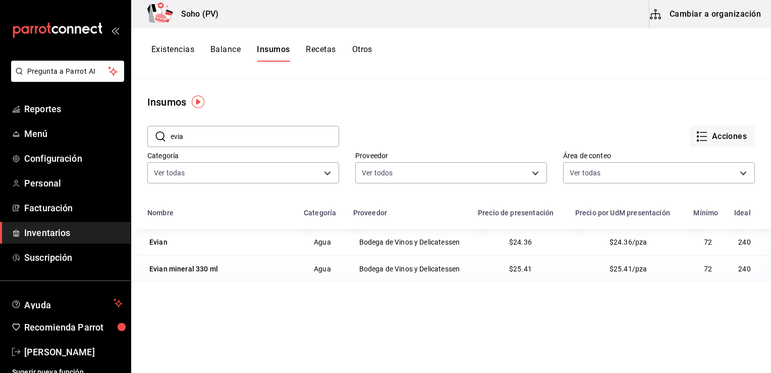
click at [304, 184] on div "Categoría Ver todas c62b4b47-4a1a-4d57-84f2-0c2c97ed43a2,adbdd366-6872-4e2c-87b…" at bounding box center [235, 160] width 208 height 51
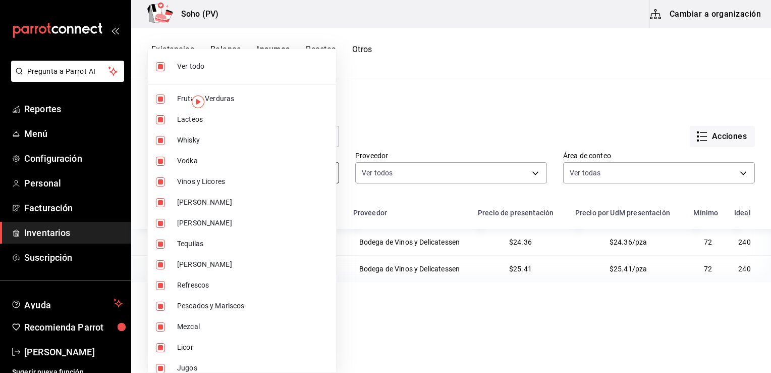
click at [310, 176] on body "Pregunta a Parrot AI Reportes Menú Configuración Personal Facturación Inventari…" at bounding box center [385, 182] width 771 height 365
click at [387, 126] on div at bounding box center [385, 186] width 771 height 373
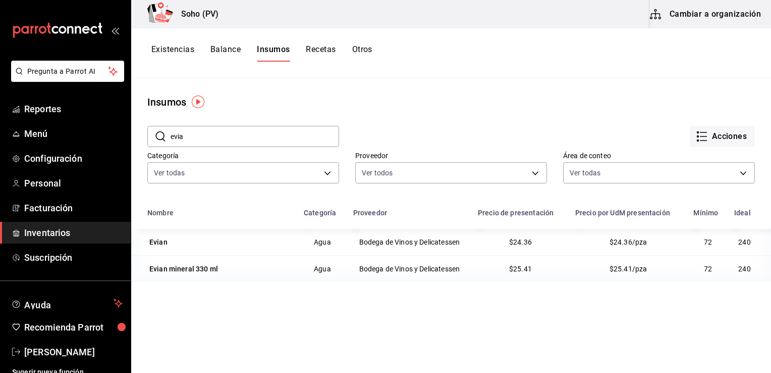
click at [387, 126] on div "Acciones" at bounding box center [547, 128] width 416 height 37
click at [160, 241] on div "Evian" at bounding box center [158, 242] width 18 height 10
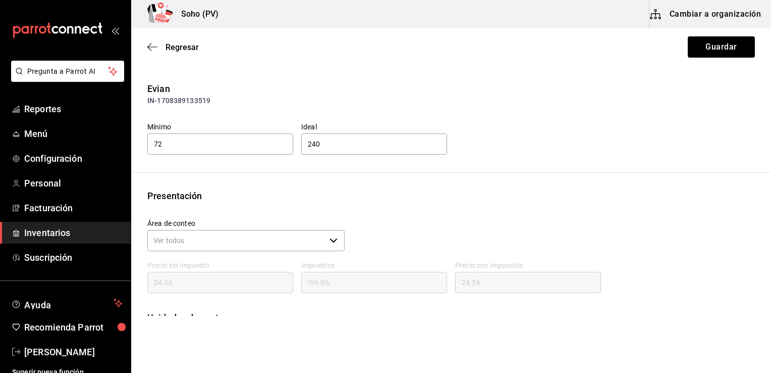
click at [439, 181] on div "Evian IN-1708389133519 Mínimo 72 Ideal 240 Presentación Área de conteo ​ Precio…" at bounding box center [451, 219] width 640 height 275
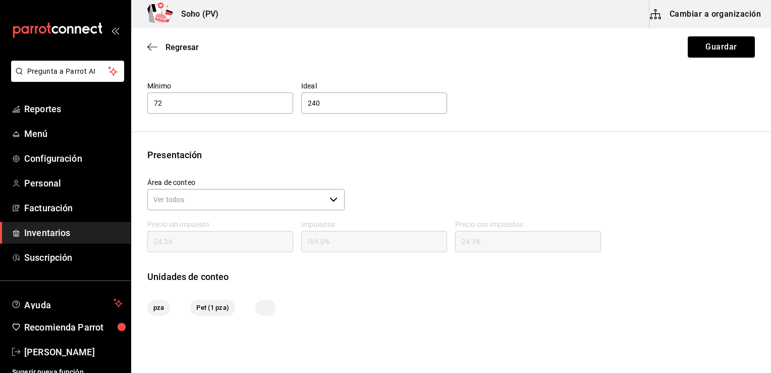
scroll to position [40, 0]
click at [330, 202] on icon "button" at bounding box center [334, 200] width 8 height 8
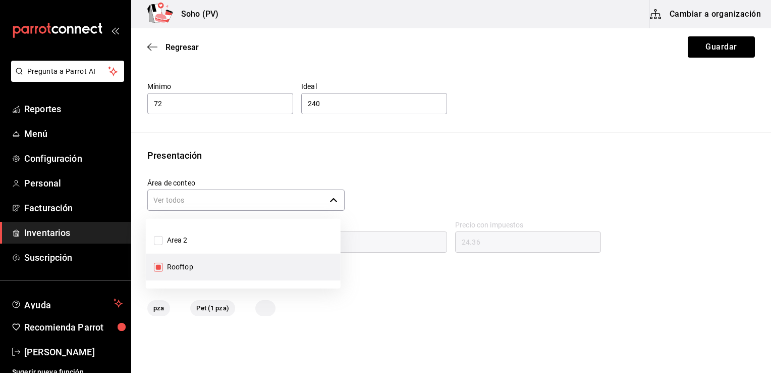
click at [364, 53] on div "Regresar Guardar" at bounding box center [451, 46] width 640 height 37
click at [318, 67] on div "Evian IN-1708389133519 Mínimo 72 Ideal 240" at bounding box center [451, 78] width 640 height 74
click at [172, 43] on span "Regresar" at bounding box center [182, 47] width 33 height 10
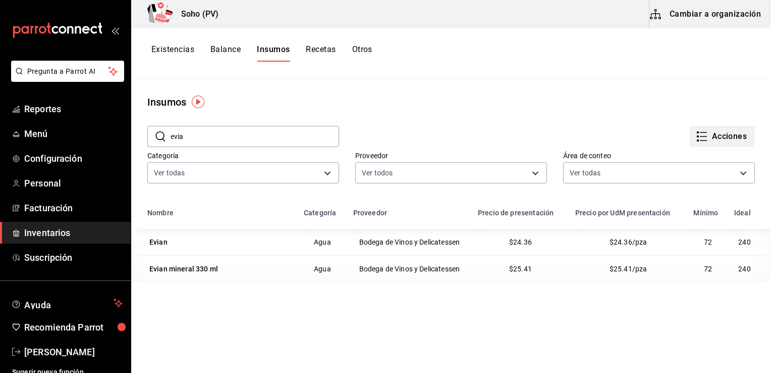
click at [703, 132] on button "Acciones" at bounding box center [722, 136] width 65 height 21
click at [410, 84] on div at bounding box center [385, 186] width 771 height 373
click at [331, 48] on button "Recetas" at bounding box center [321, 52] width 30 height 17
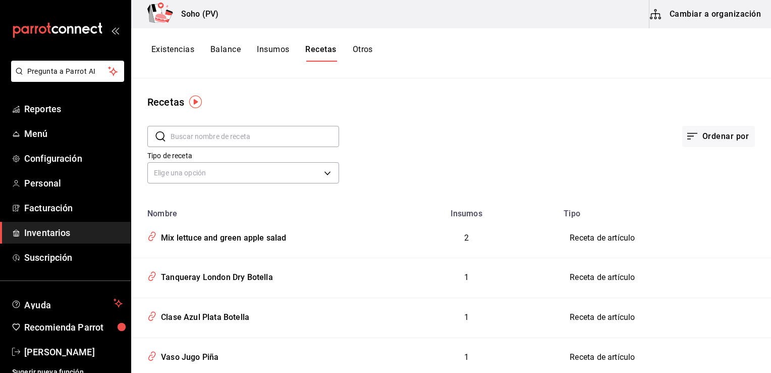
click at [267, 133] on input "text" at bounding box center [255, 136] width 169 height 20
type input "evian"
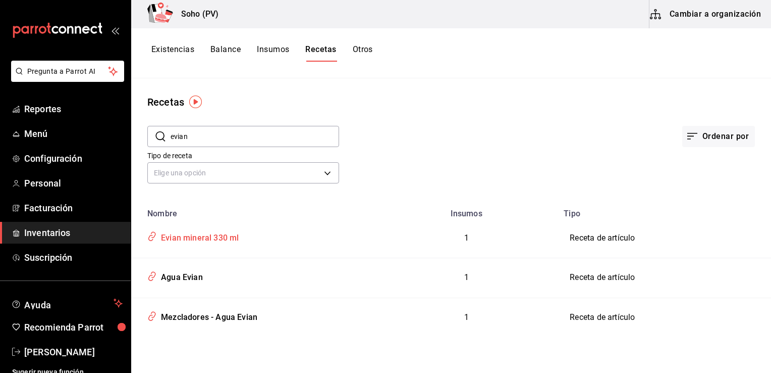
click at [188, 236] on div "Evian mineral 330 ml" at bounding box center [198, 236] width 82 height 16
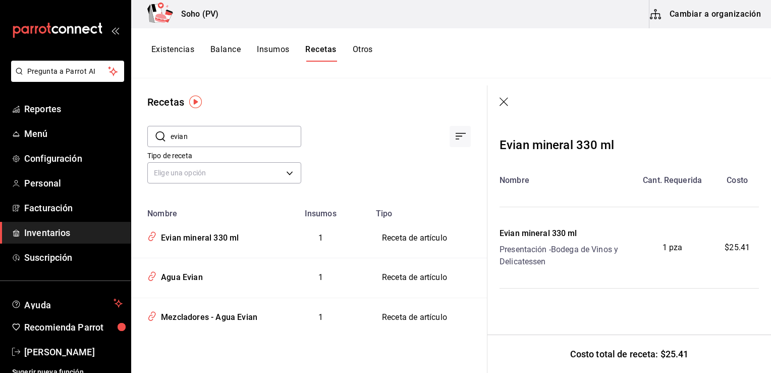
click at [48, 225] on link "Inventarios" at bounding box center [65, 233] width 131 height 22
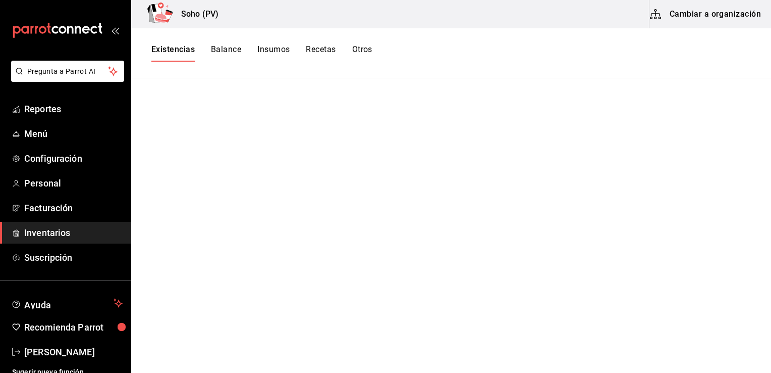
click at [74, 229] on span "Inventarios" at bounding box center [73, 233] width 98 height 14
click at [222, 52] on button "Balance" at bounding box center [226, 52] width 30 height 17
